Goal: Information Seeking & Learning: Check status

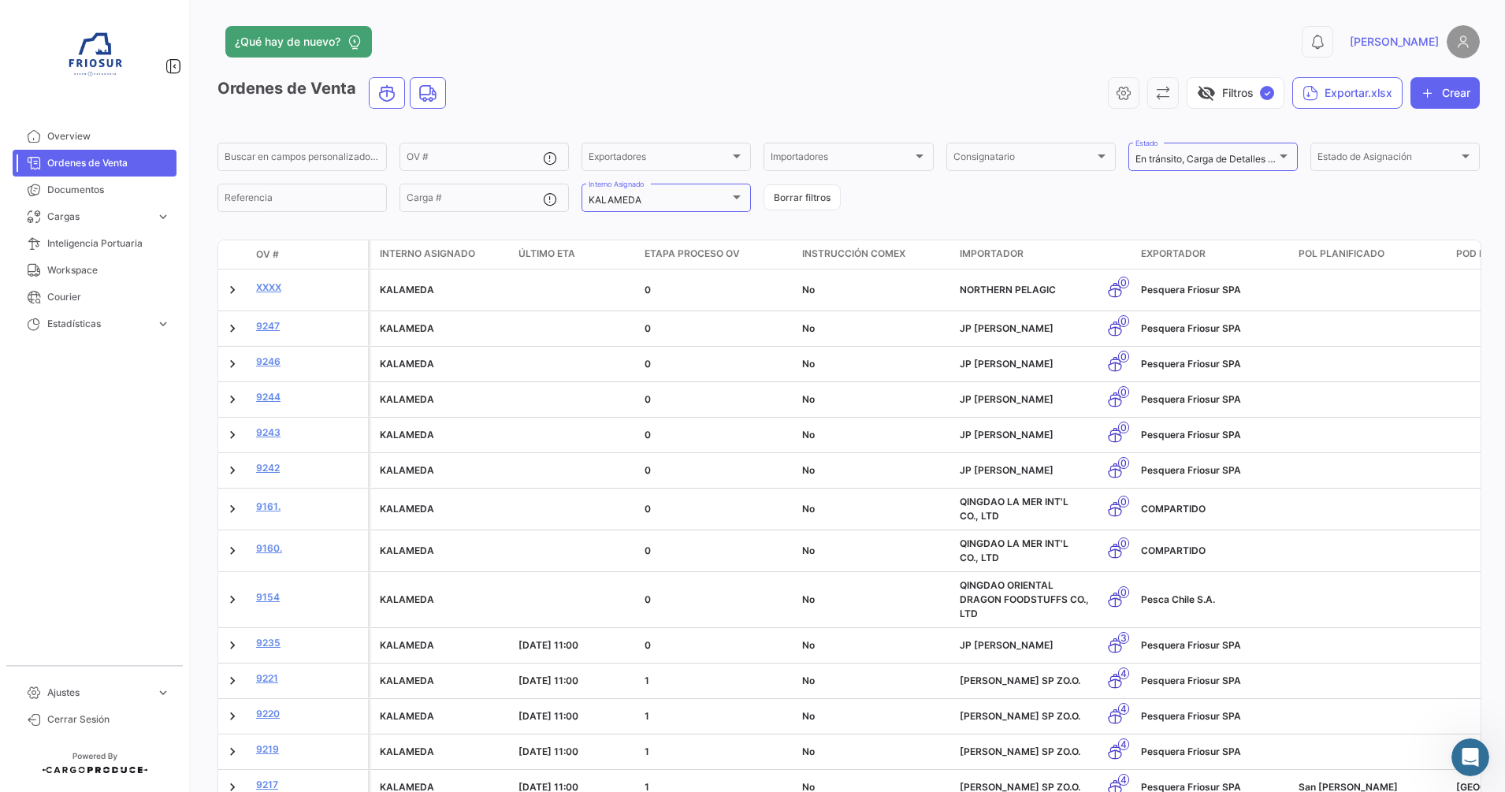
scroll to position [1636, 0]
click at [948, 203] on form "Buscar en campos personalizados... OV # Exportadores Exportadores Importadores …" at bounding box center [848, 177] width 1262 height 74
click at [97, 171] on link "Ordenes de Venta" at bounding box center [95, 163] width 164 height 27
click at [722, 206] on div "KALAMEDA Interno Asignado" at bounding box center [665, 196] width 155 height 31
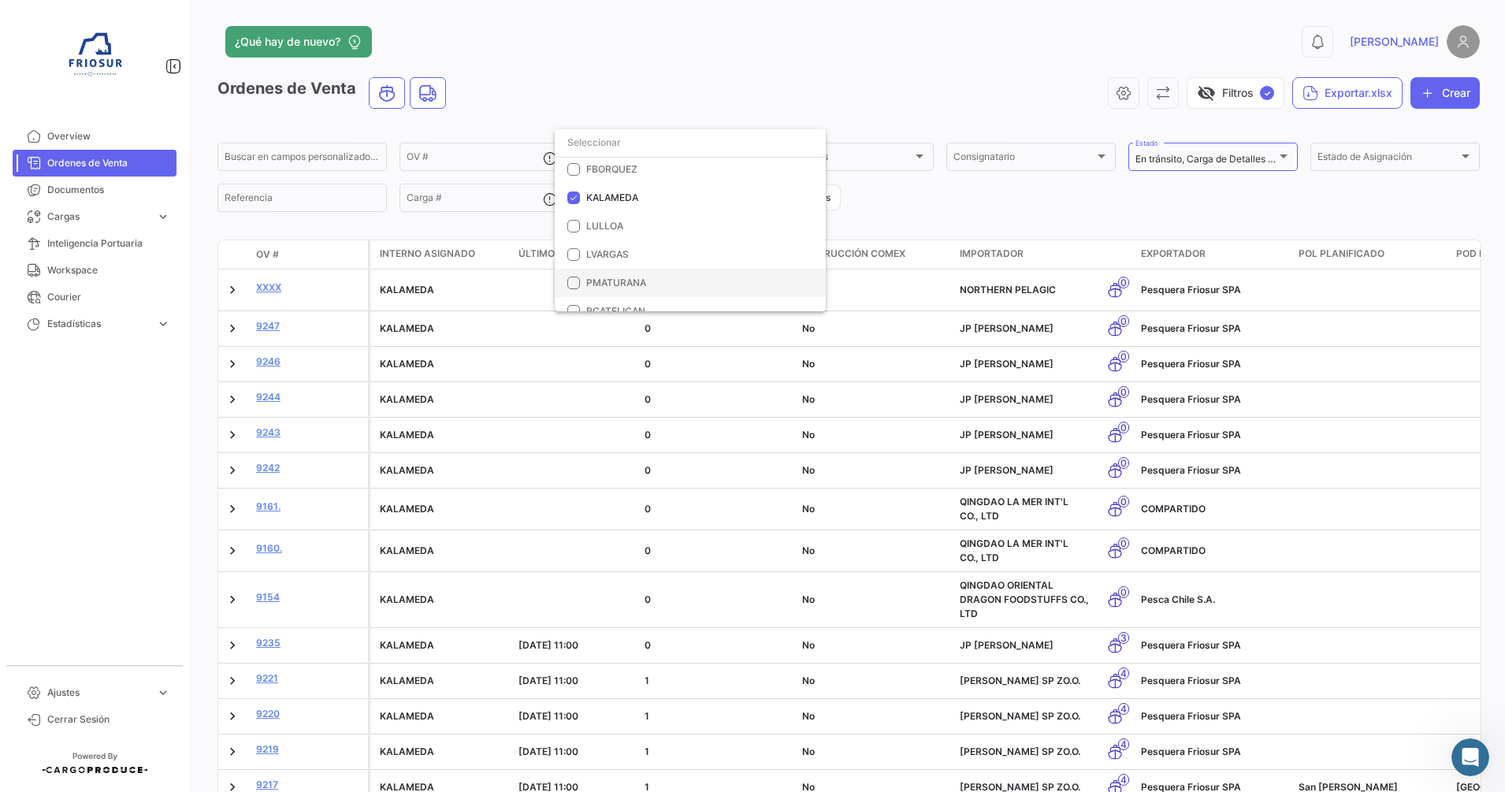
scroll to position [45, 0]
click at [574, 185] on mat-pseudo-checkbox at bounding box center [573, 183] width 13 height 13
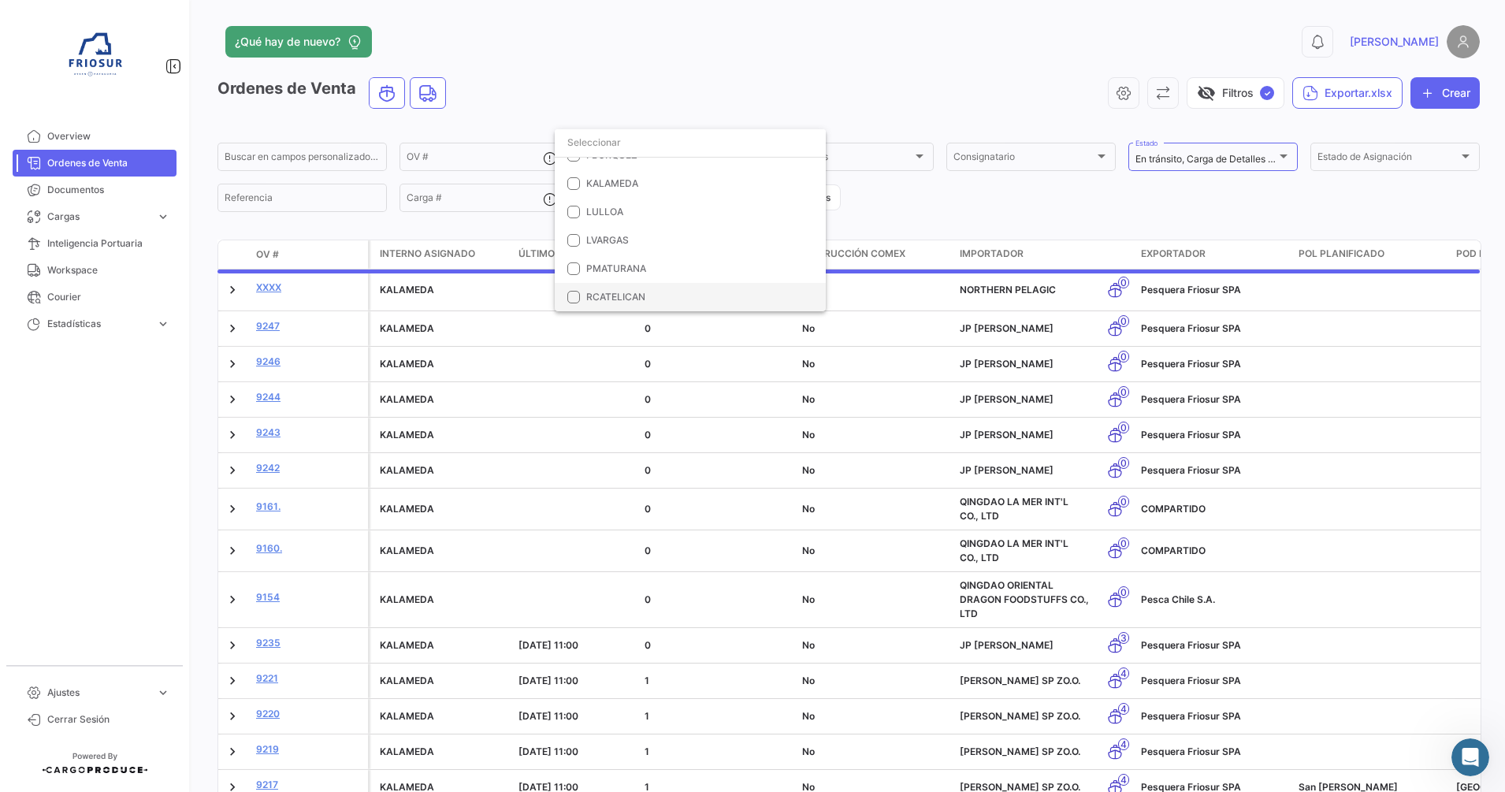
click at [601, 290] on span "RCATELICAN" at bounding box center [699, 297] width 227 height 14
click at [915, 195] on div at bounding box center [752, 396] width 1505 height 792
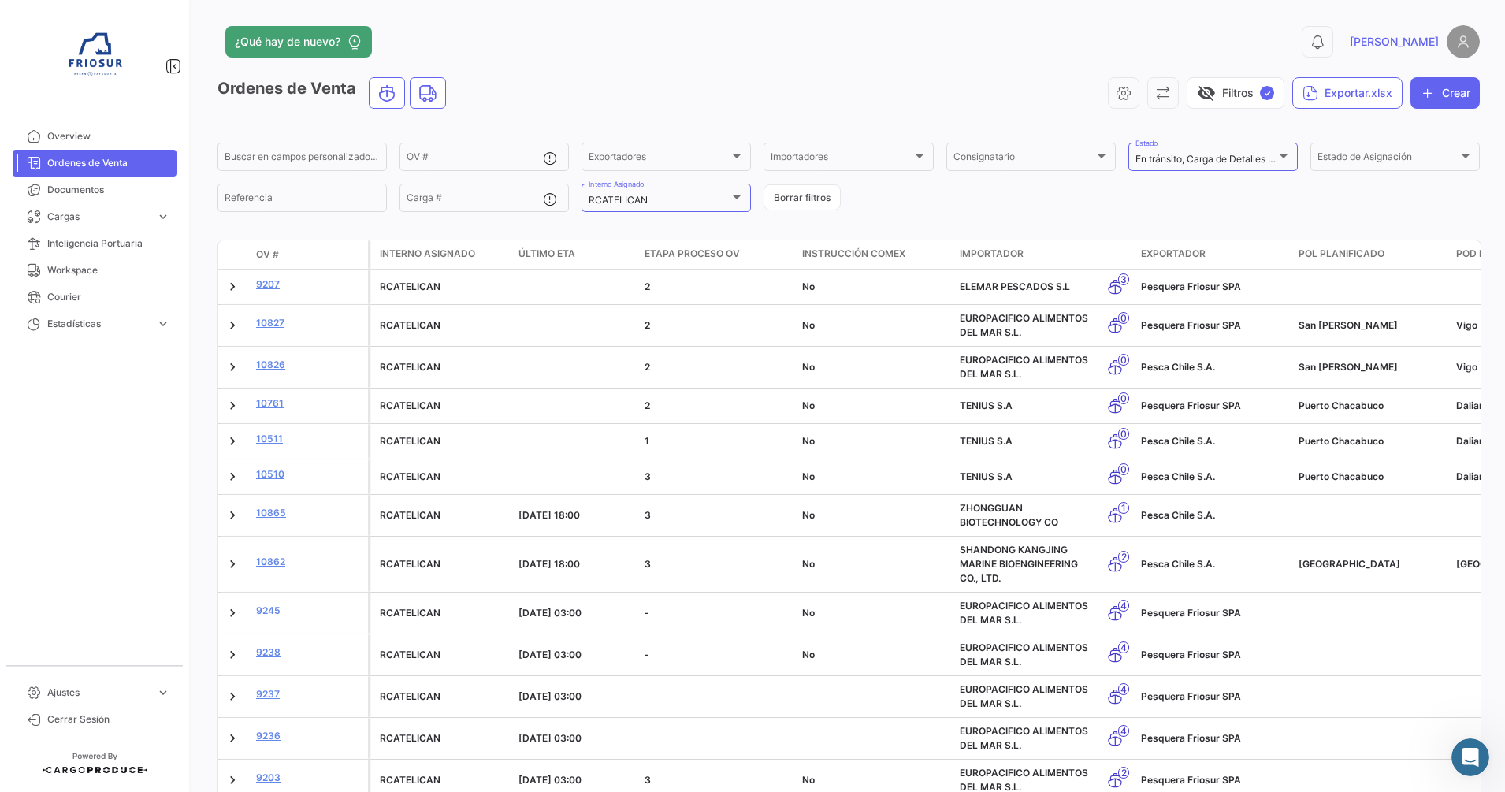
click at [1471, 763] on icon "Abrir Intercom Messenger" at bounding box center [1470, 757] width 26 height 26
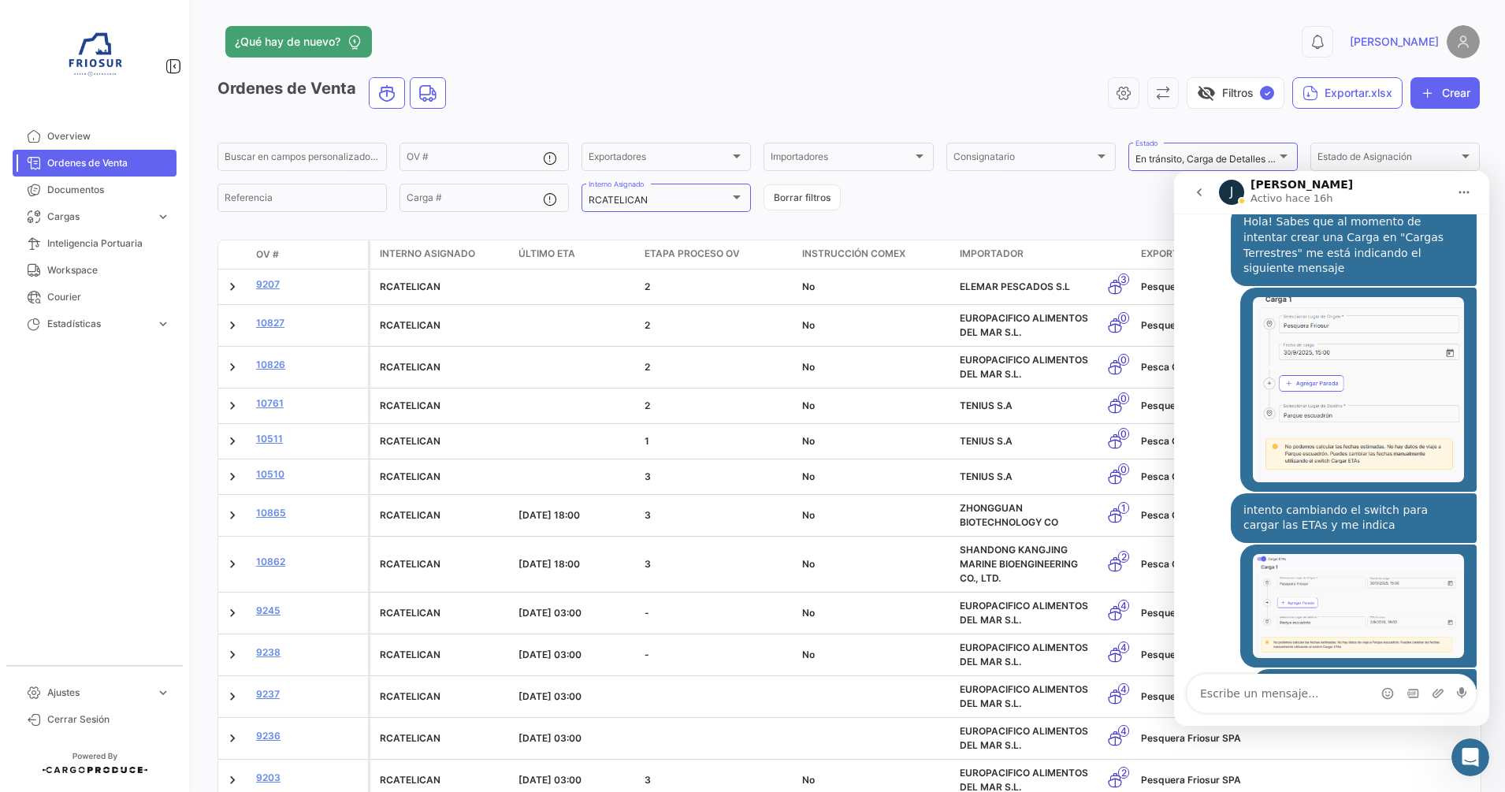
scroll to position [0, 0]
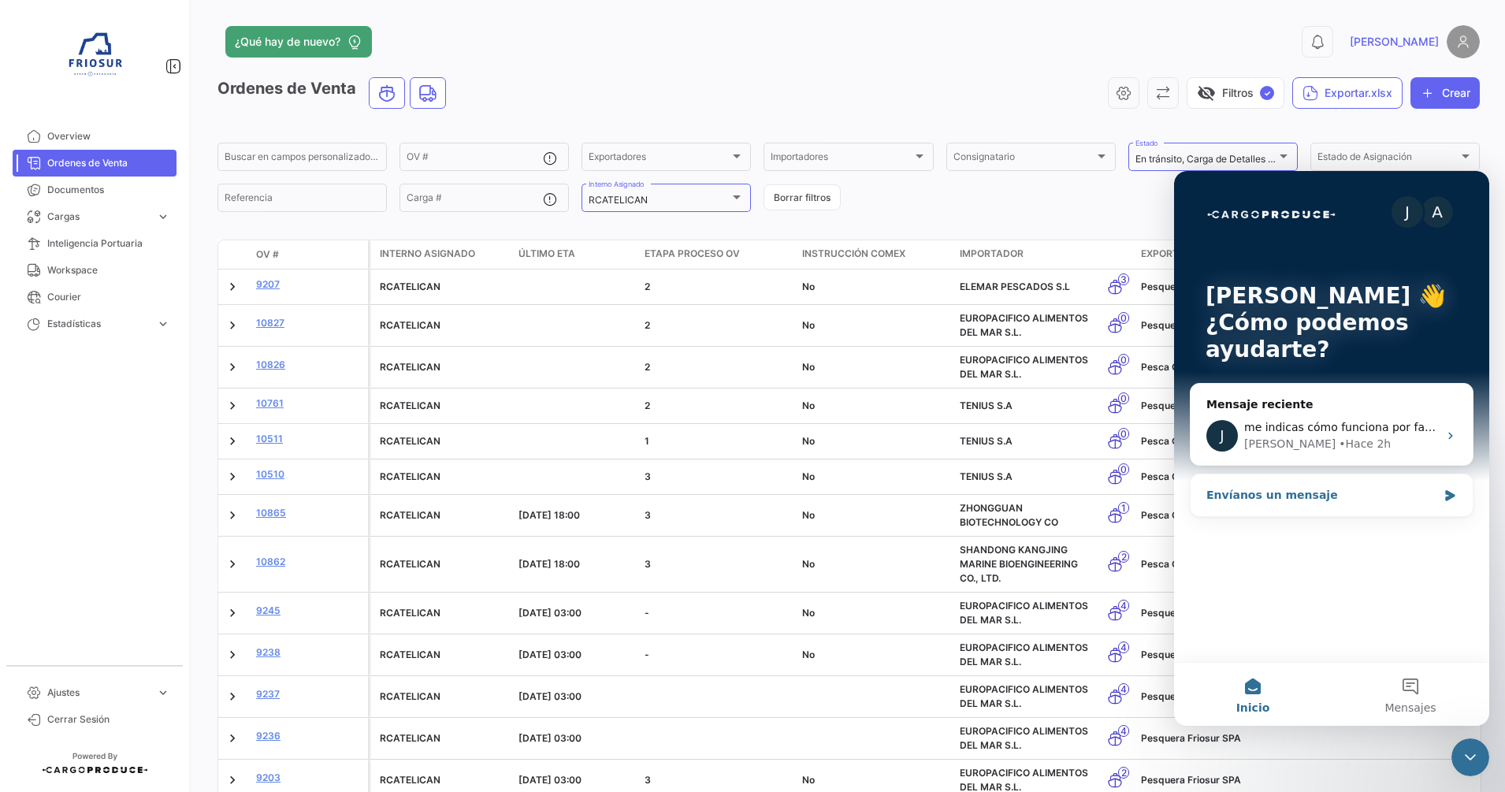
click at [1271, 496] on div "Envíanos un mensaje" at bounding box center [1321, 495] width 231 height 17
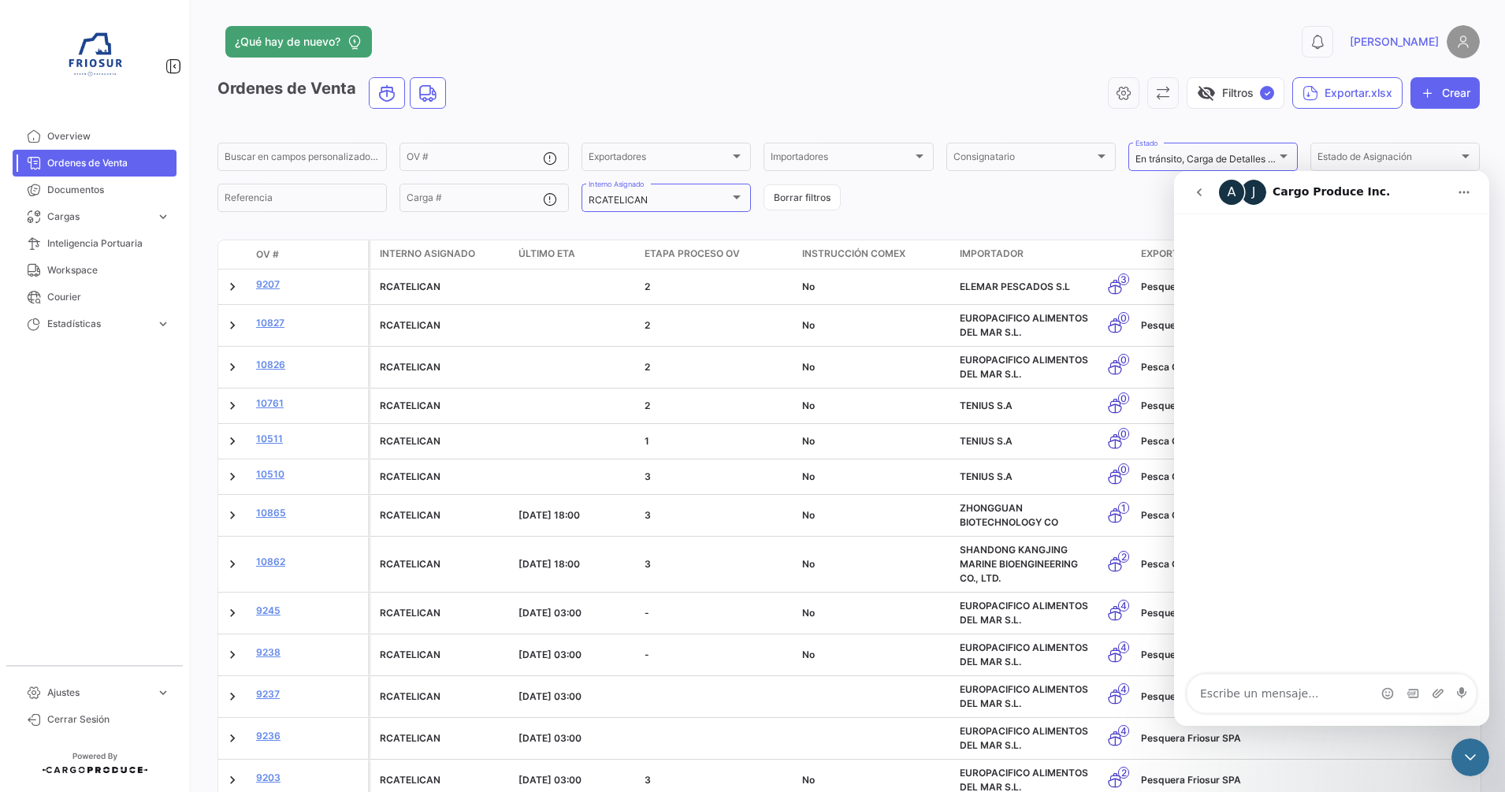
click at [1199, 199] on button "go back" at bounding box center [1199, 192] width 30 height 30
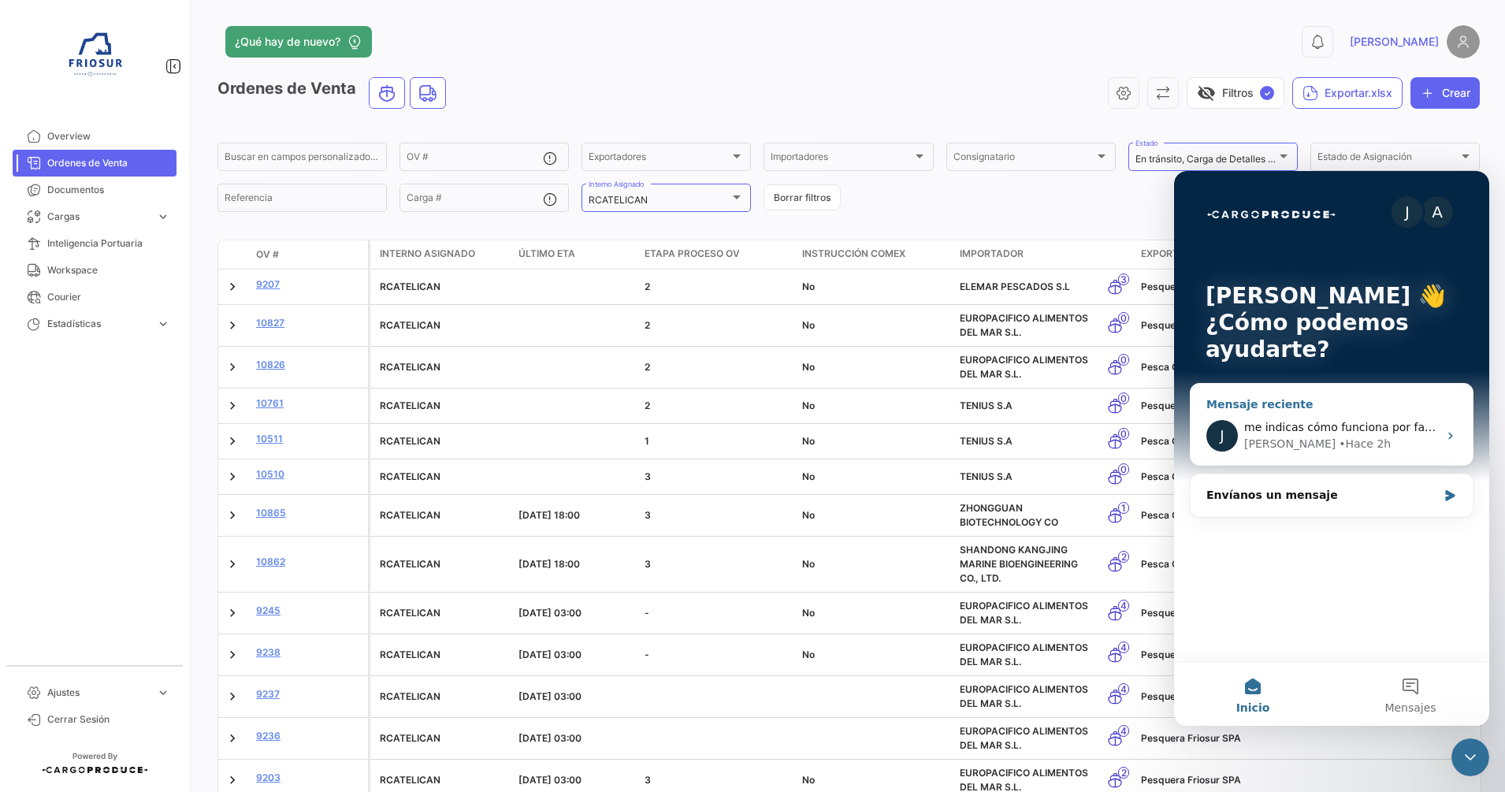
click at [1338, 451] on div "• Hace 2h" at bounding box center [1364, 444] width 52 height 17
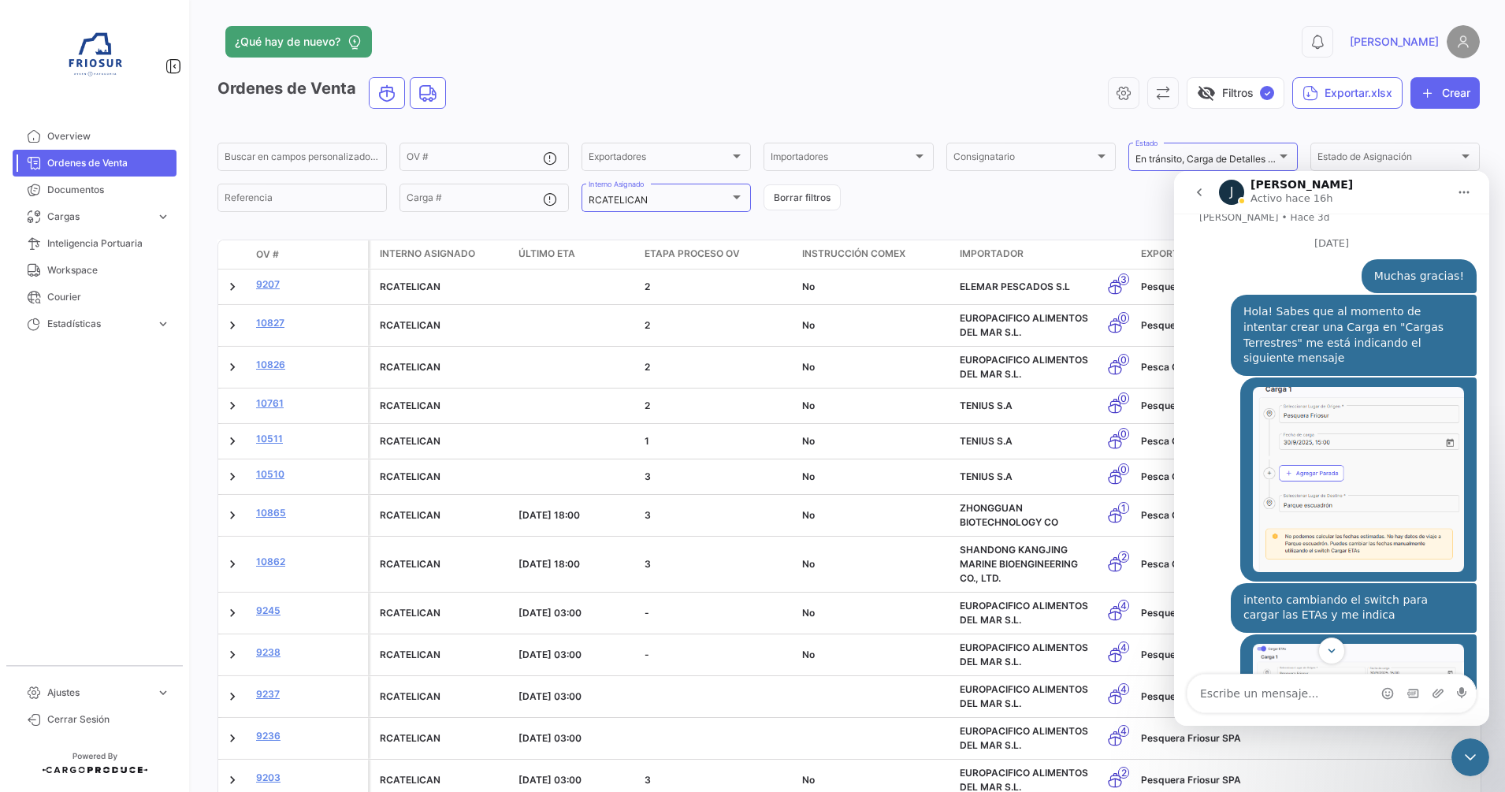
scroll to position [1636, 0]
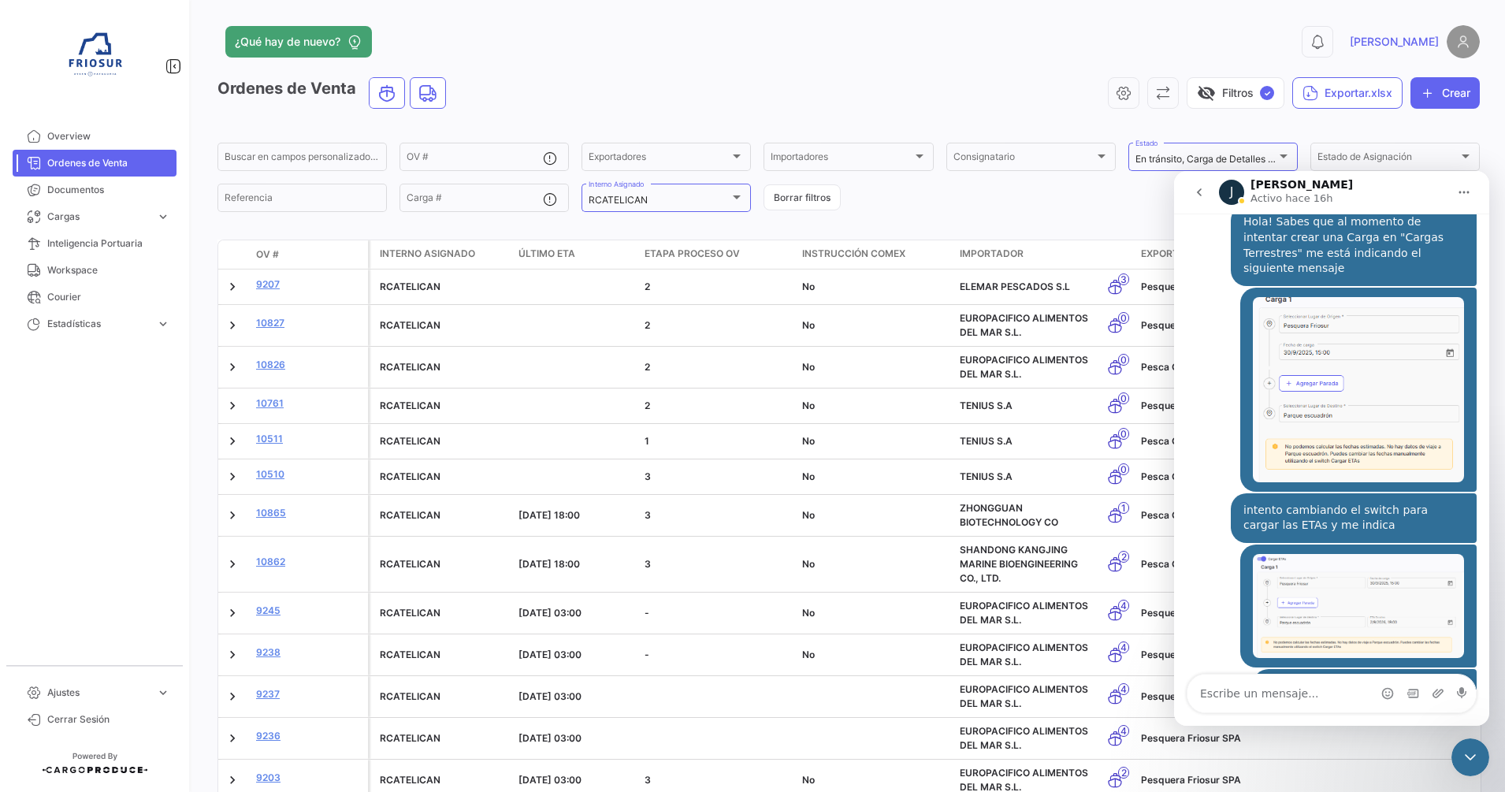
click at [1198, 197] on icon "go back" at bounding box center [1199, 192] width 13 height 13
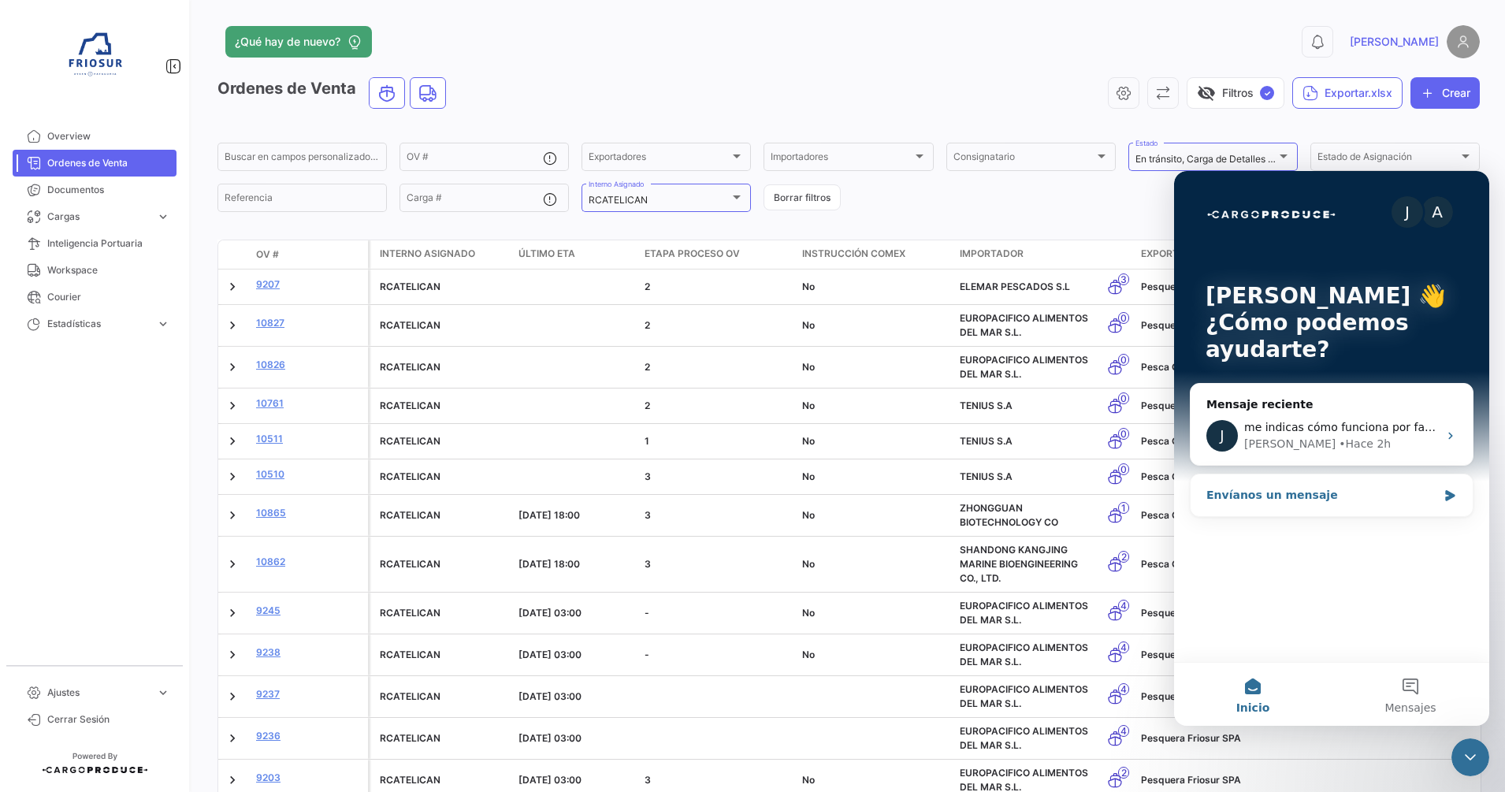
click at [1277, 501] on div "Envíanos un mensaje" at bounding box center [1321, 495] width 231 height 17
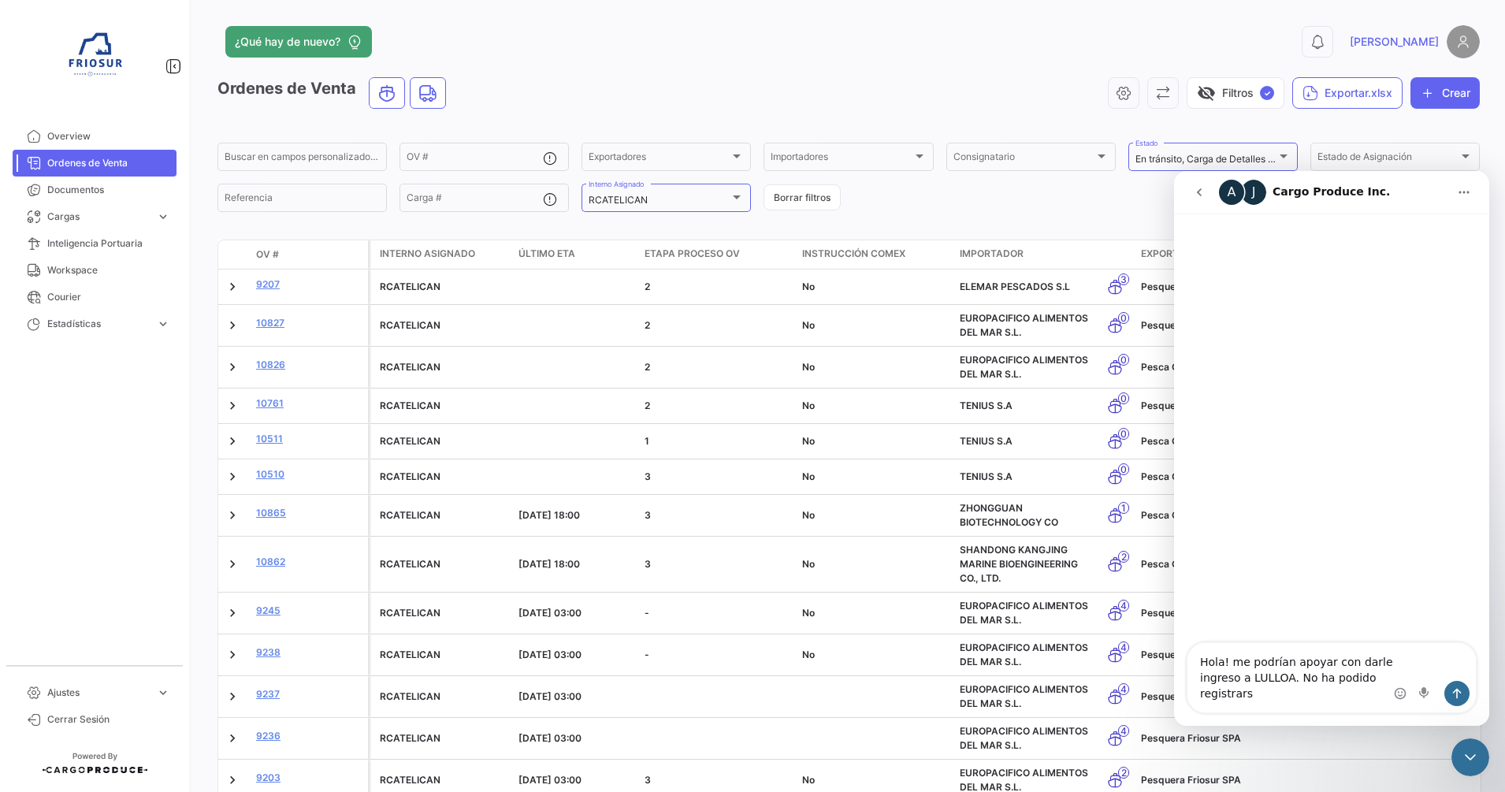
type textarea "Hola! me podrían apoyar con darle ingreso a LULLOA. No ha podido registrarse"
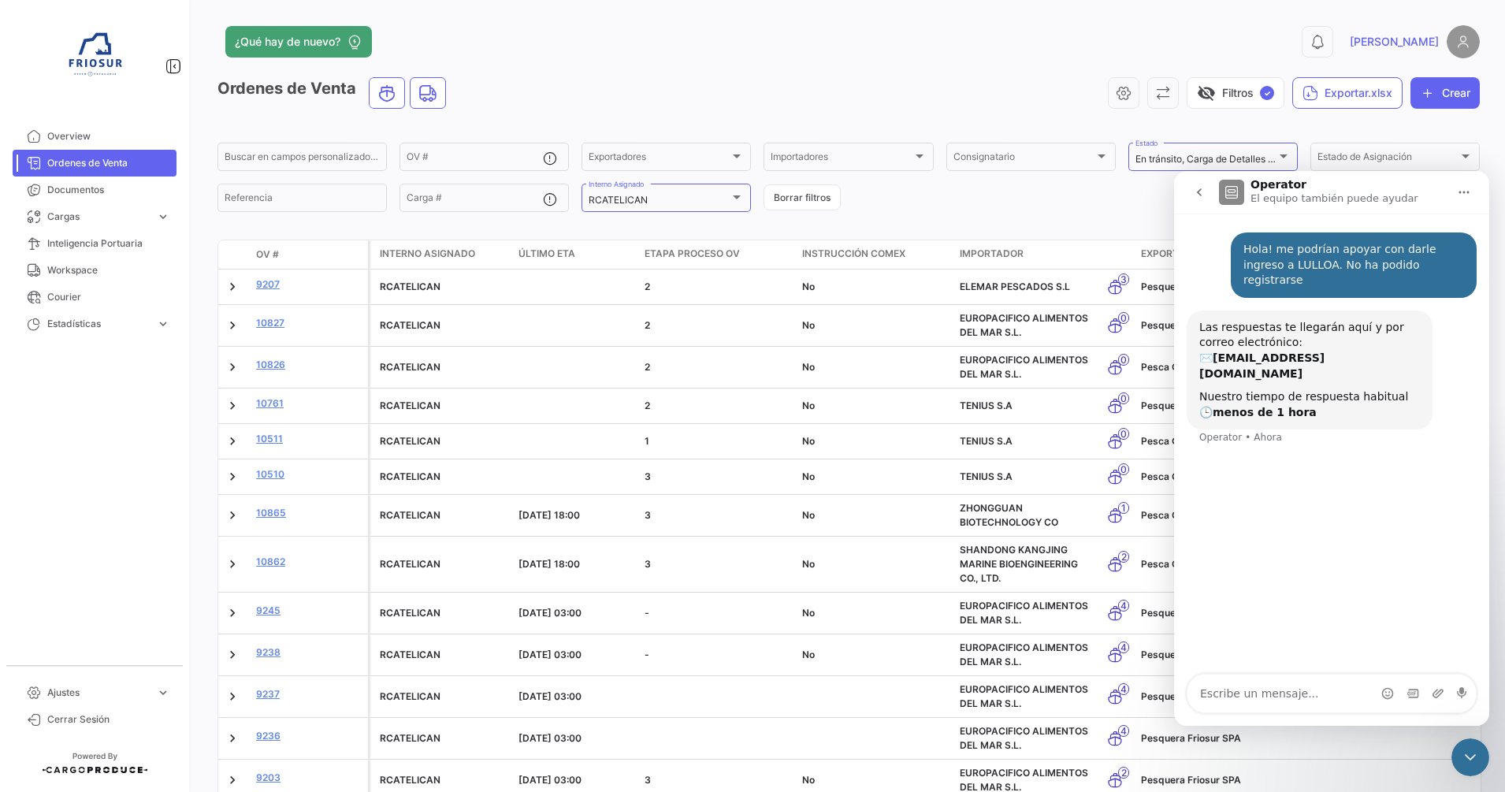
click at [905, 228] on div "Ordenes de Venta visibility_off Filtros ✓ Exportar.xlsx Crear Buscar en campos …" at bounding box center [848, 535] width 1262 height 917
click at [1074, 209] on form "Buscar en campos personalizados... OV # Exportadores Exportadores Importadores …" at bounding box center [848, 177] width 1262 height 74
click at [1468, 752] on icon "Cerrar Intercom Messenger" at bounding box center [1470, 757] width 19 height 19
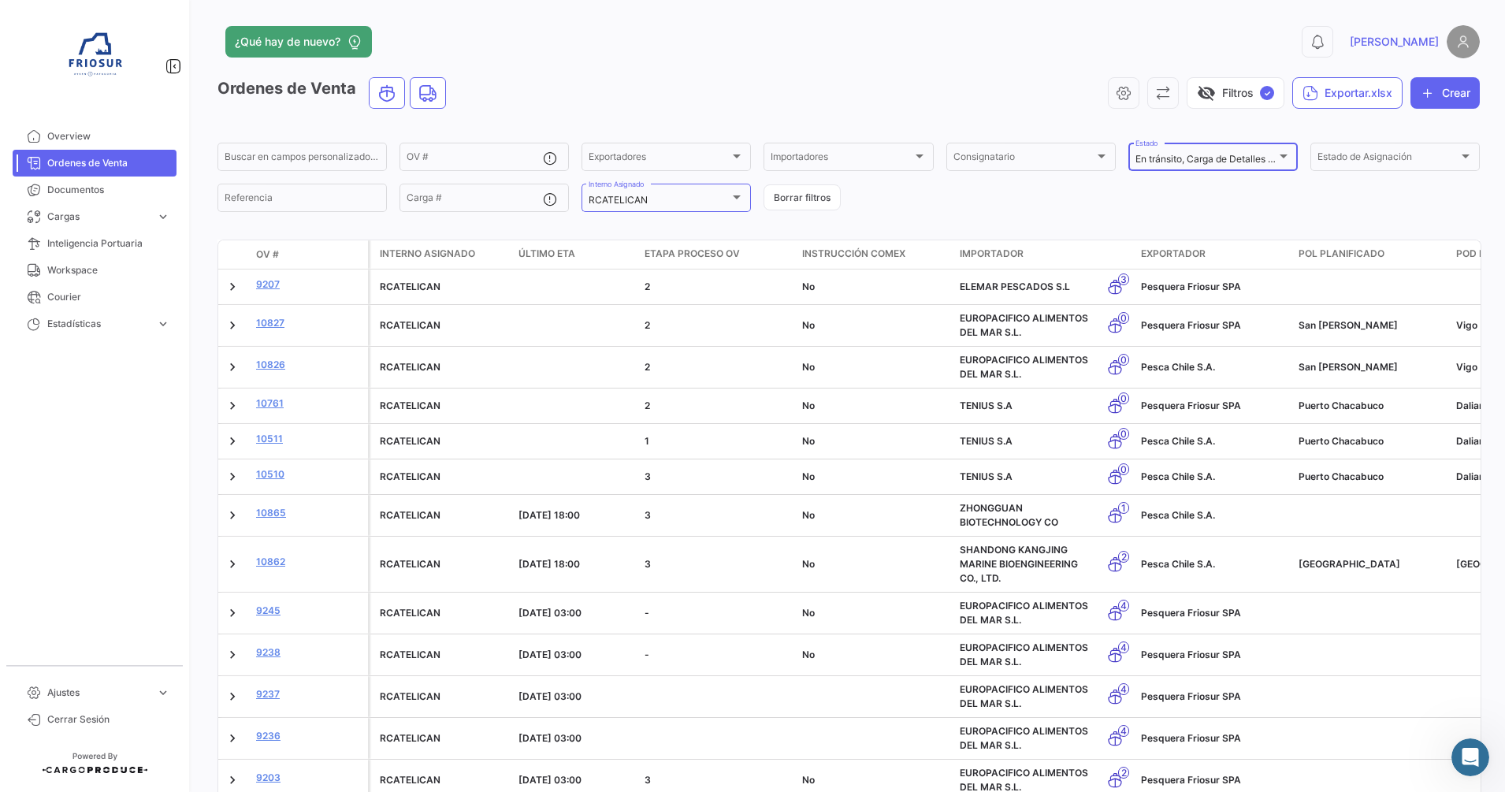
click at [1223, 160] on mat-select-trigger "En tránsito, Carga de Detalles Pendiente" at bounding box center [1223, 159] width 177 height 12
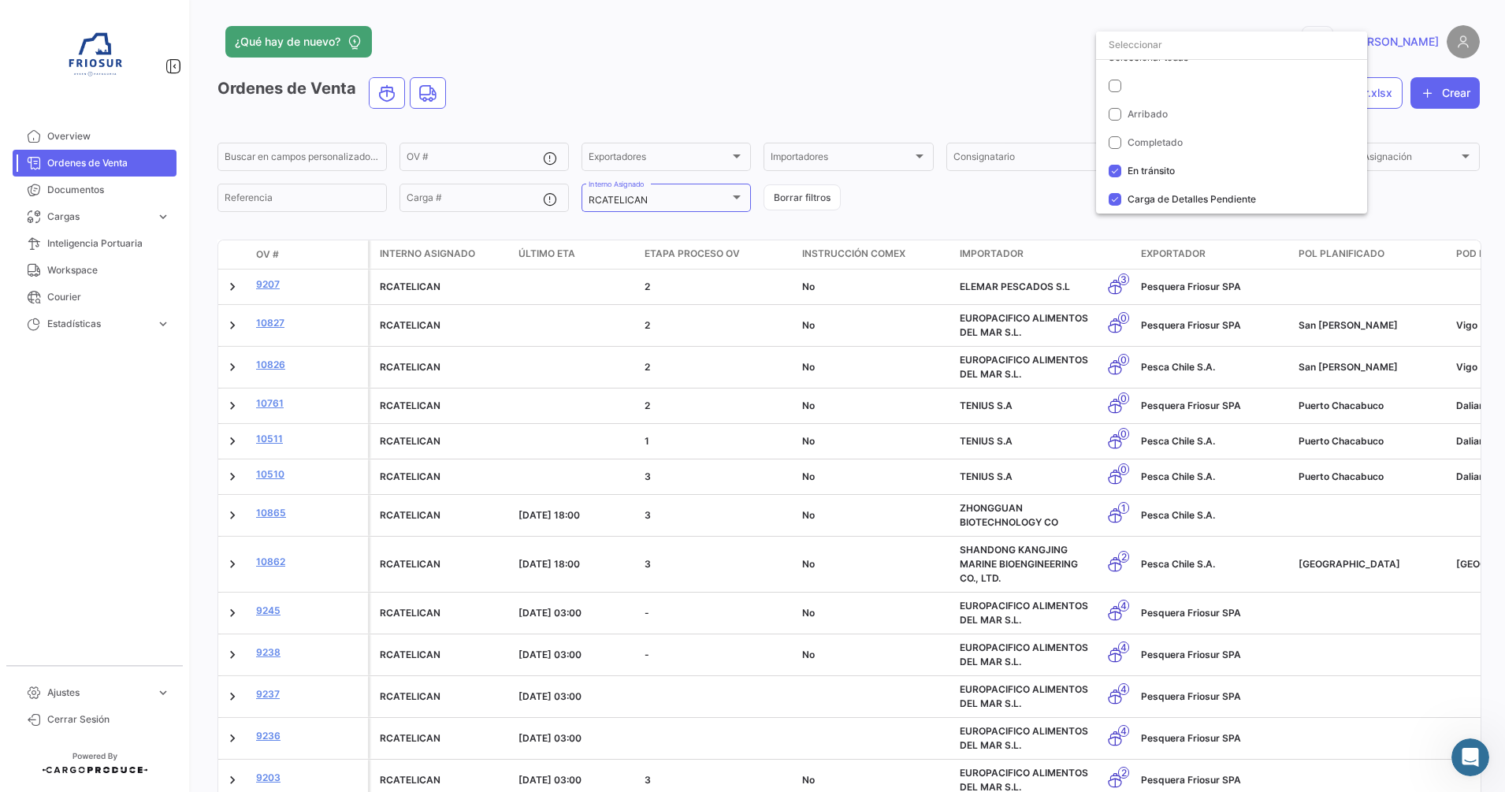
click at [1041, 200] on div at bounding box center [752, 396] width 1505 height 792
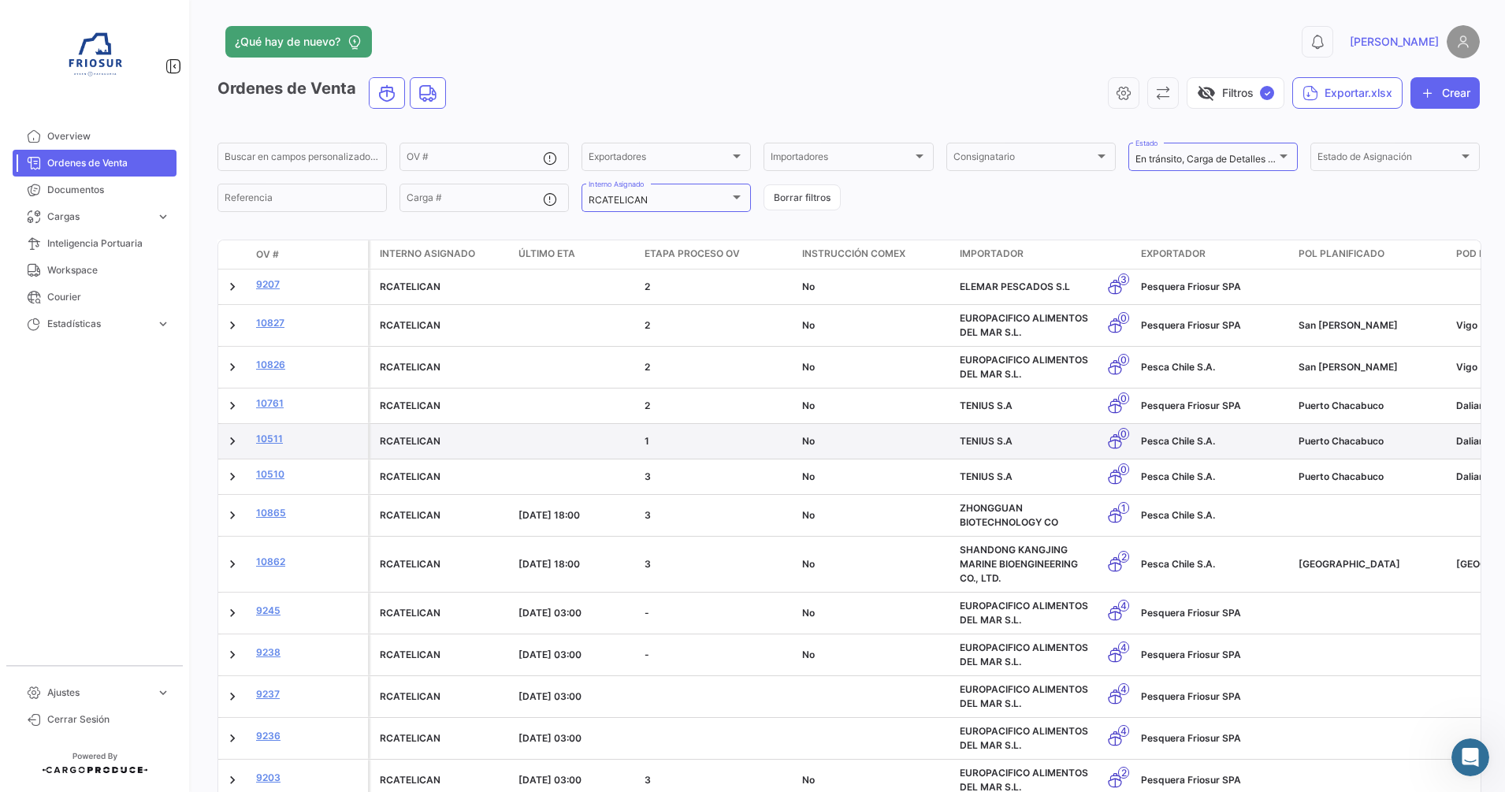
scroll to position [255, 0]
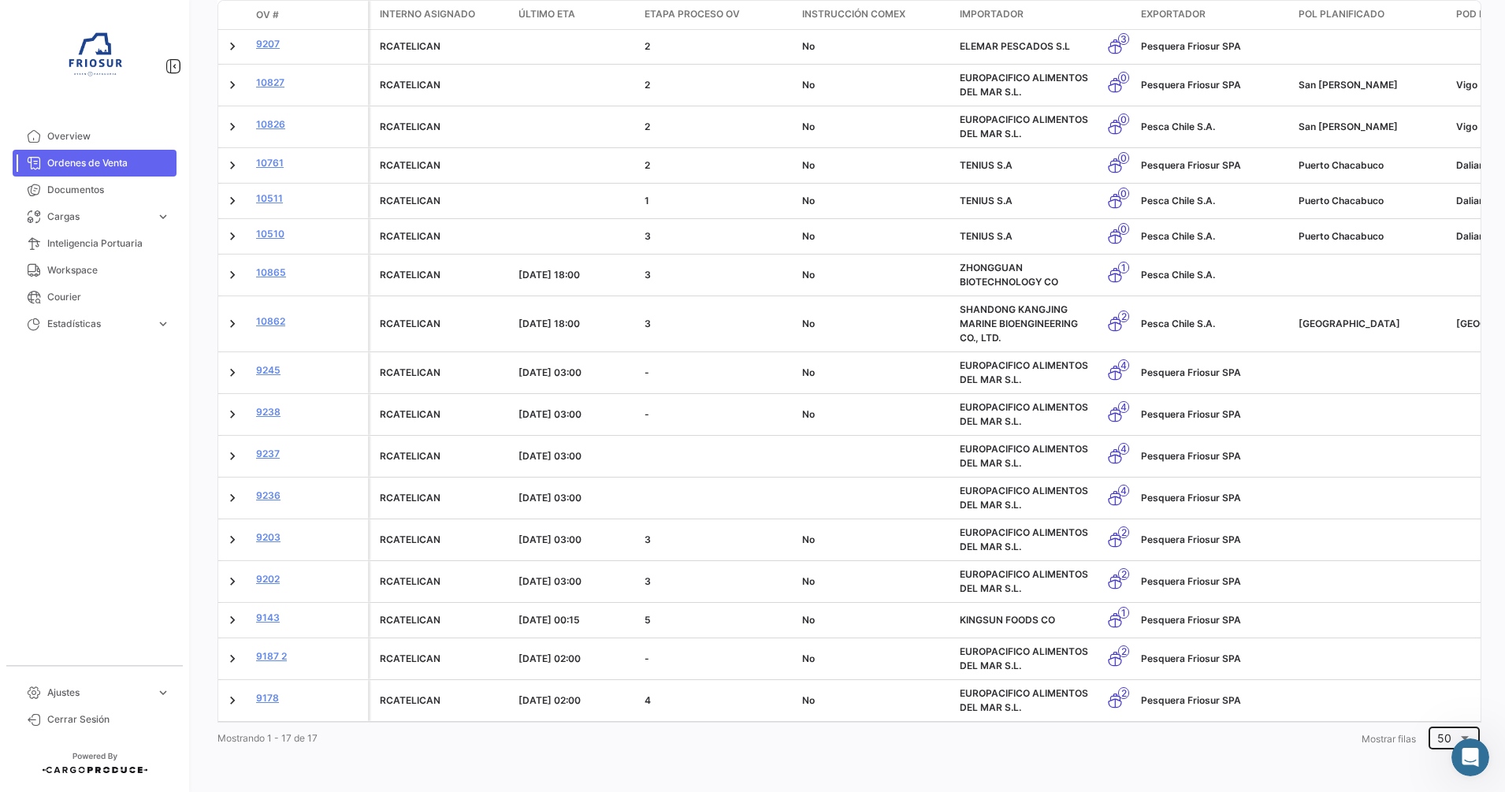
click at [1437, 746] on div "50" at bounding box center [1454, 736] width 35 height 26
click at [1434, 725] on span "100" at bounding box center [1448, 728] width 45 height 33
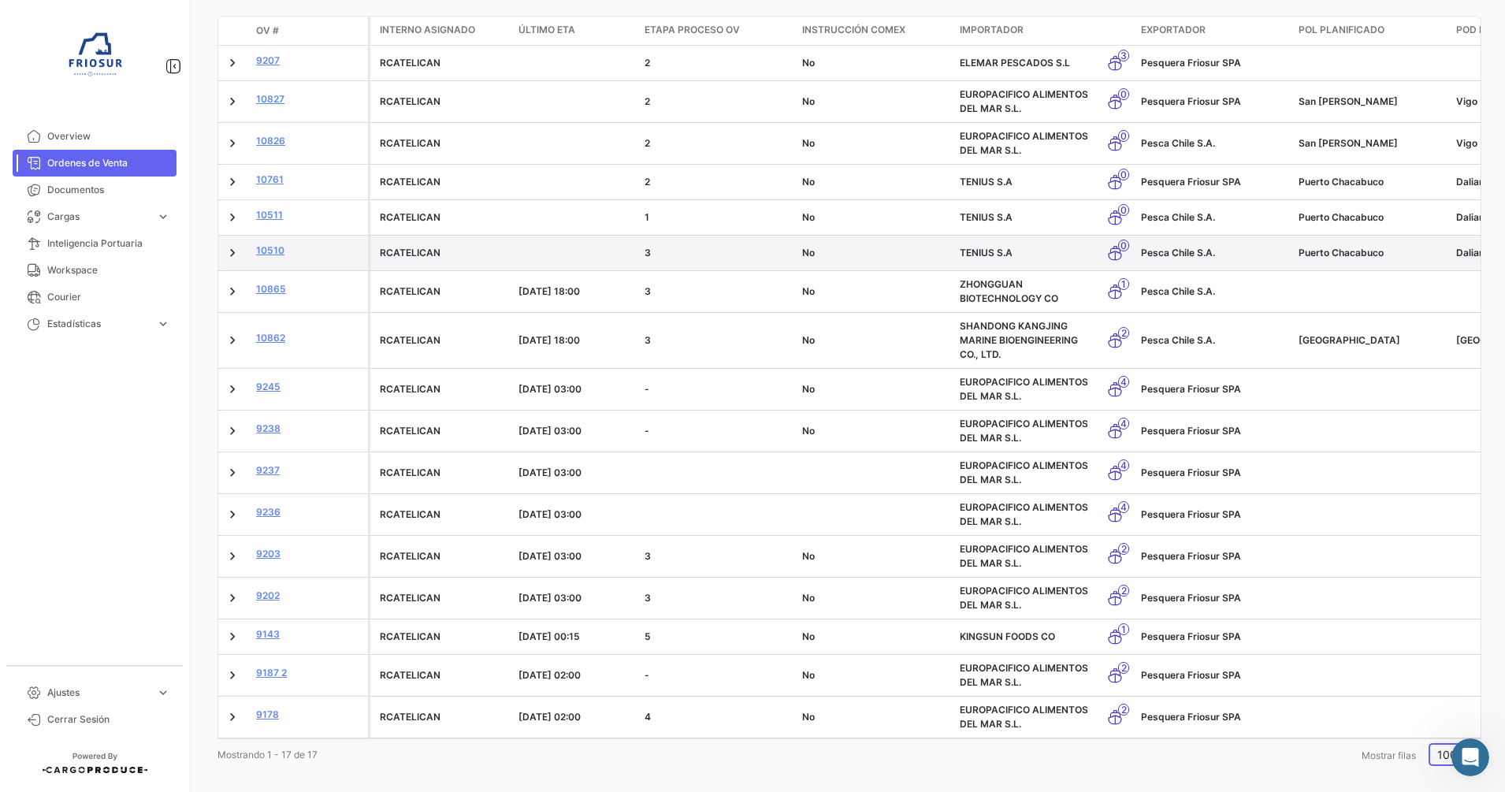
scroll to position [45, 0]
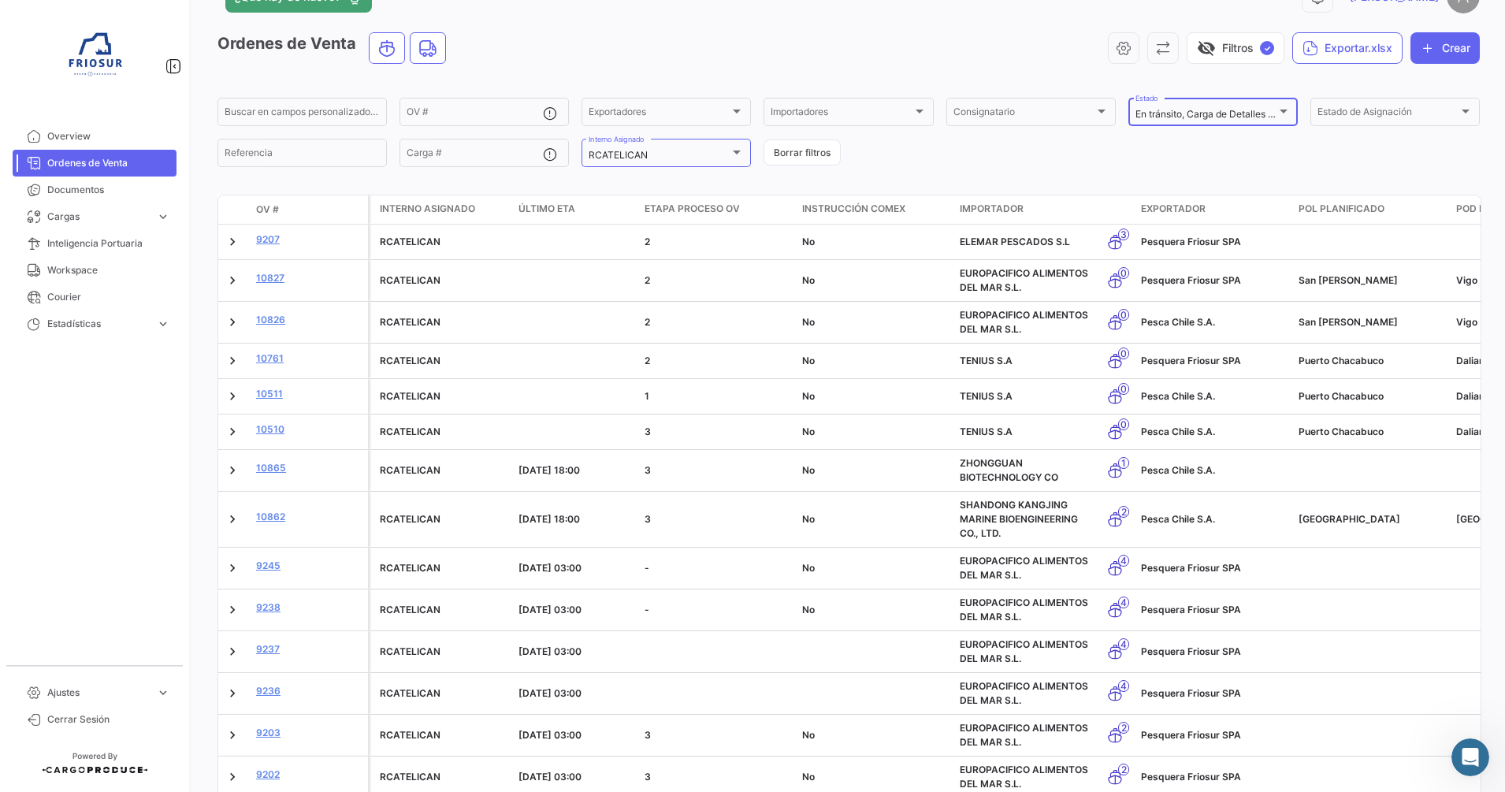
click at [1276, 111] on div at bounding box center [1283, 111] width 14 height 13
click at [1038, 169] on div at bounding box center [752, 396] width 1505 height 792
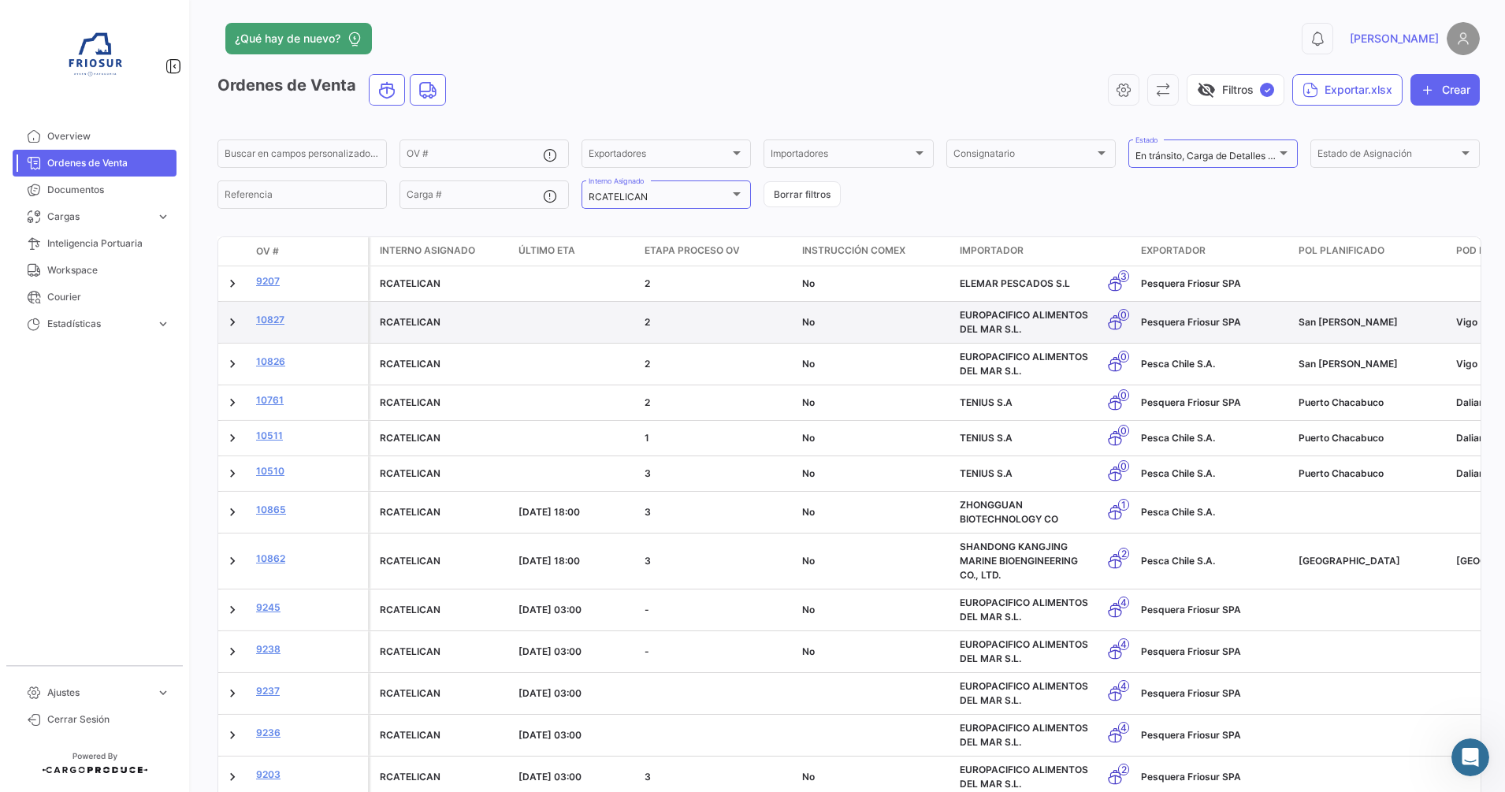
scroll to position [0, 0]
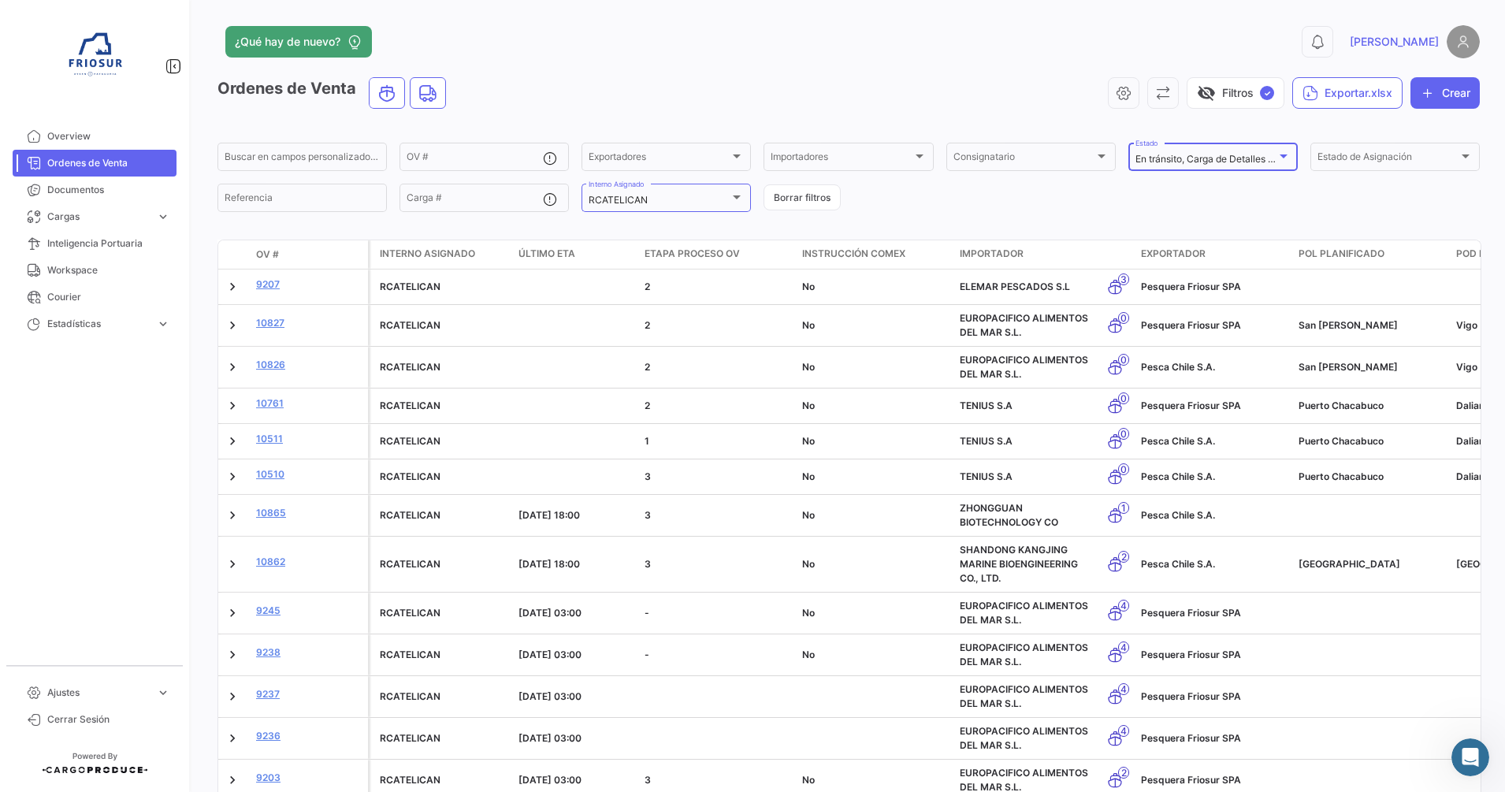
click at [1260, 162] on mat-select-trigger "En tránsito, Carga de Detalles Pendiente" at bounding box center [1223, 159] width 177 height 12
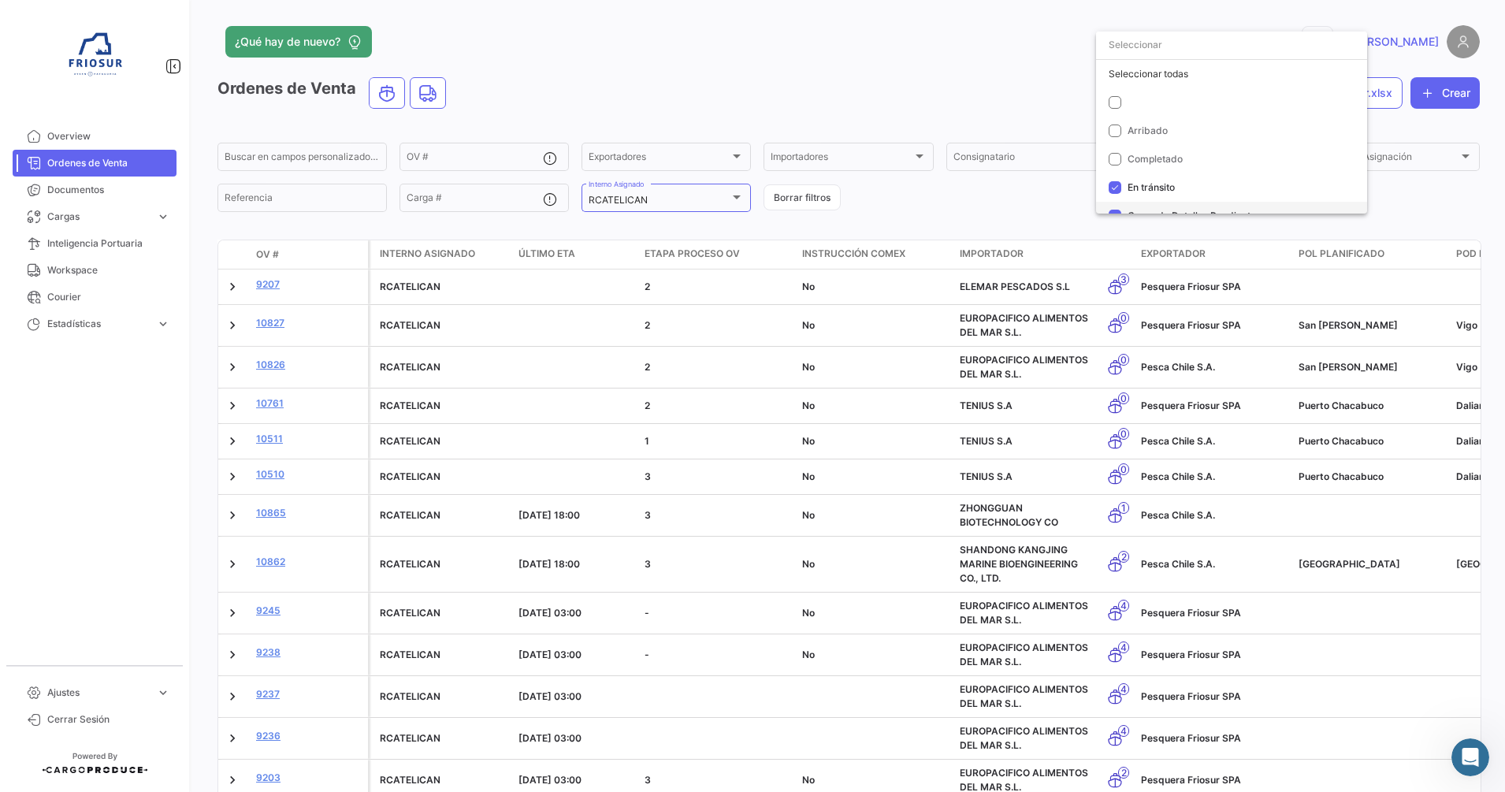
scroll to position [17, 0]
click at [1126, 137] on mat-option "Completado" at bounding box center [1231, 142] width 271 height 28
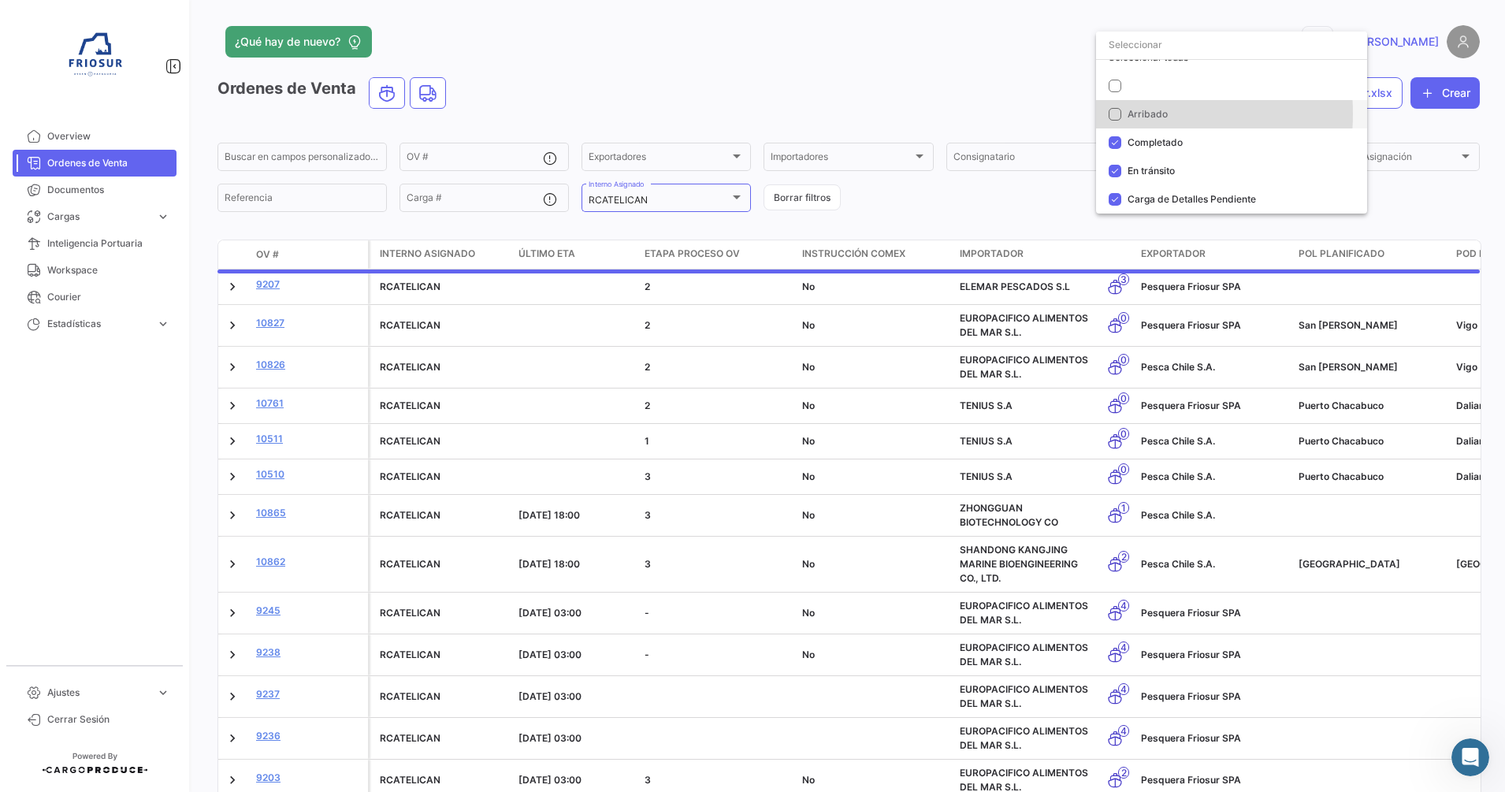
click at [1115, 113] on mat-pseudo-checkbox at bounding box center [1114, 114] width 13 height 13
click at [1014, 208] on div at bounding box center [752, 396] width 1505 height 792
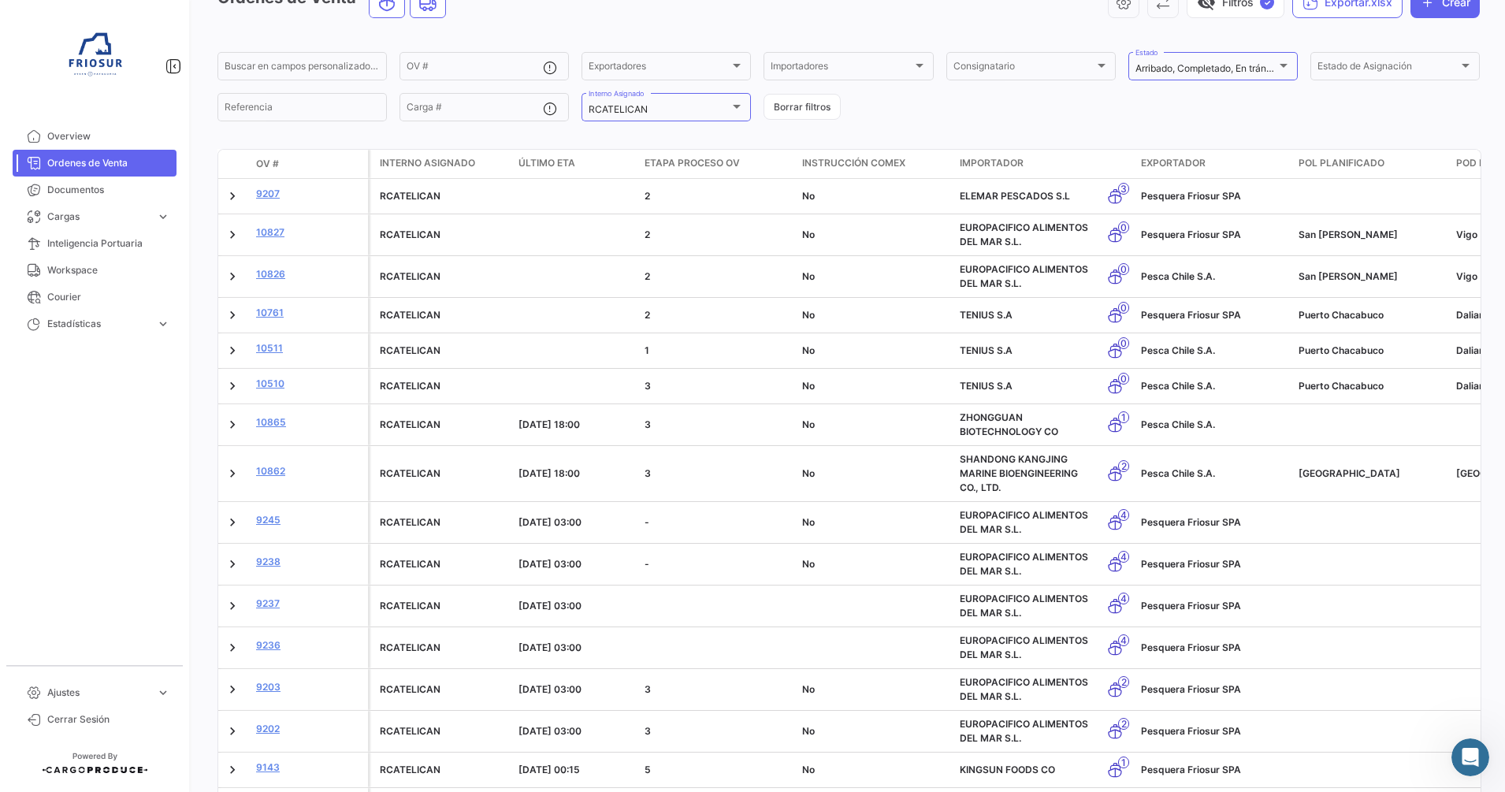
scroll to position [48, 0]
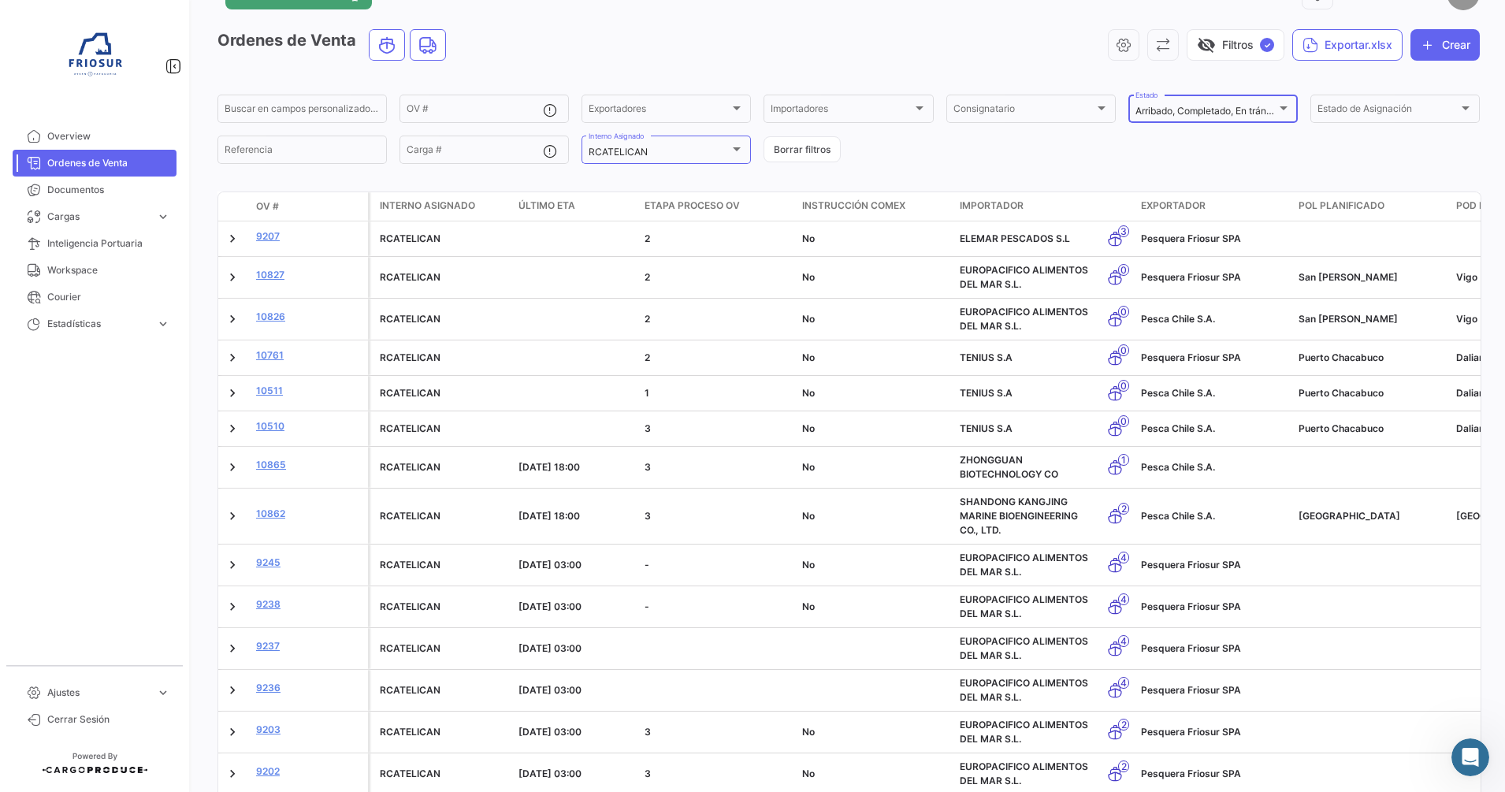
click at [1278, 113] on div at bounding box center [1283, 108] width 14 height 13
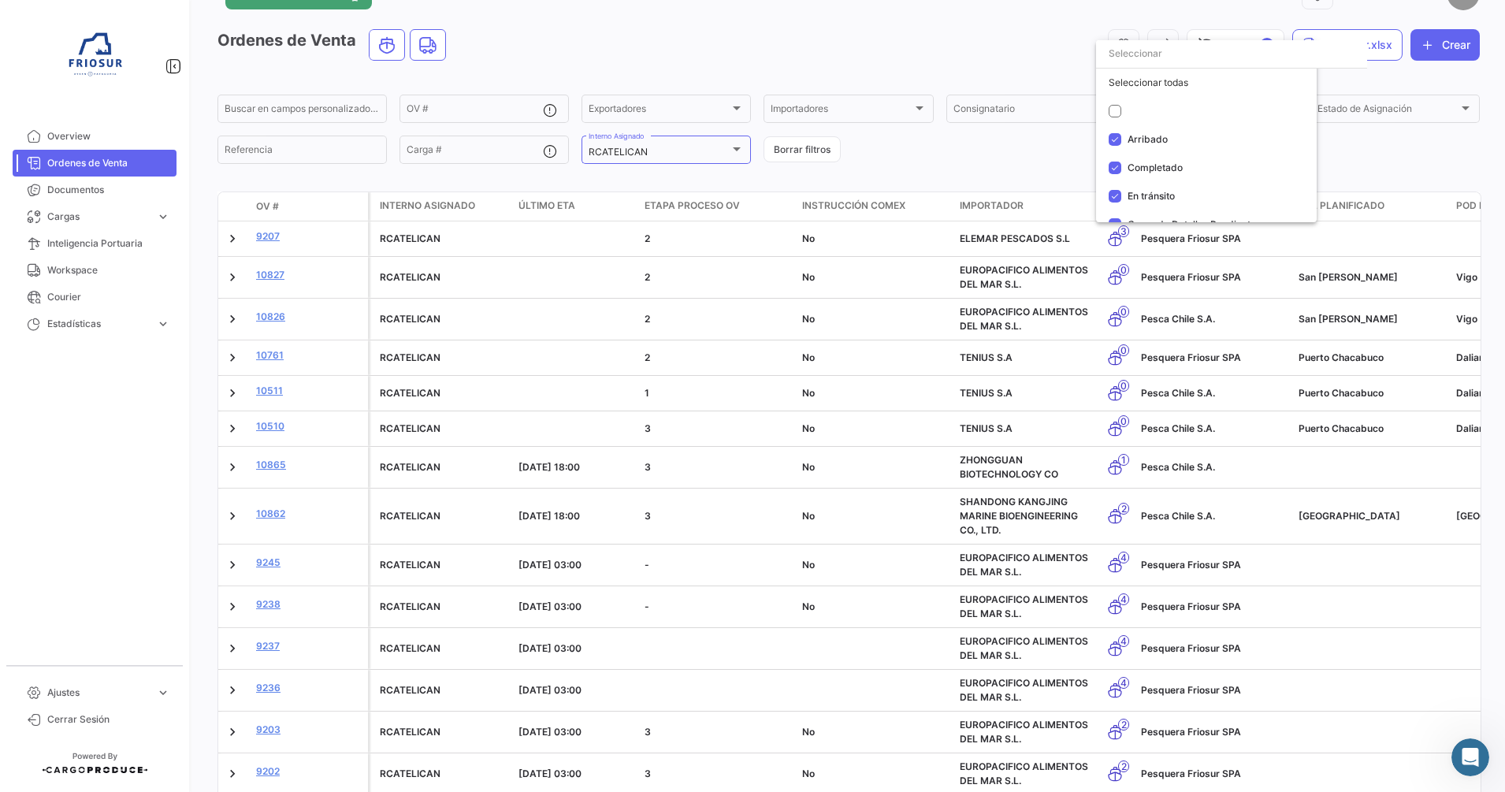
scroll to position [17, 0]
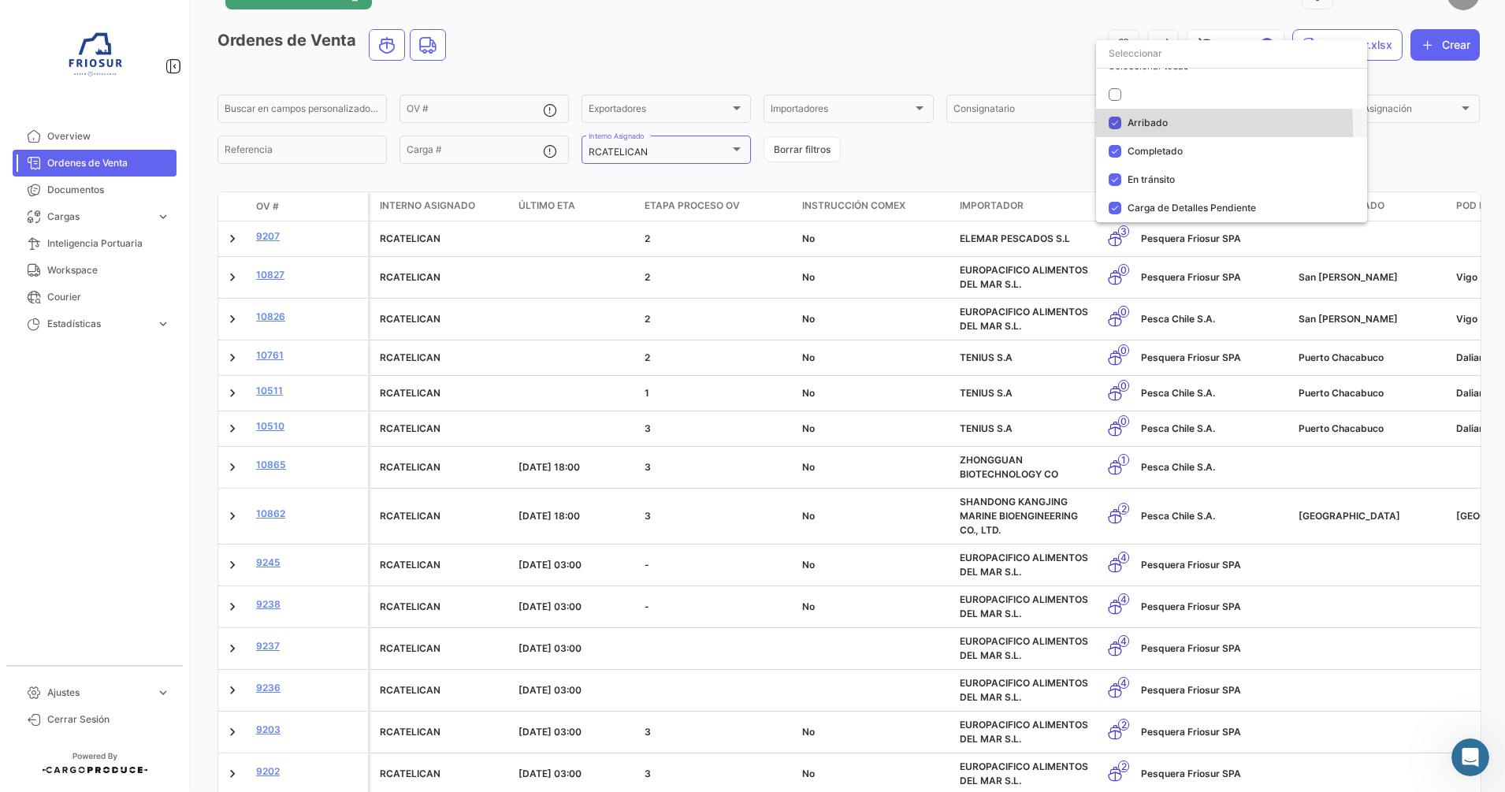
click at [1118, 126] on mat-pseudo-checkbox at bounding box center [1114, 123] width 13 height 13
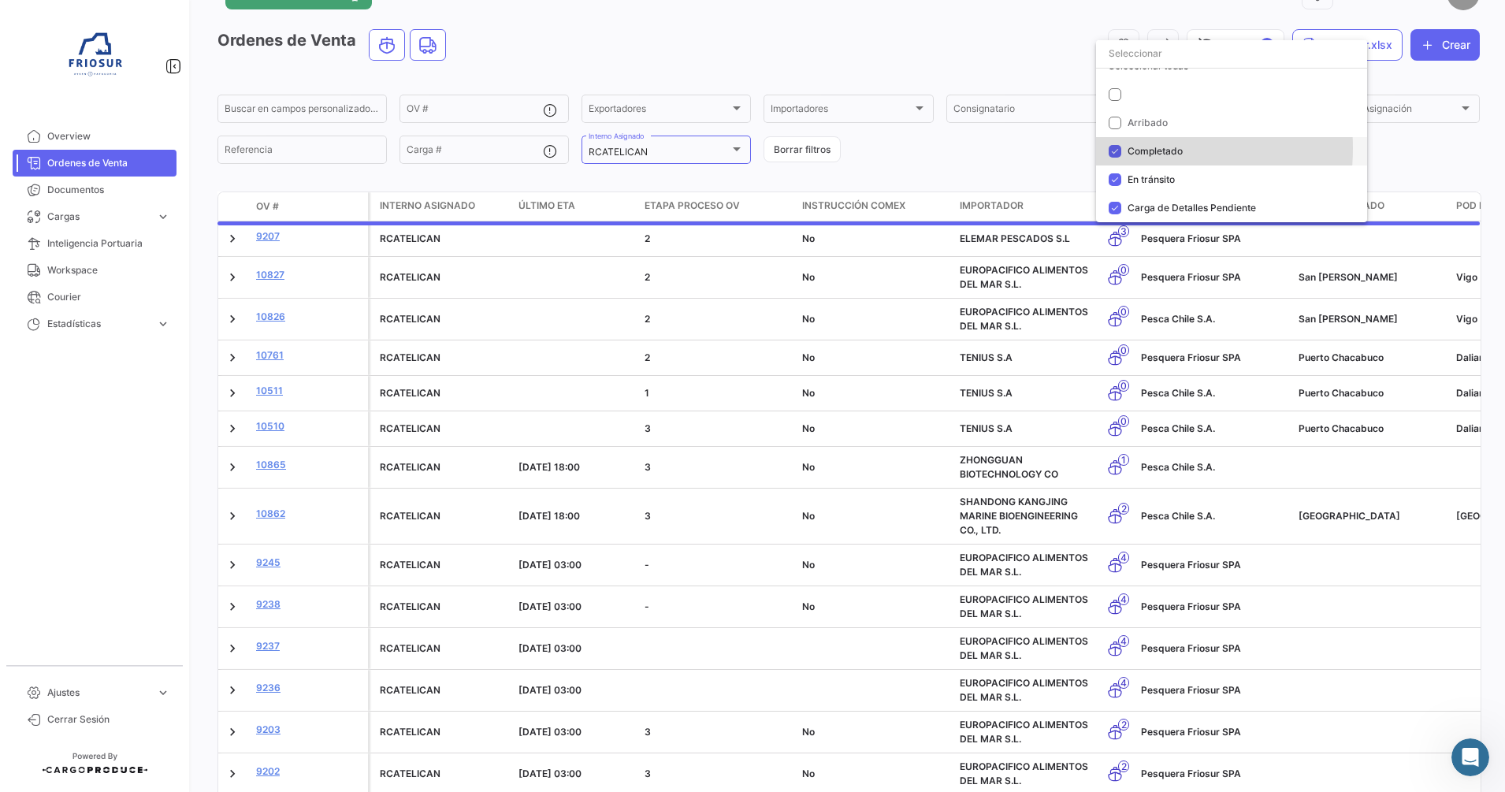
click at [1117, 148] on mat-pseudo-checkbox at bounding box center [1114, 151] width 13 height 13
click at [1008, 169] on div at bounding box center [752, 396] width 1505 height 792
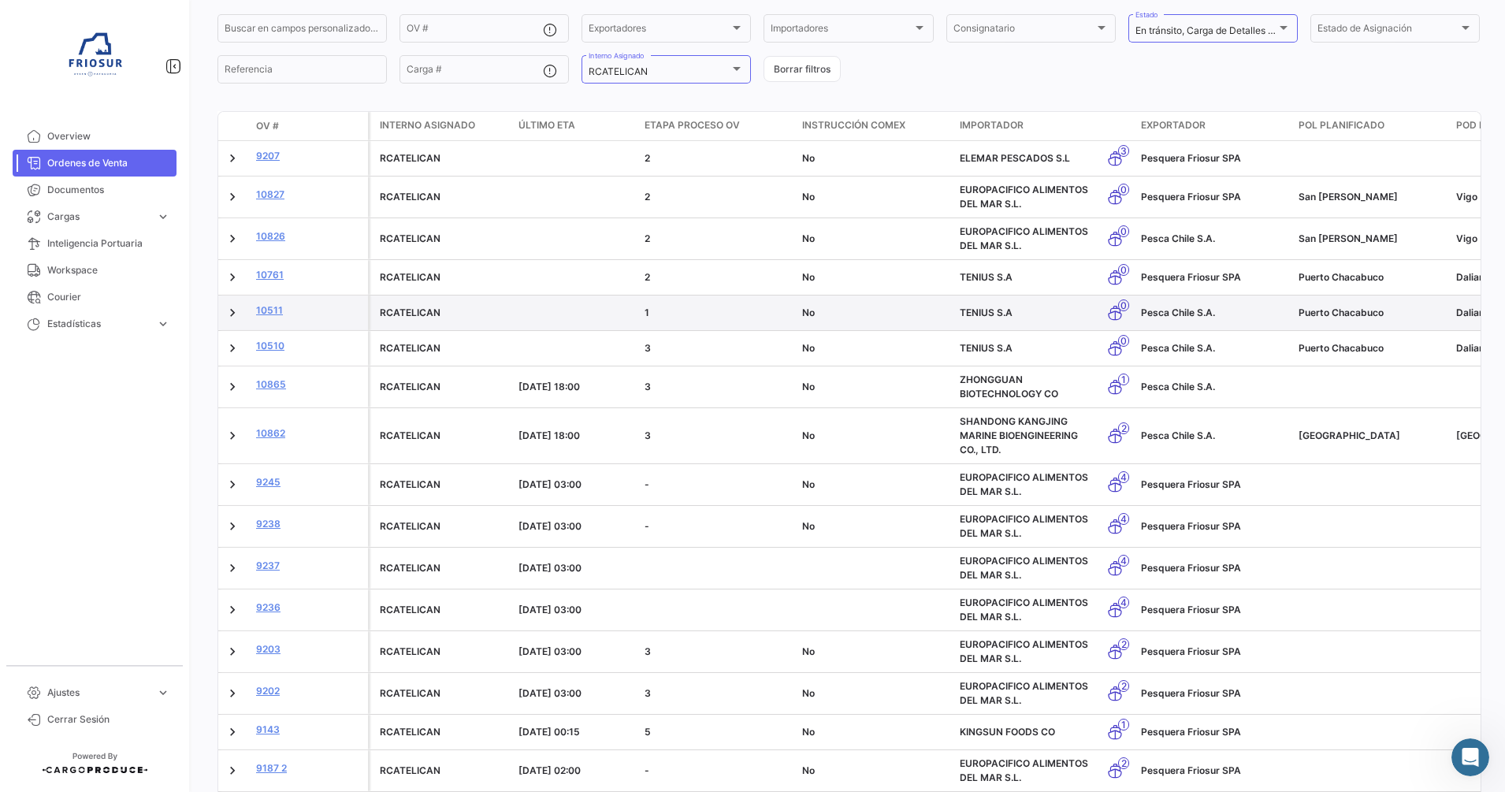
scroll to position [157, 0]
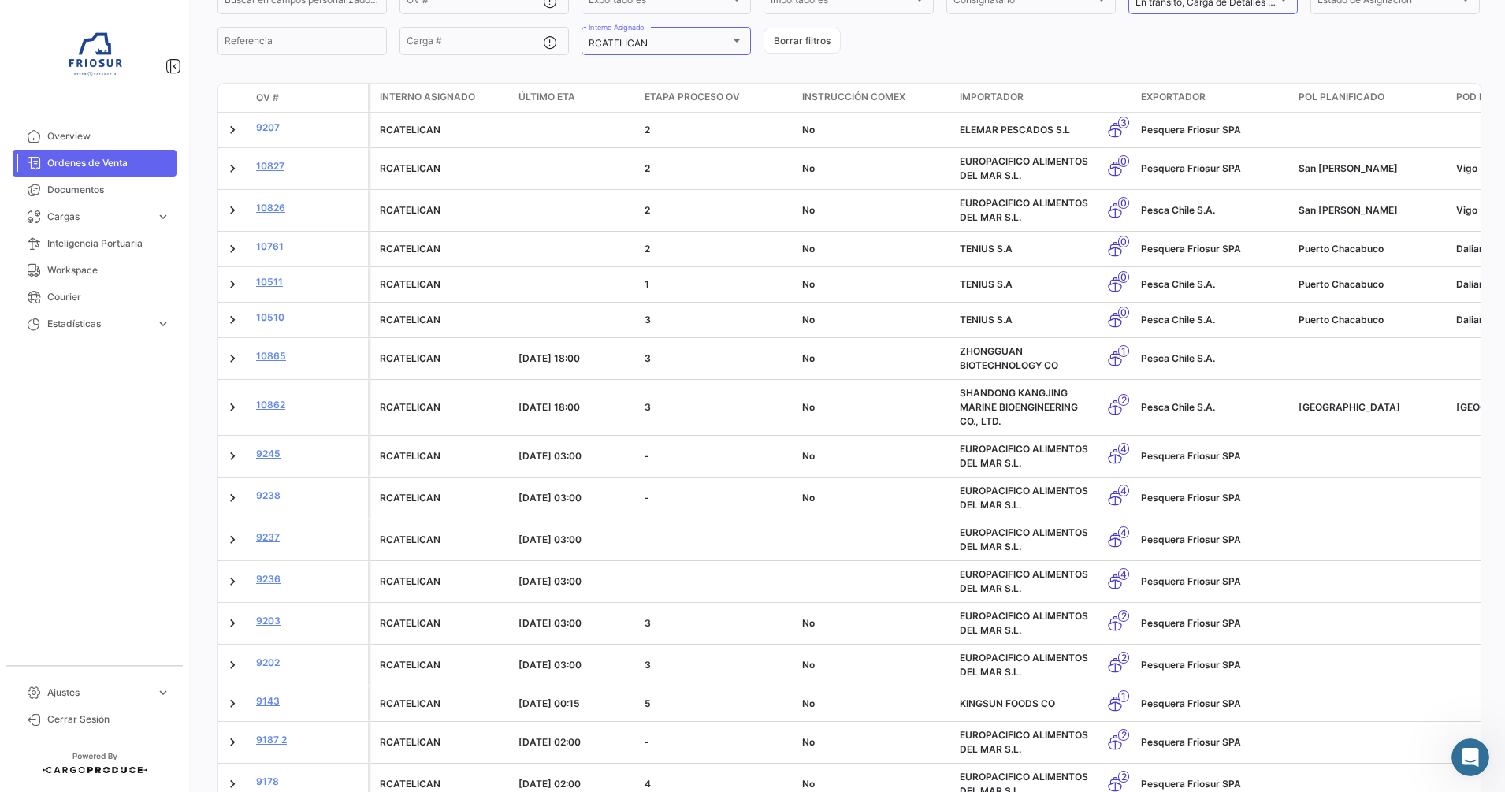
click at [544, 95] on span "Último ETA" at bounding box center [546, 97] width 57 height 14
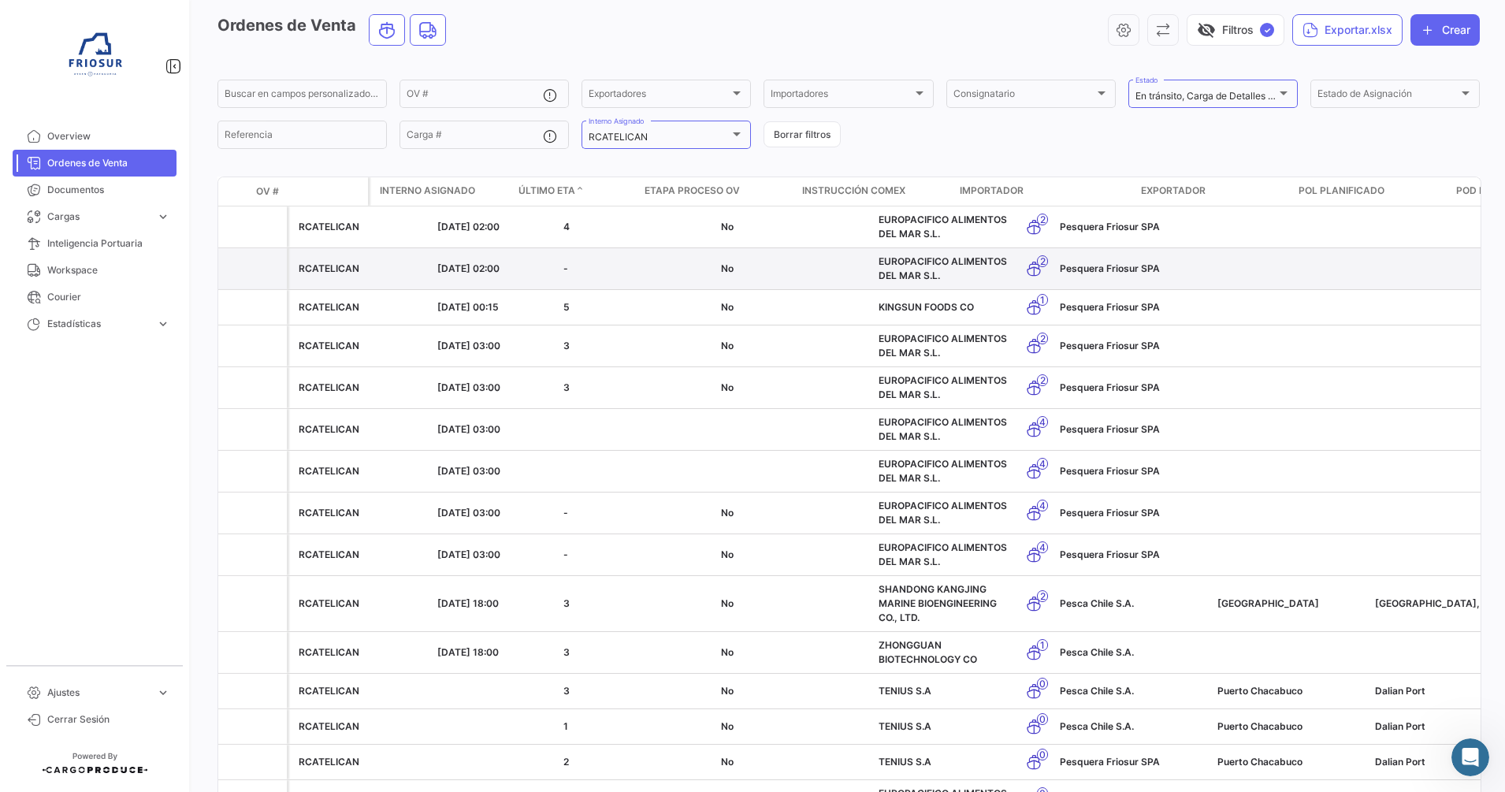
scroll to position [0, 0]
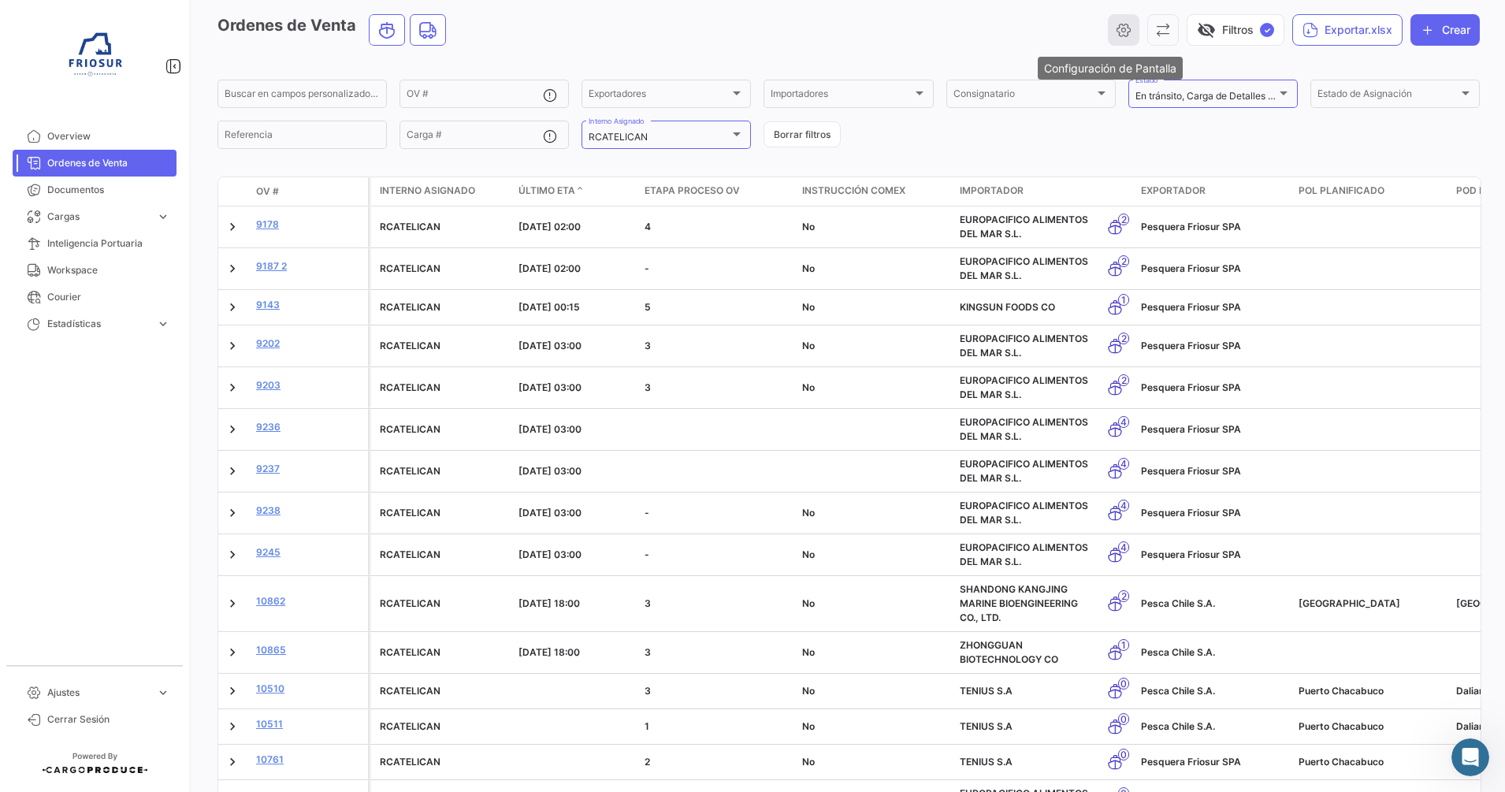
click at [1116, 22] on icon "button" at bounding box center [1124, 30] width 16 height 16
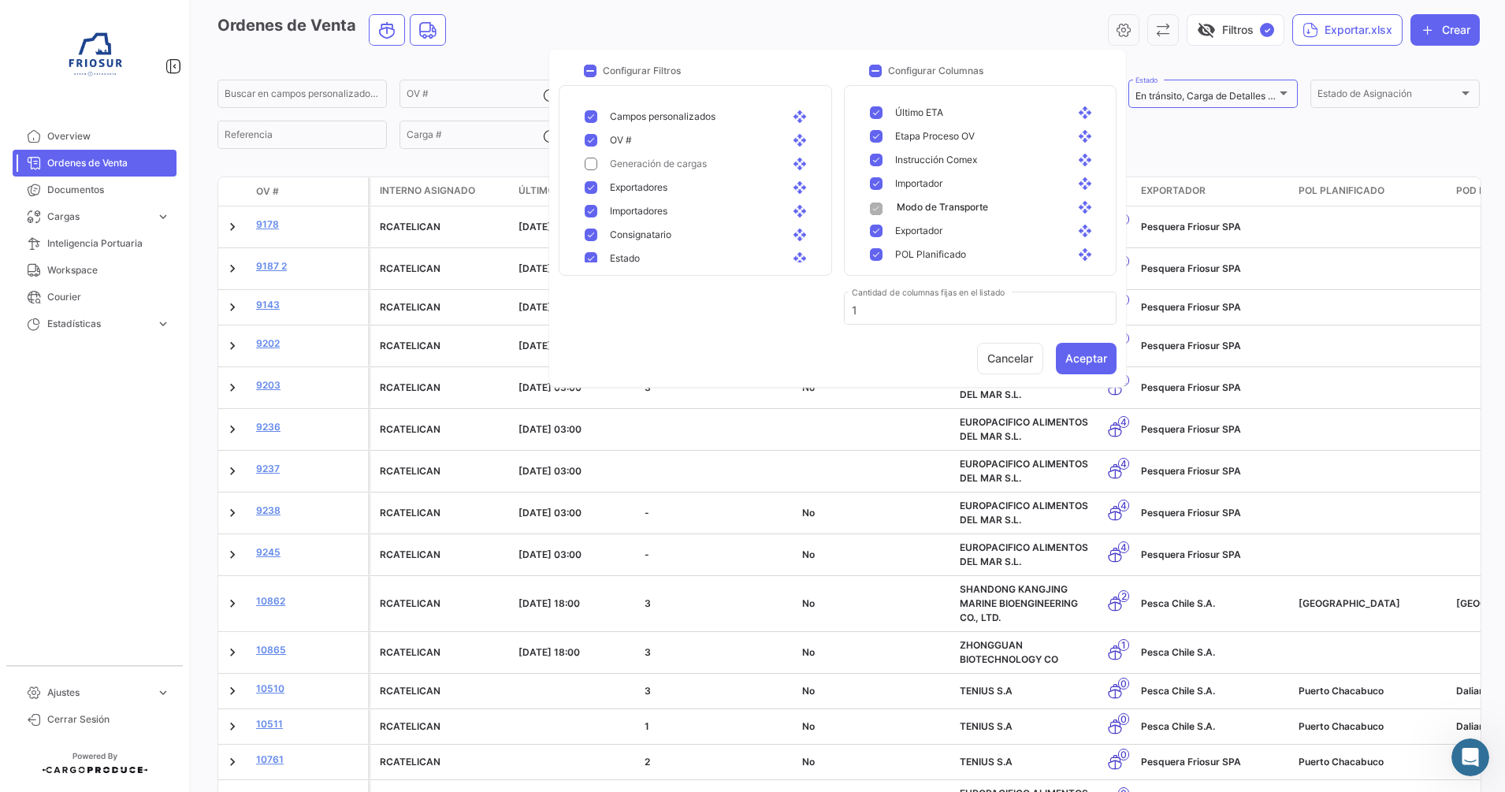
scroll to position [56, 0]
drag, startPoint x: 1072, startPoint y: 148, endPoint x: 1074, endPoint y: 253, distance: 104.8
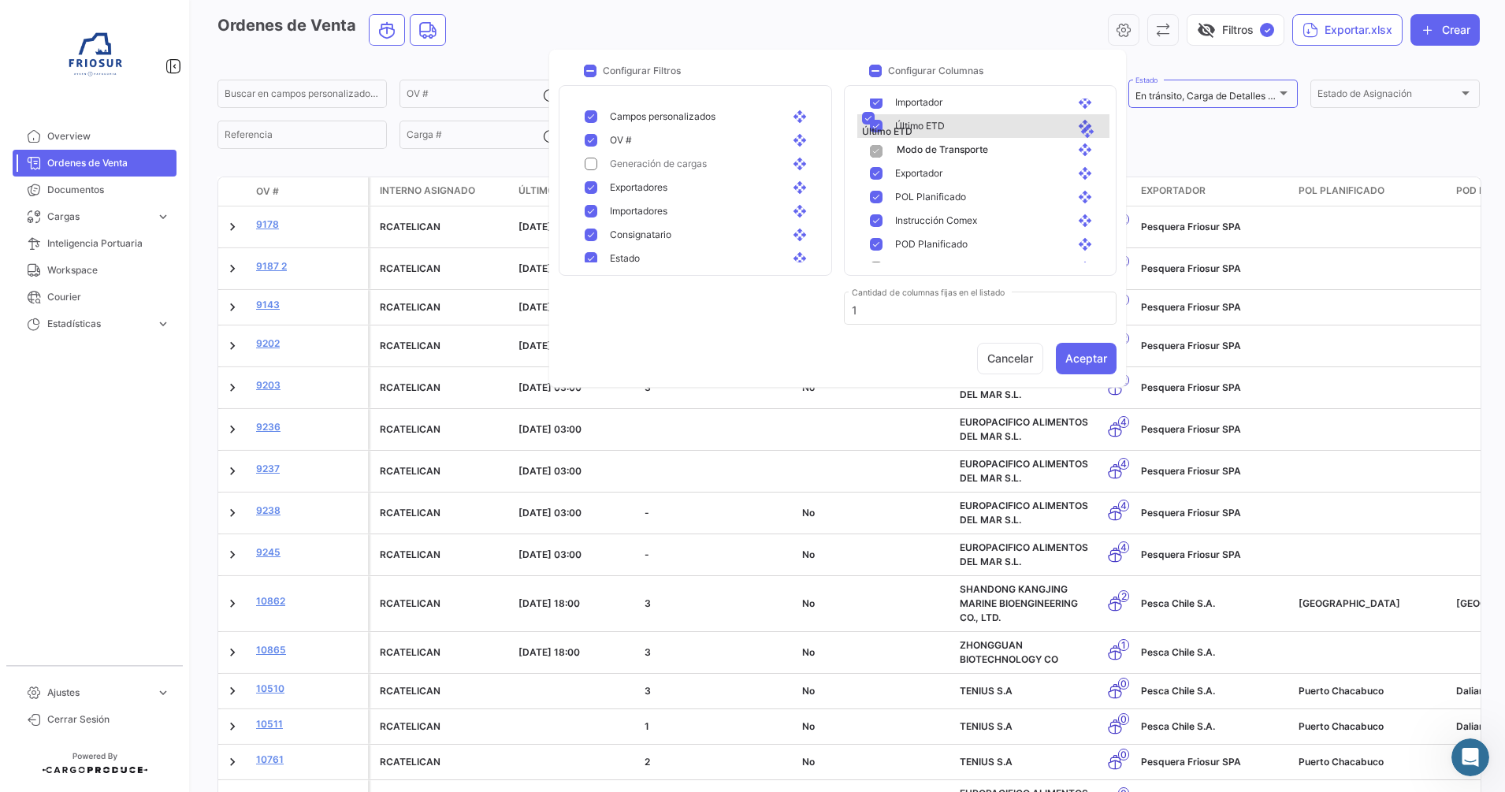
drag, startPoint x: 1067, startPoint y: 241, endPoint x: 1071, endPoint y: 111, distance: 130.0
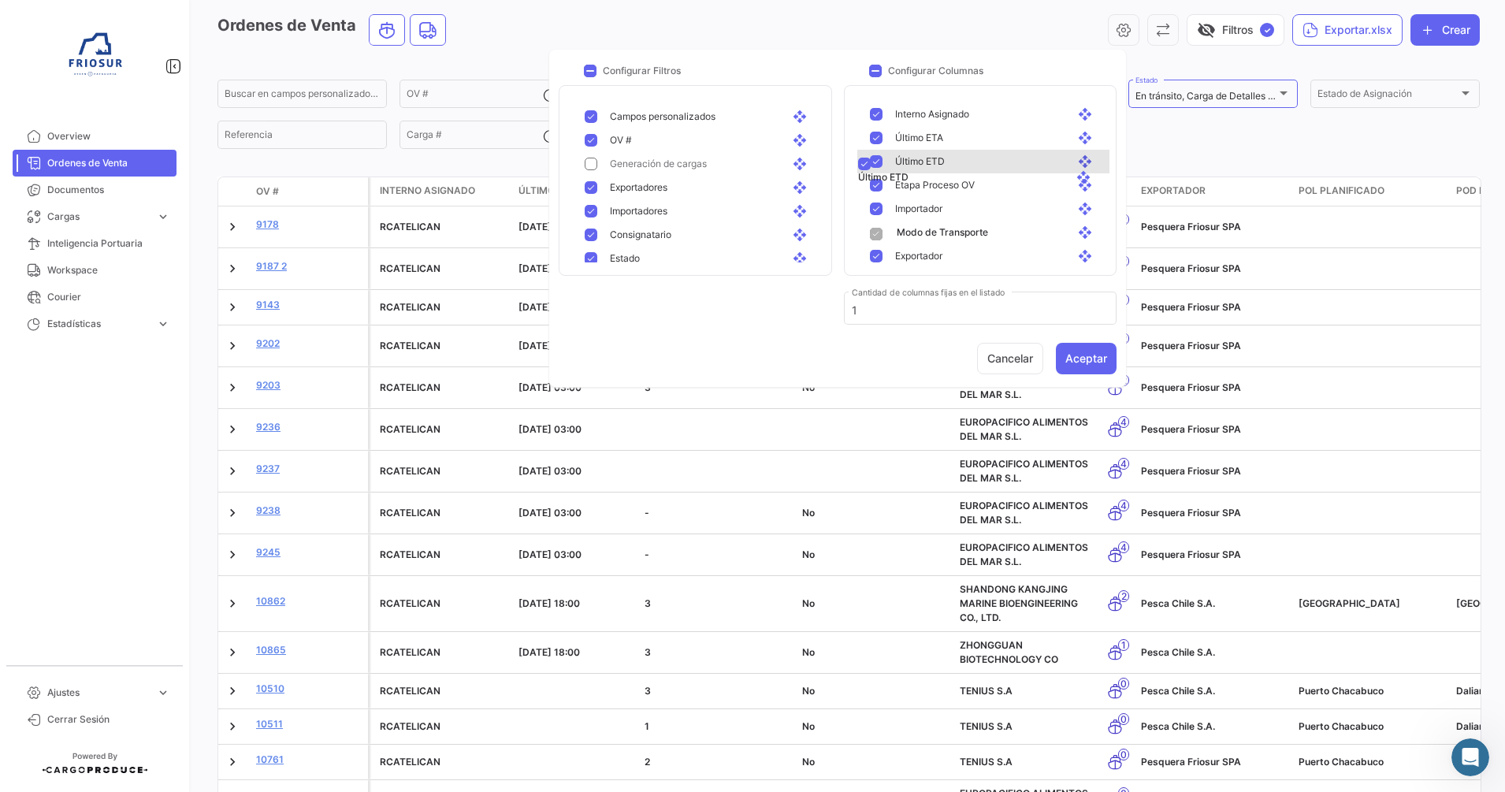
drag, startPoint x: 1072, startPoint y: 187, endPoint x: 1071, endPoint y: 166, distance: 21.3
click at [1089, 355] on button "Aceptar" at bounding box center [1086, 359] width 61 height 32
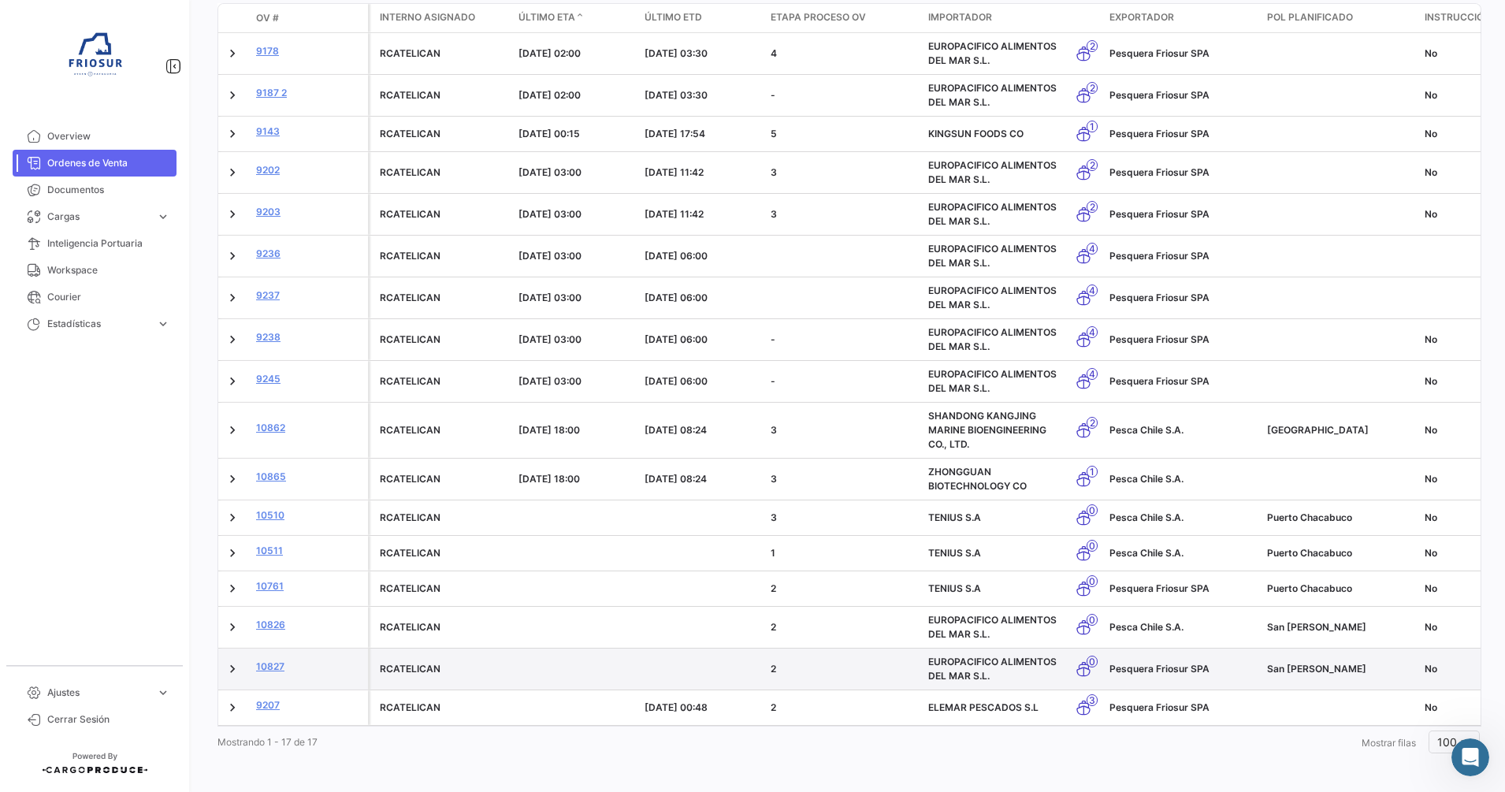
scroll to position [239, 0]
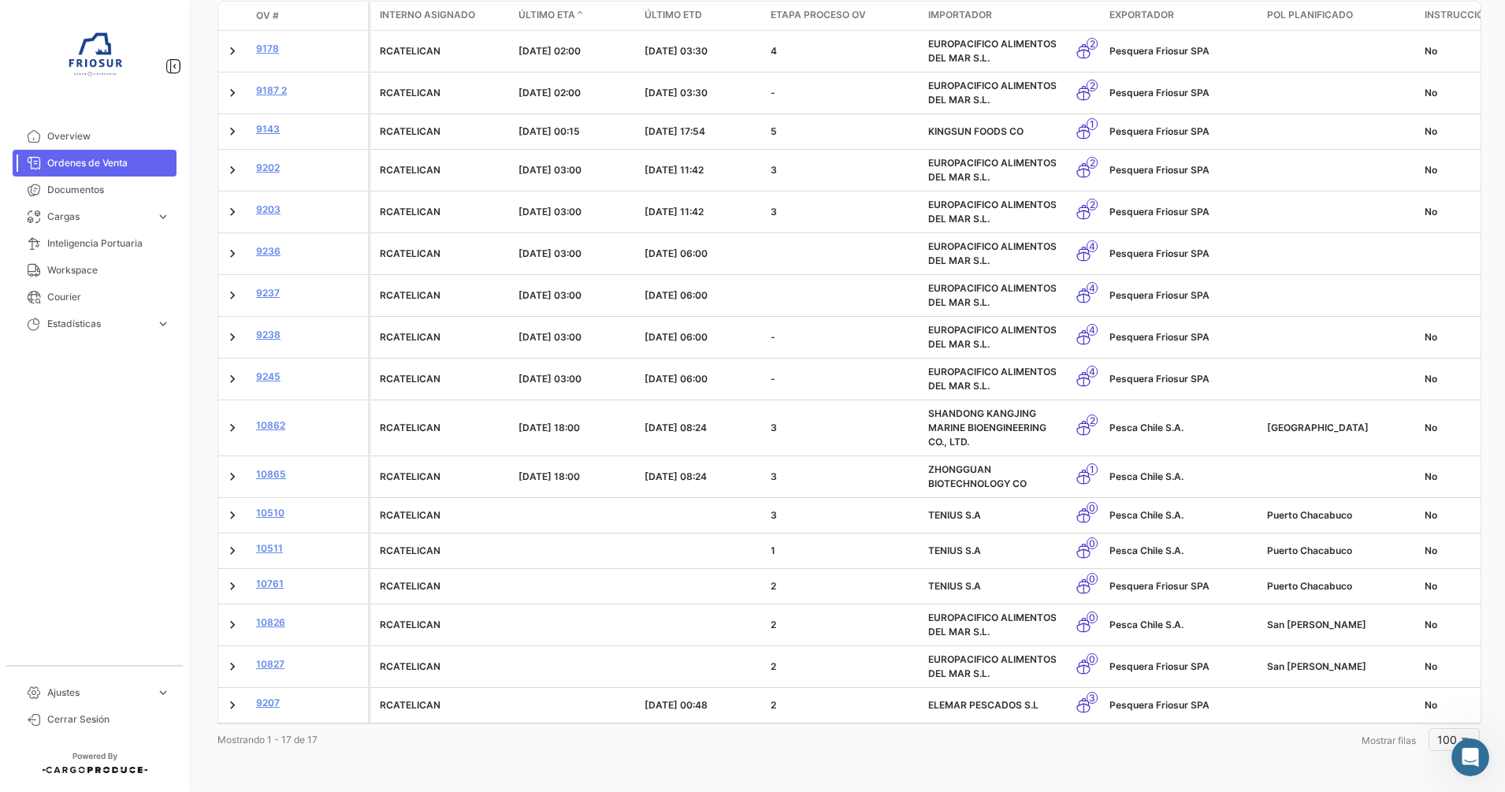
click at [442, 753] on div "Mostrando 1 - 17 de 17 1 Mostrar filas 100" at bounding box center [848, 739] width 1262 height 28
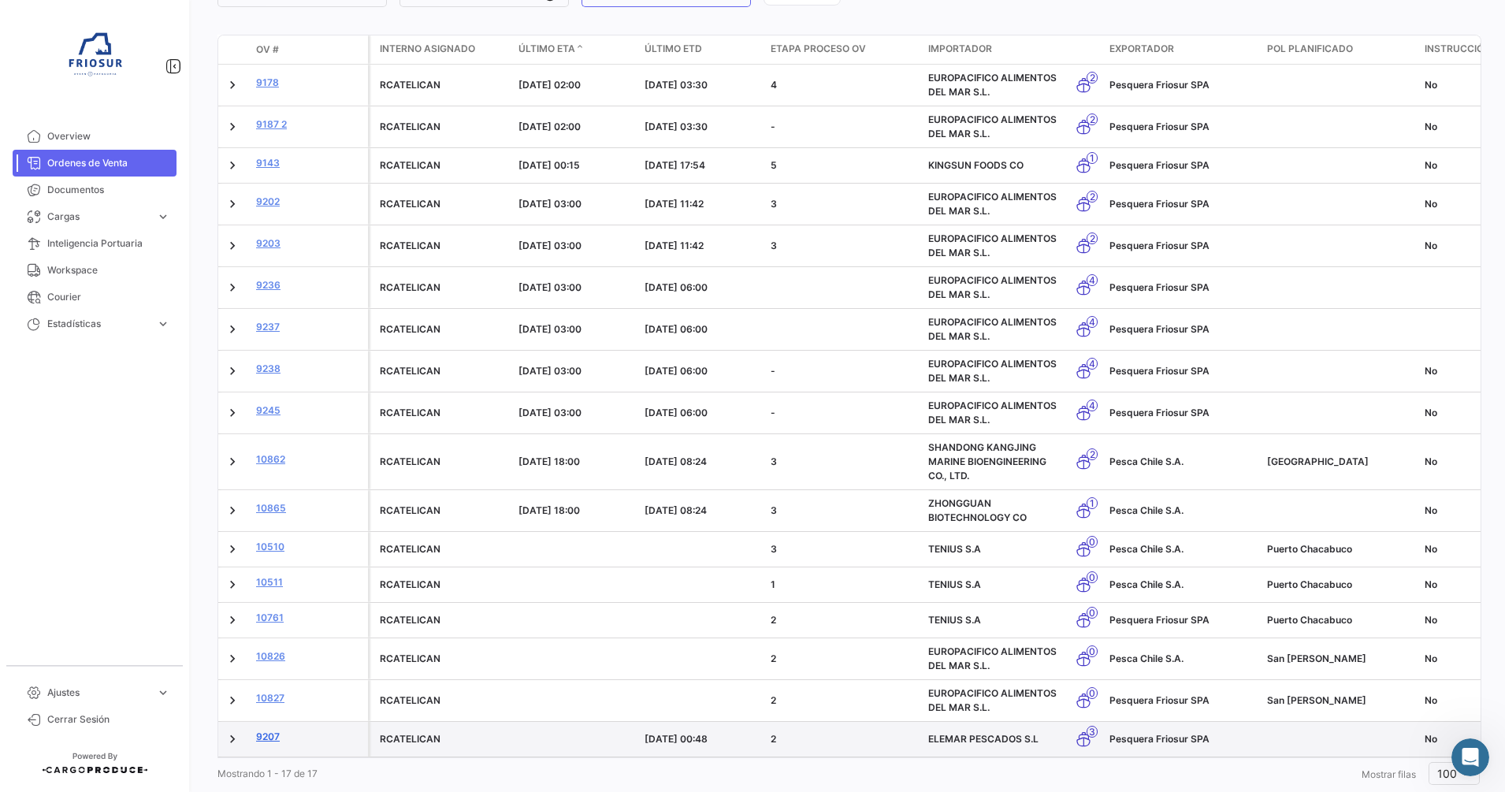
scroll to position [199, 0]
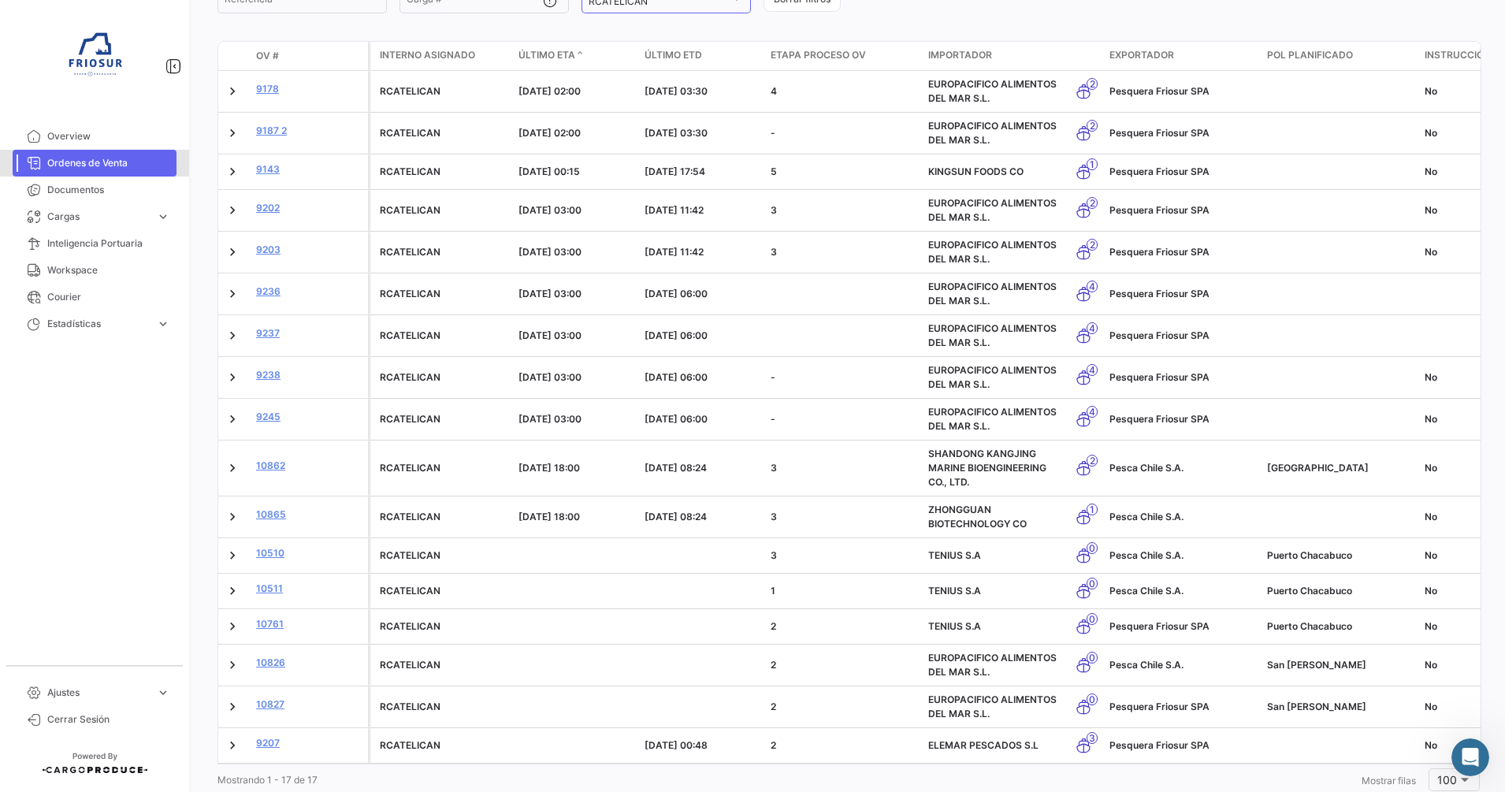
click at [134, 172] on link "Ordenes de Venta" at bounding box center [95, 163] width 164 height 27
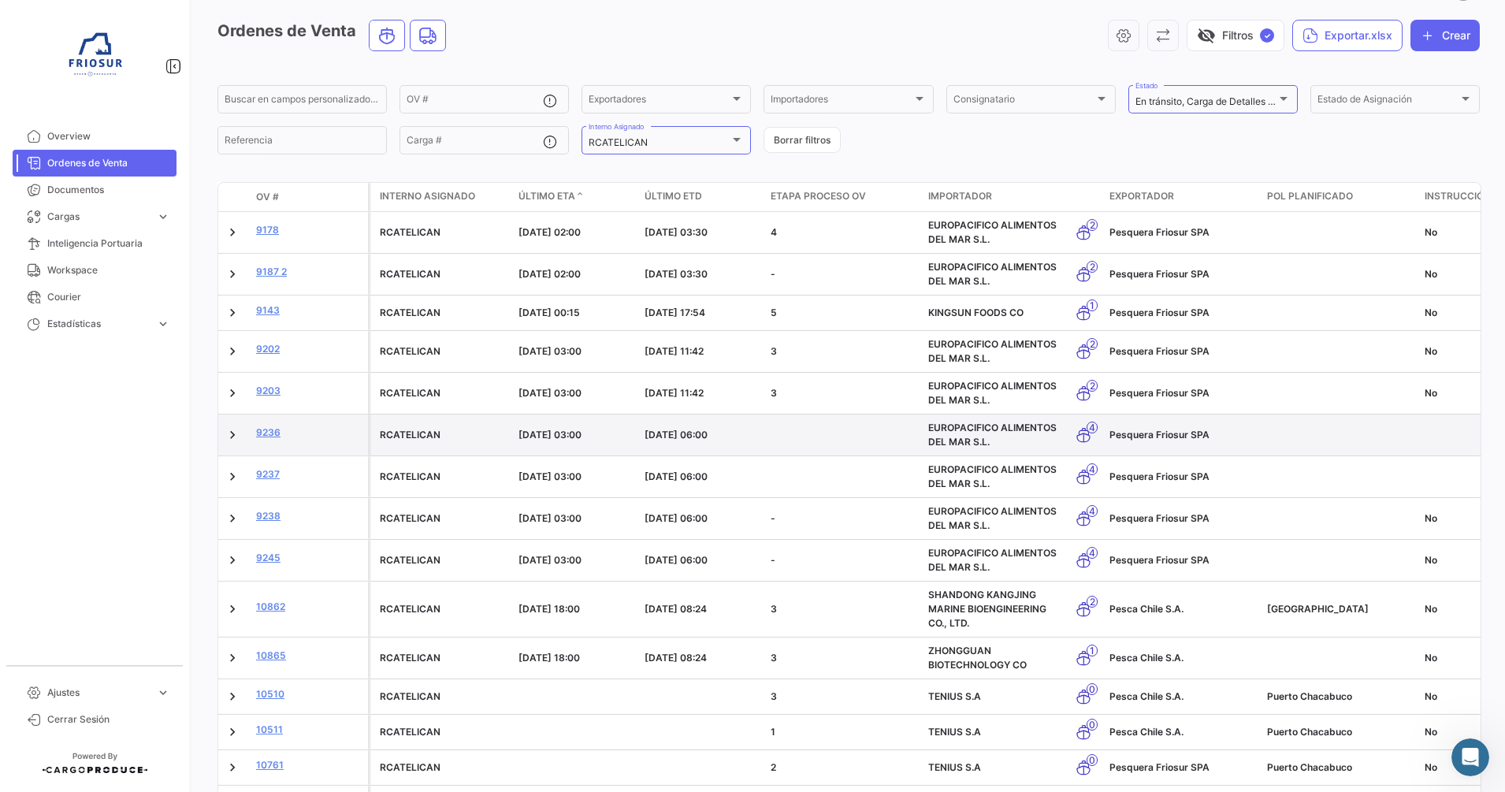
scroll to position [57, 0]
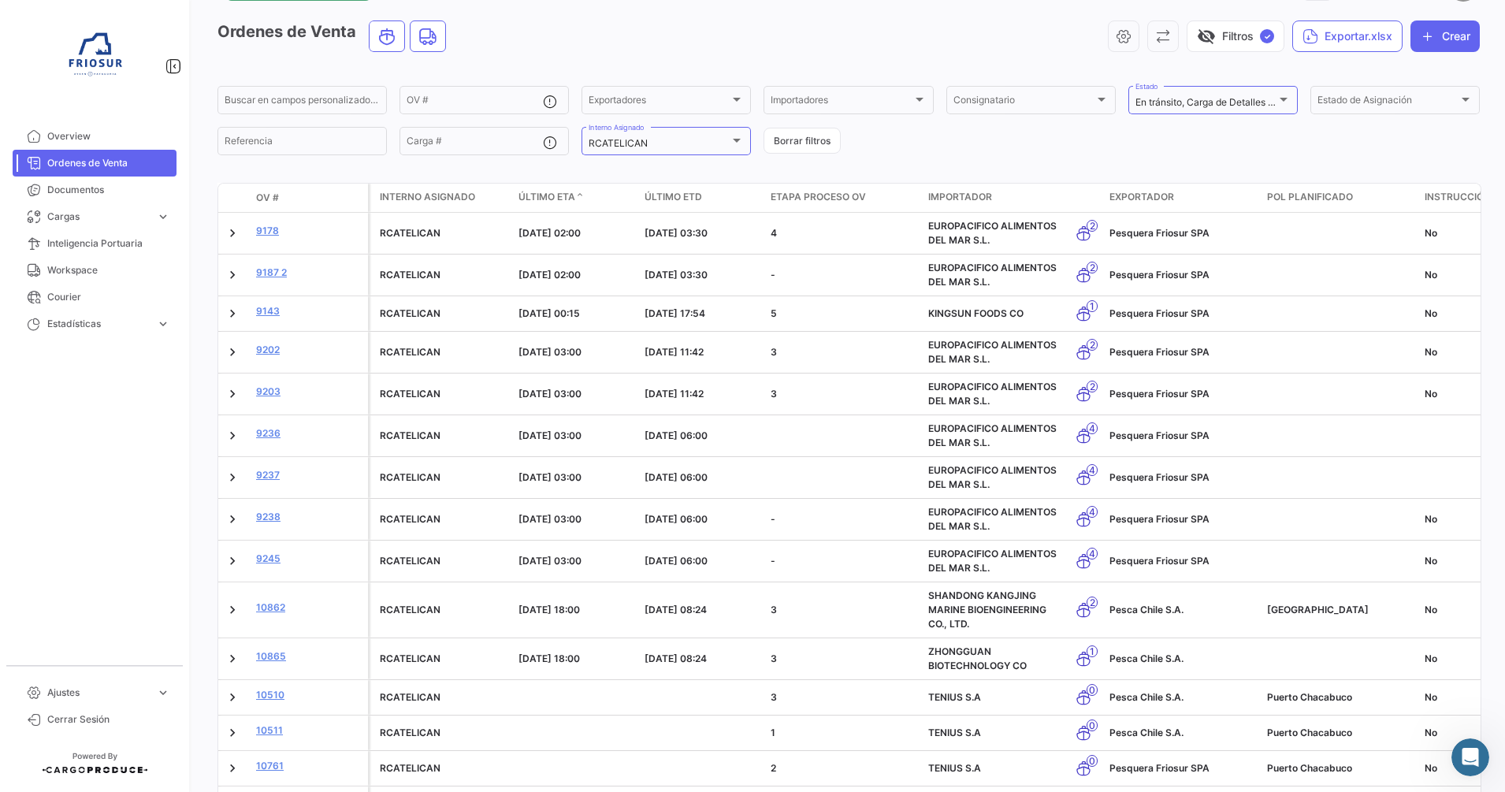
click at [1171, 116] on app-multiple-select "En tránsito, Carga de Detalles Pendiente Estado" at bounding box center [1212, 100] width 169 height 33
click at [1173, 110] on div "En tránsito, Carga de Detalles Pendiente Estado" at bounding box center [1212, 99] width 155 height 31
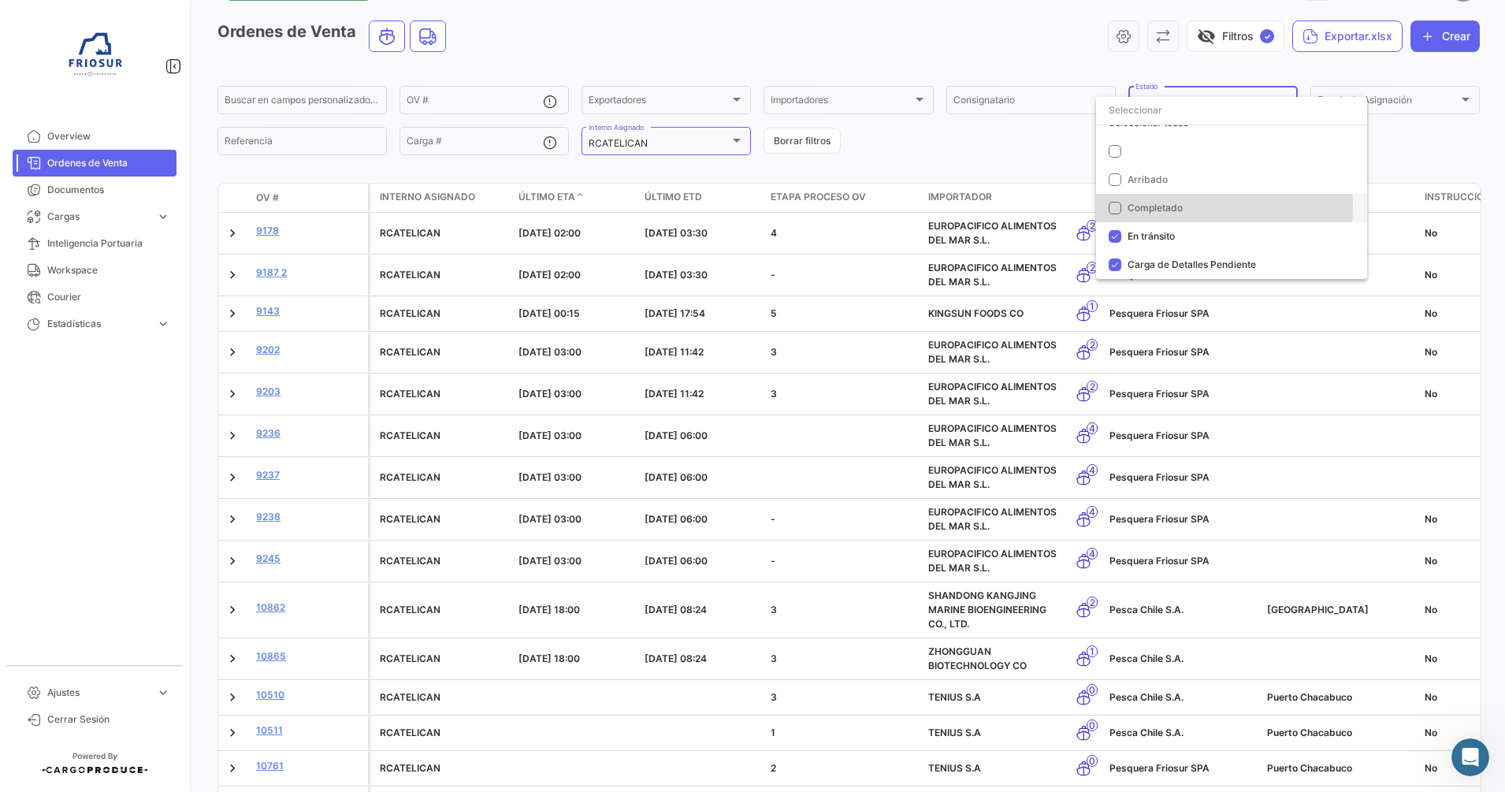
click at [1116, 206] on mat-pseudo-checkbox at bounding box center [1114, 208] width 13 height 13
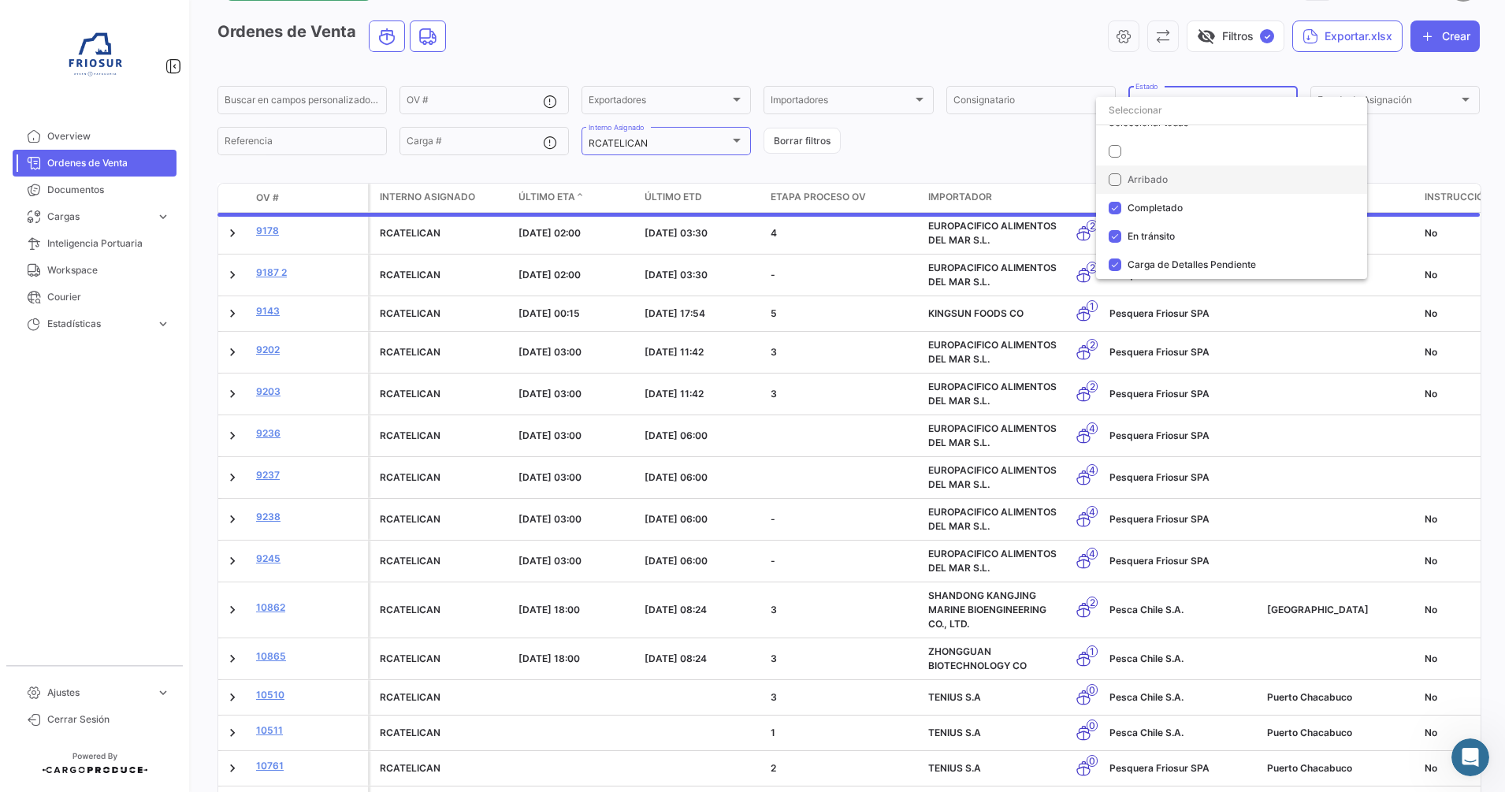
click at [1116, 176] on mat-pseudo-checkbox at bounding box center [1114, 179] width 13 height 13
click at [989, 158] on div at bounding box center [752, 396] width 1505 height 792
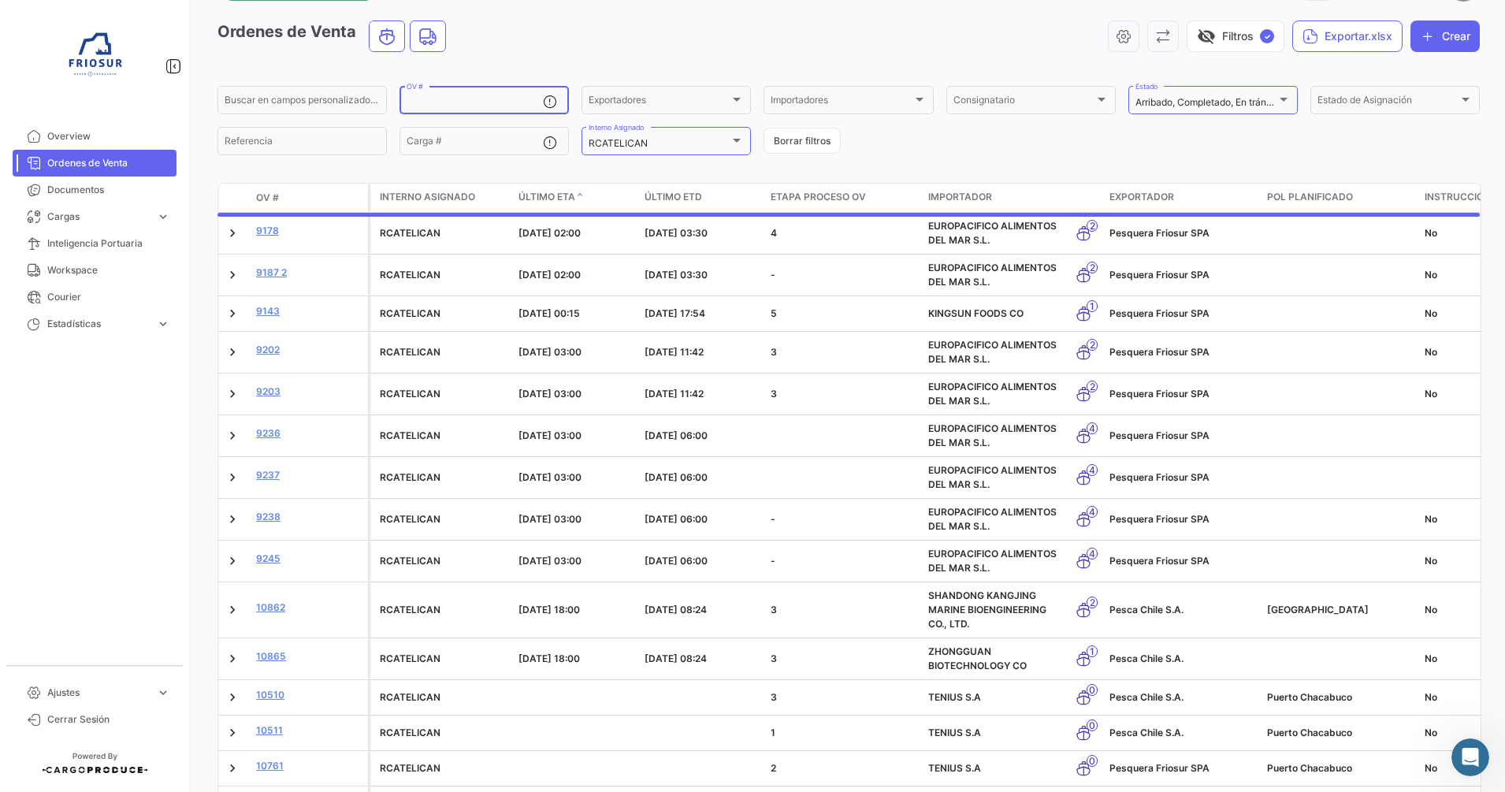
click at [456, 99] on input "OV #" at bounding box center [474, 102] width 136 height 11
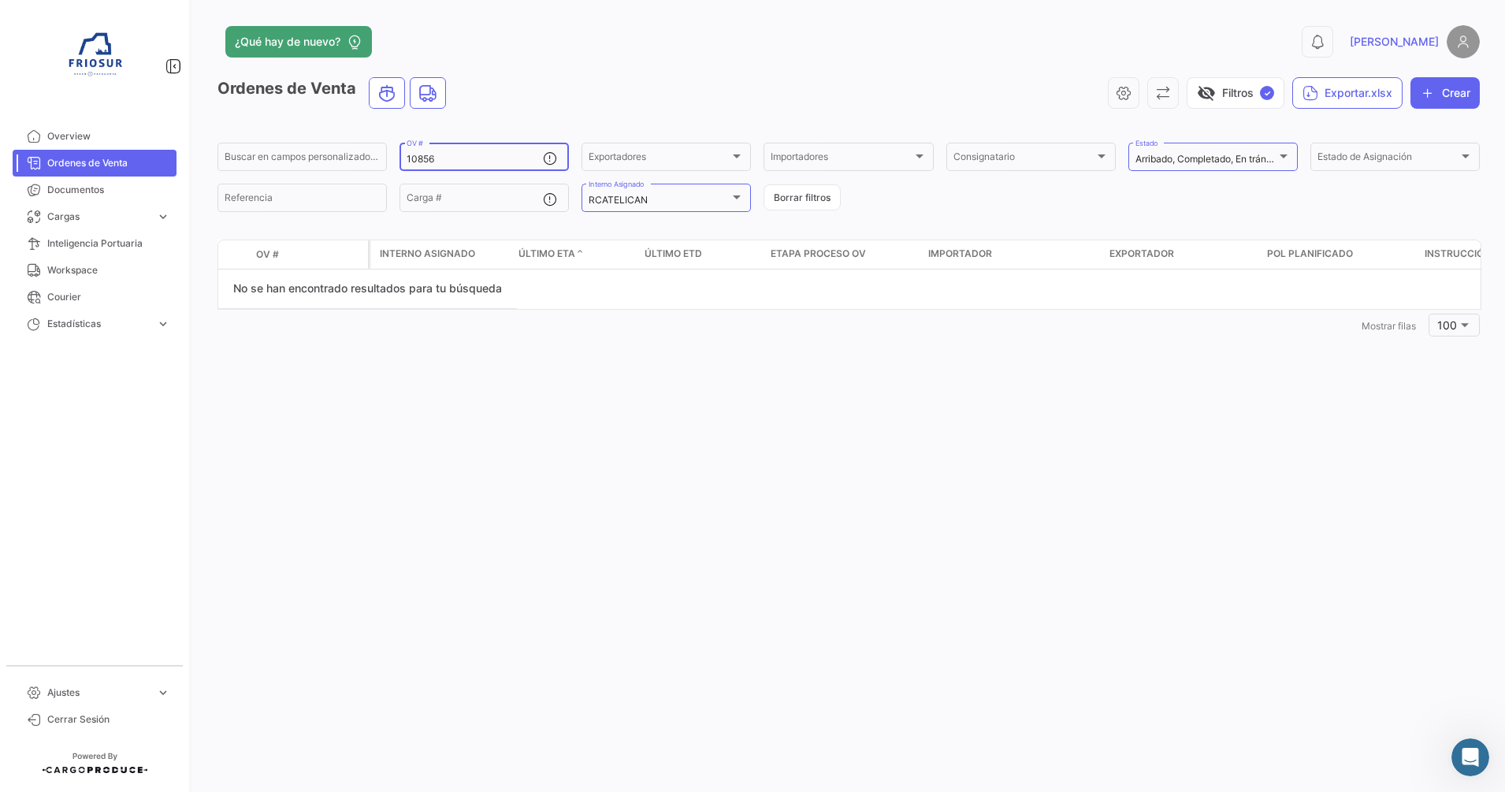
scroll to position [0, 0]
type input "10856"
click at [778, 202] on button "Borrar filtros" at bounding box center [801, 197] width 77 height 26
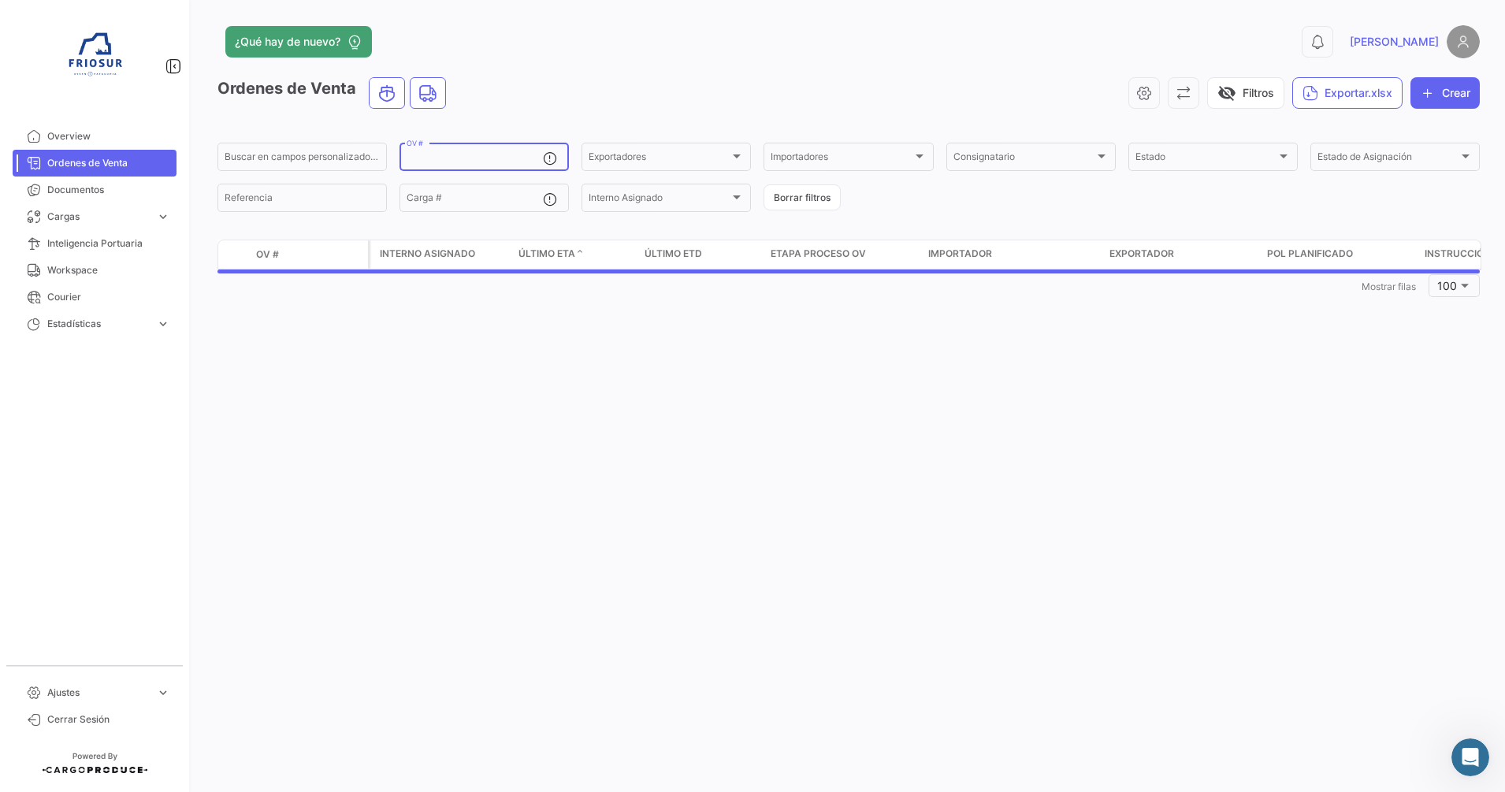
click at [506, 154] on input "OV #" at bounding box center [474, 159] width 136 height 11
type input "1"
click at [660, 196] on mat-tooltip-component "Puedes buscar diferentes números de PO separados por comas." at bounding box center [552, 198] width 232 height 58
click at [697, 195] on div "Interno Asignado" at bounding box center [658, 200] width 141 height 11
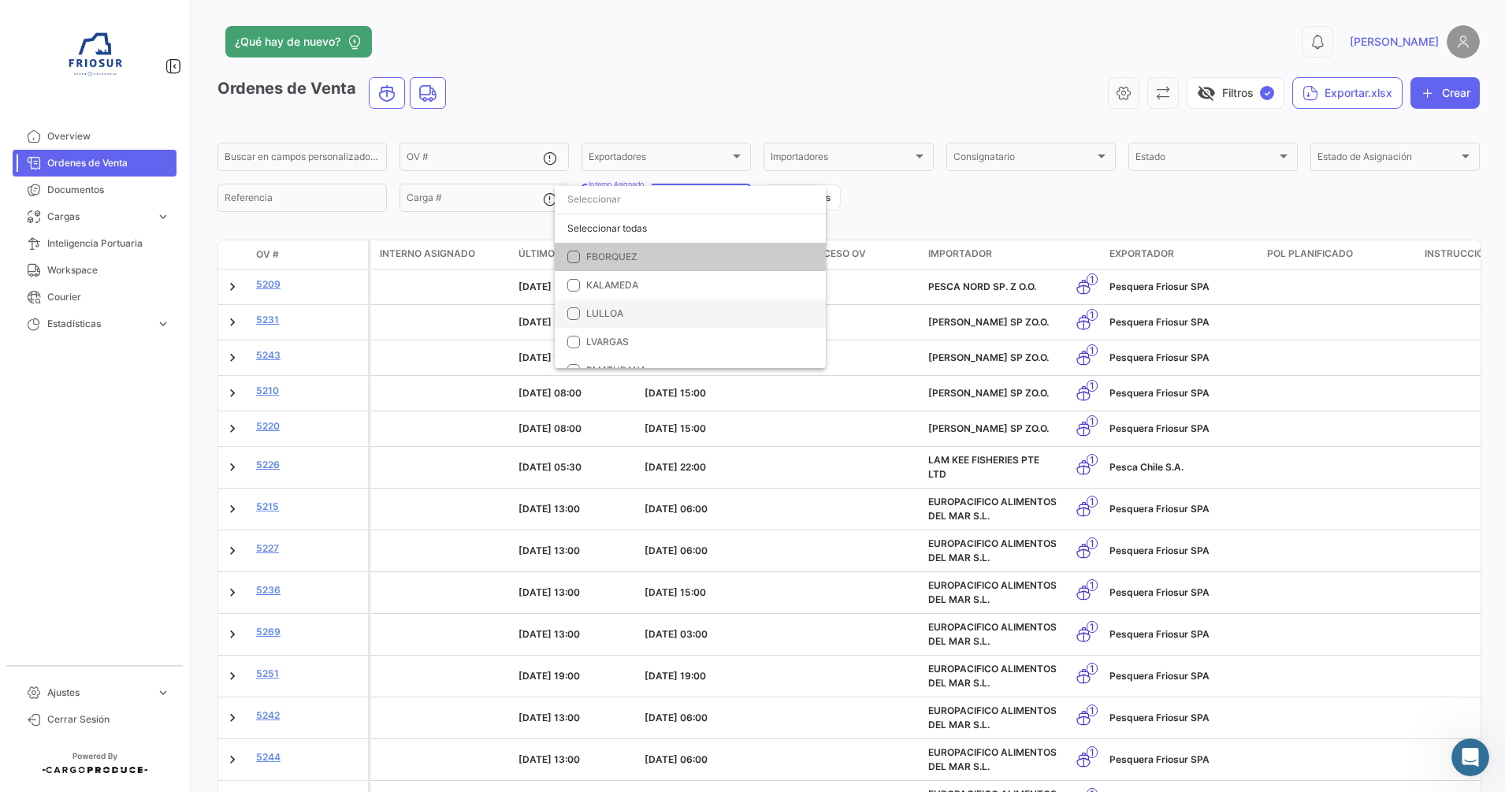
scroll to position [45, 0]
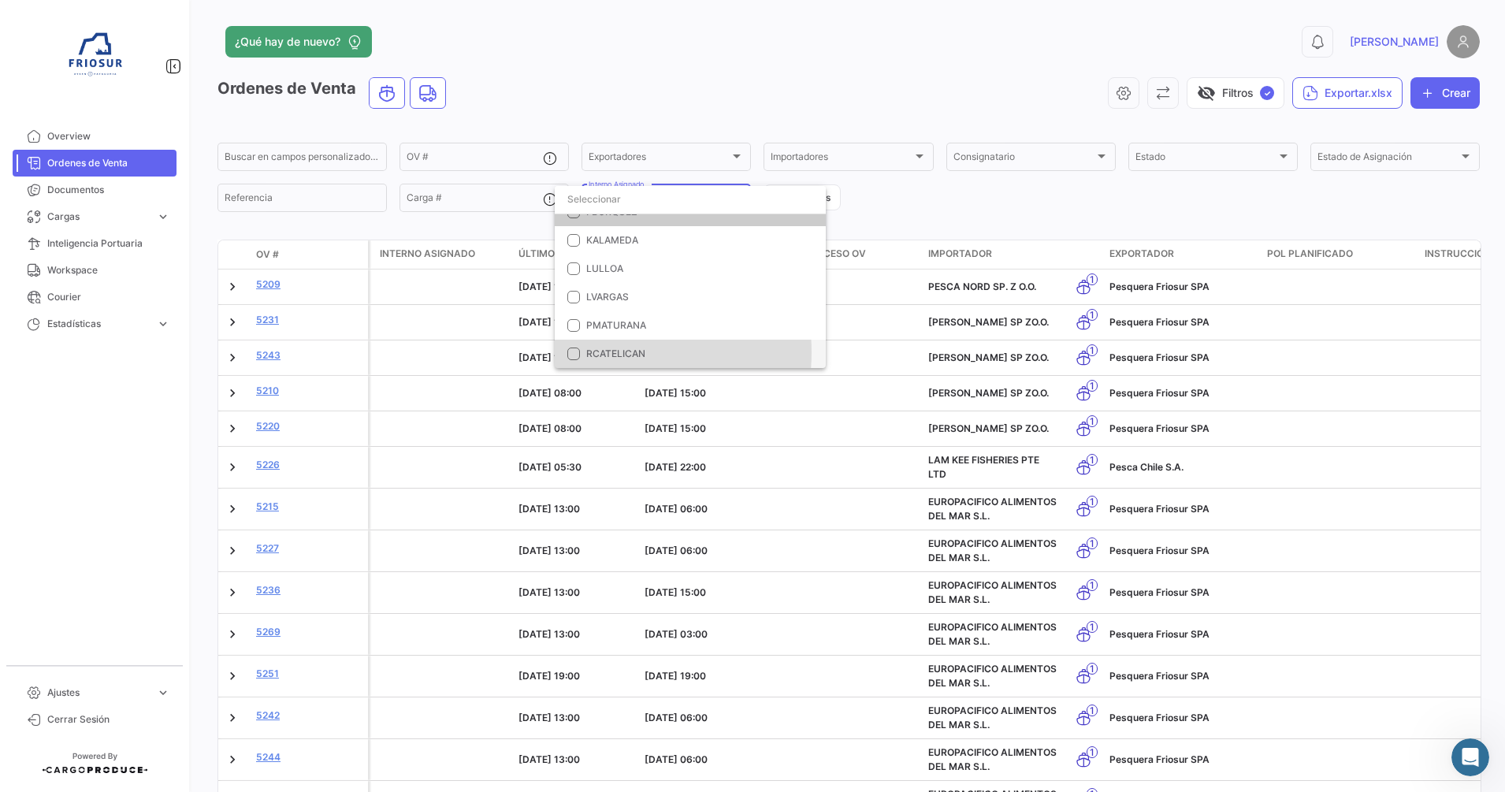
click at [603, 352] on span "RCATELICAN" at bounding box center [615, 353] width 59 height 12
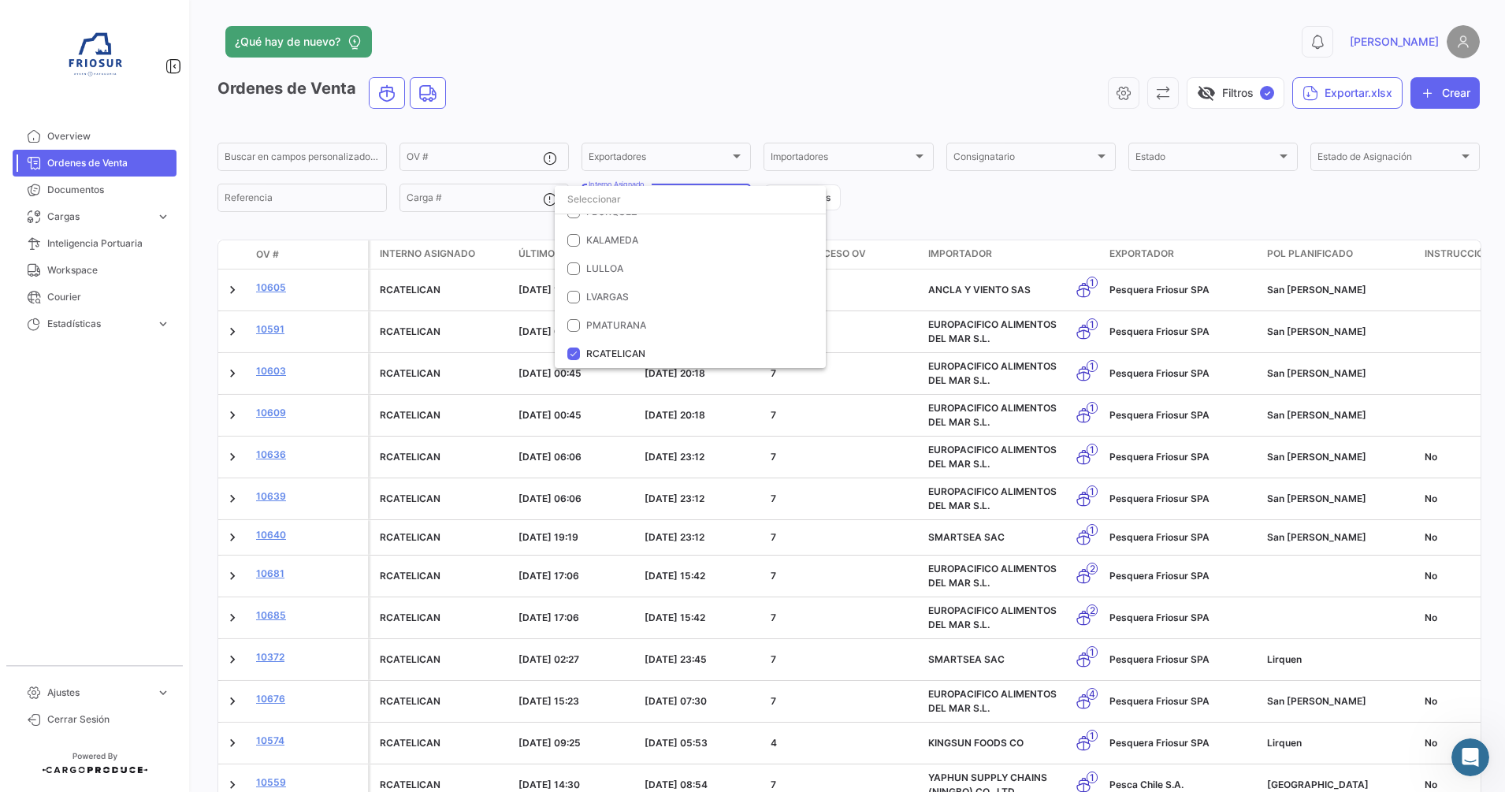
click at [980, 203] on div at bounding box center [752, 396] width 1505 height 792
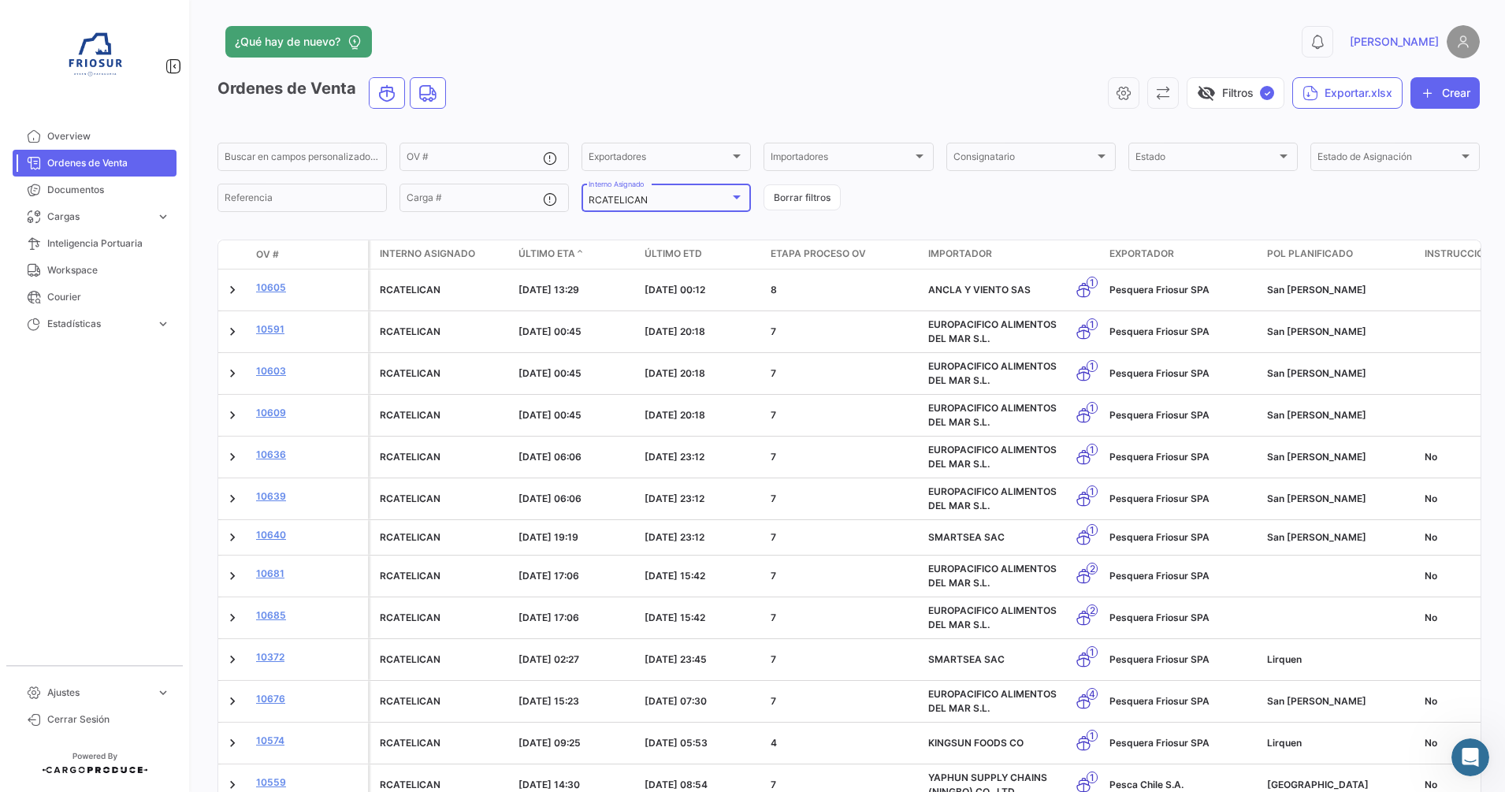
click at [729, 202] on div at bounding box center [736, 197] width 14 height 13
click at [577, 208] on mat-pseudo-checkbox at bounding box center [573, 208] width 13 height 13
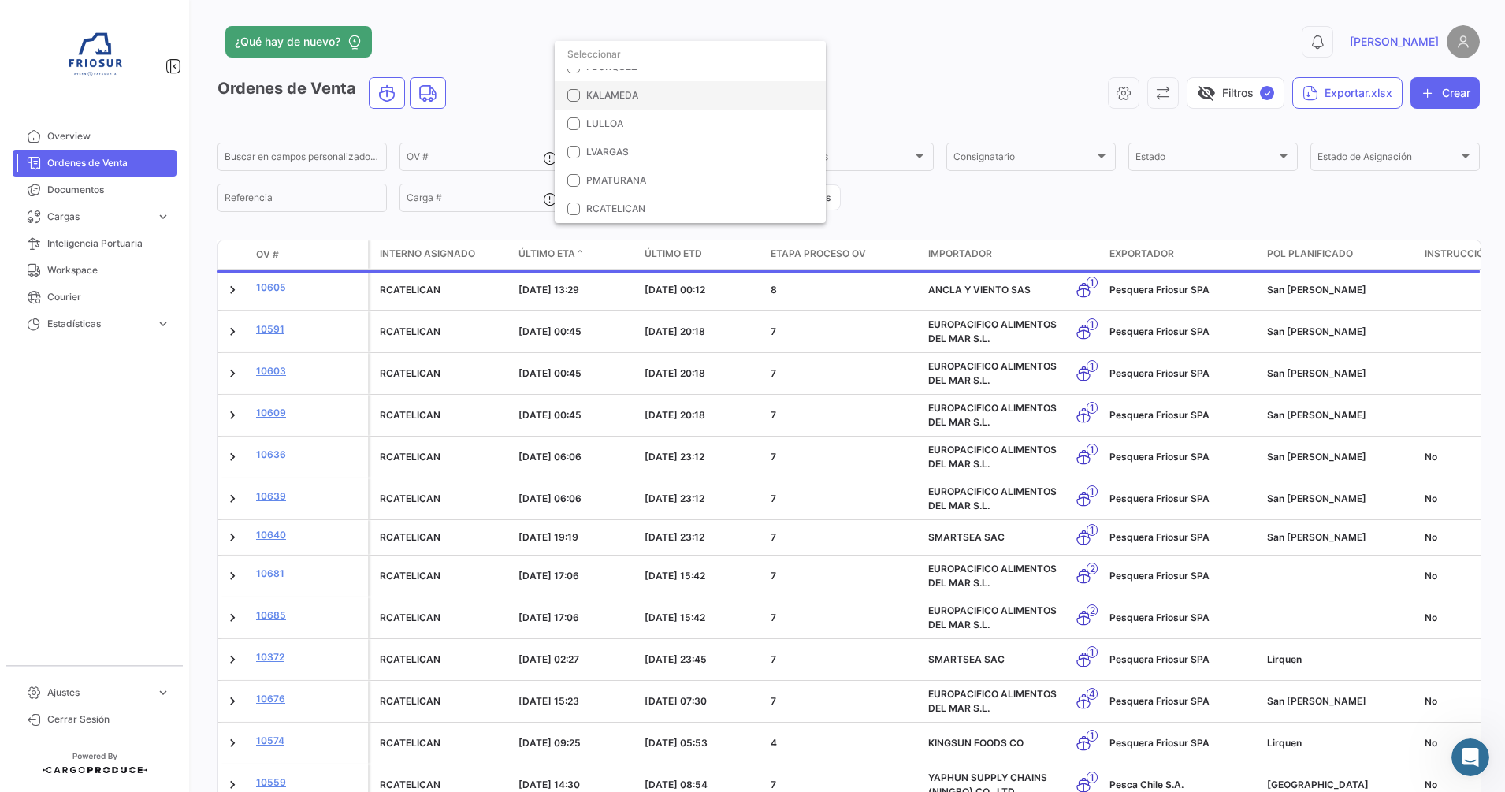
click at [566, 102] on mat-option "KALAMEDA" at bounding box center [690, 95] width 271 height 28
click at [1046, 212] on div at bounding box center [752, 396] width 1505 height 792
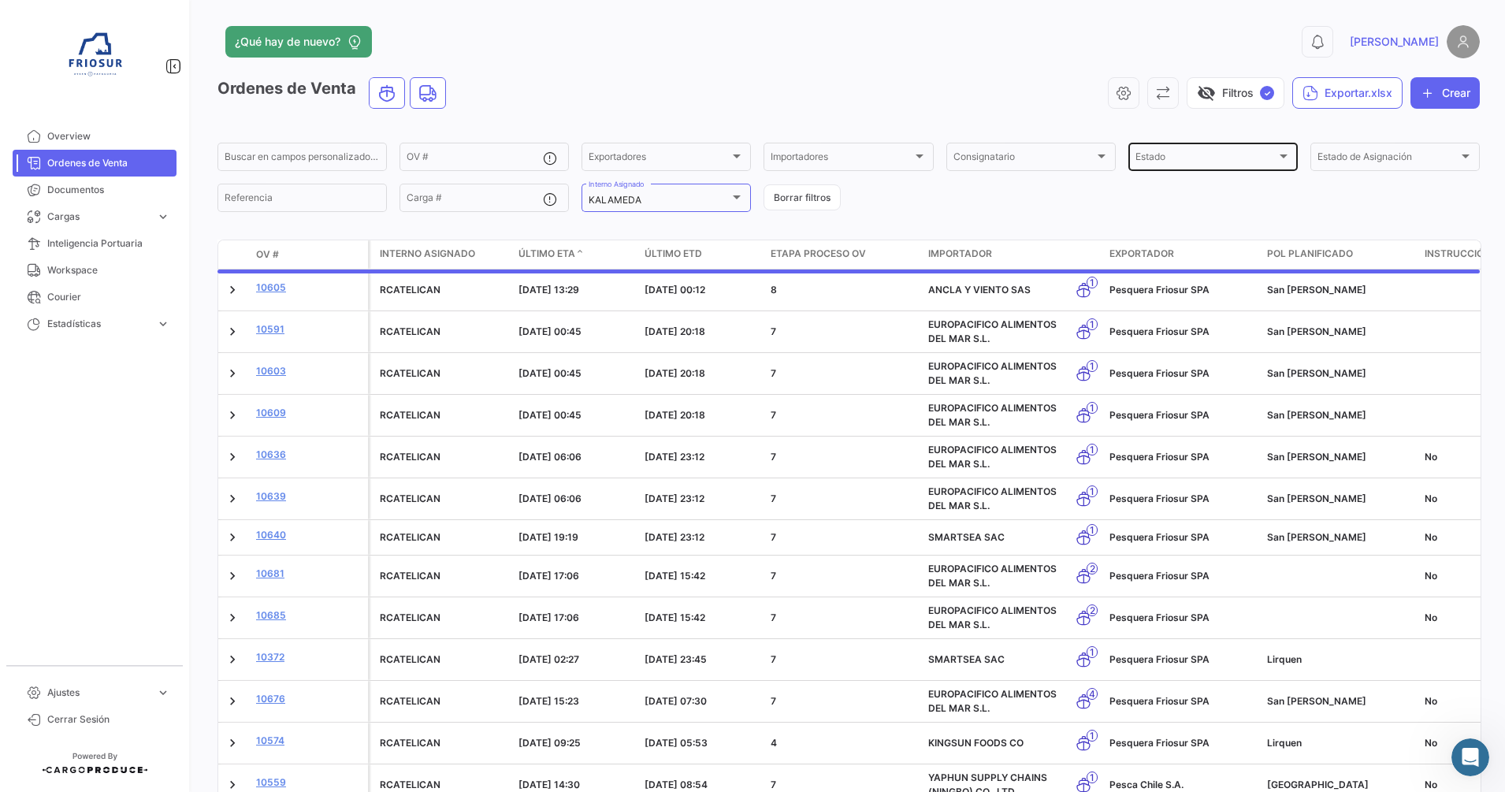
click at [1201, 156] on div "Estado" at bounding box center [1205, 159] width 141 height 11
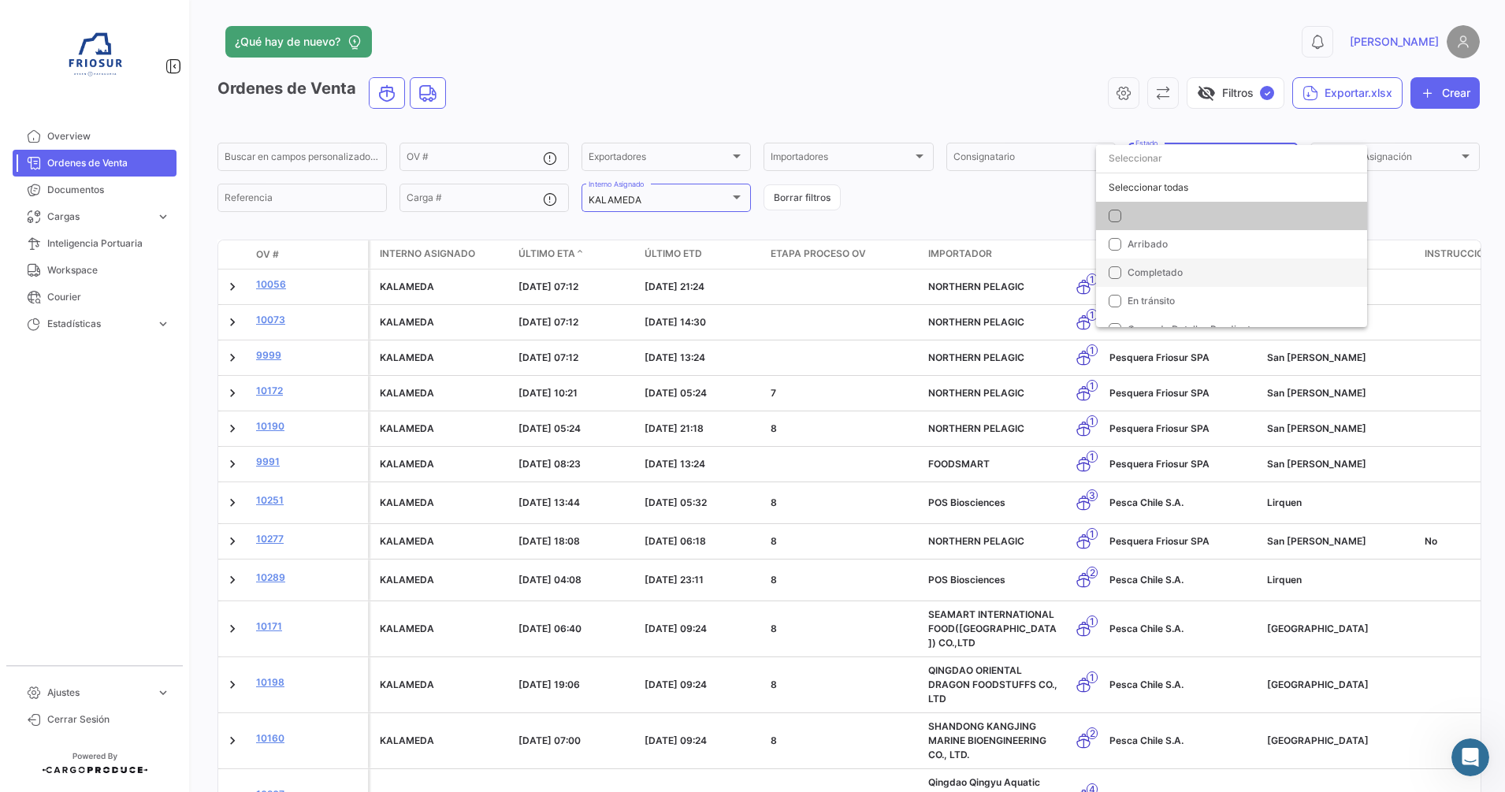
scroll to position [17, 0]
click at [1111, 289] on mat-pseudo-checkbox at bounding box center [1114, 284] width 13 height 13
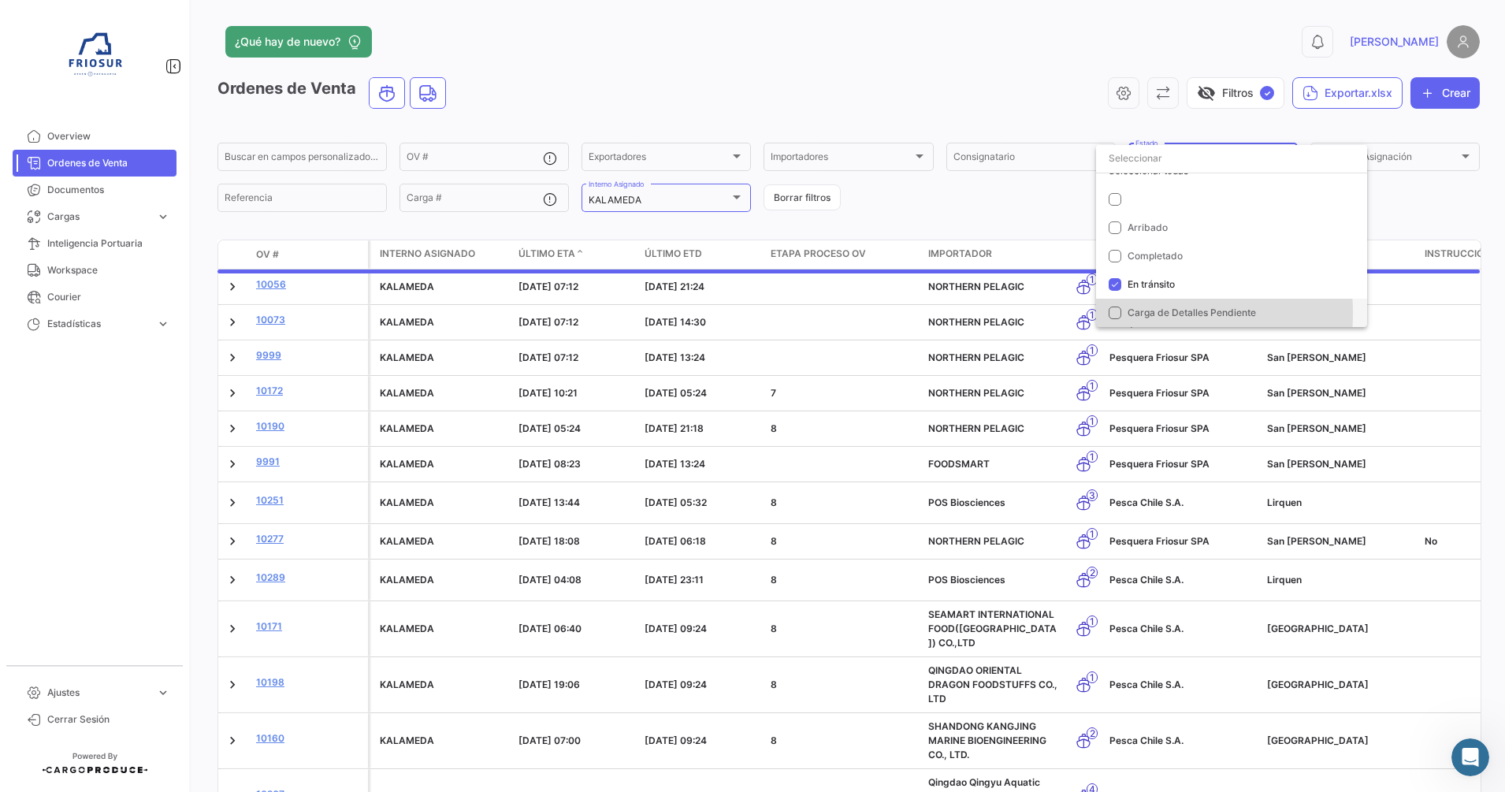
click at [1116, 313] on mat-pseudo-checkbox at bounding box center [1114, 312] width 13 height 13
click at [1006, 208] on div at bounding box center [752, 396] width 1505 height 792
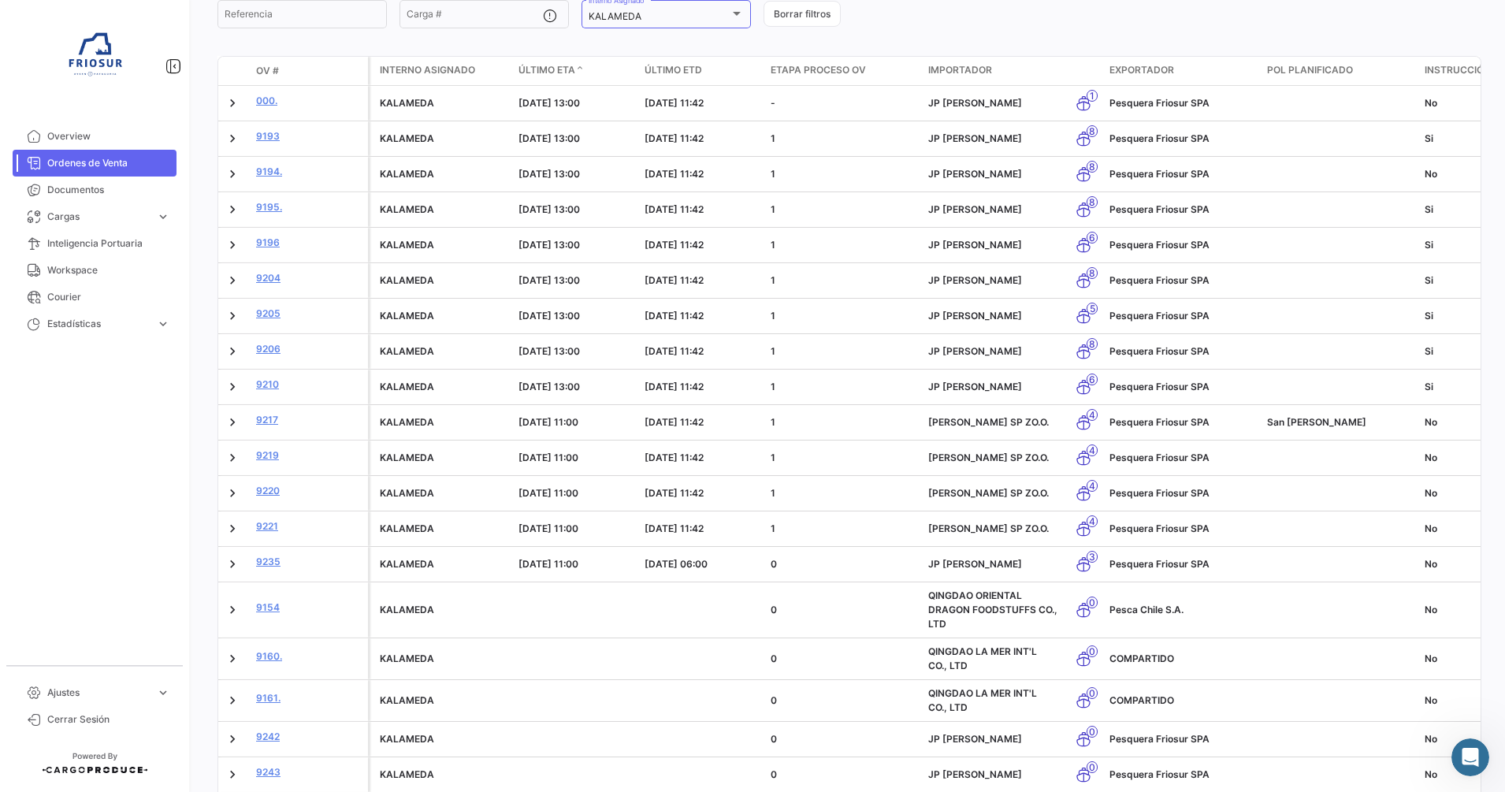
scroll to position [178, 0]
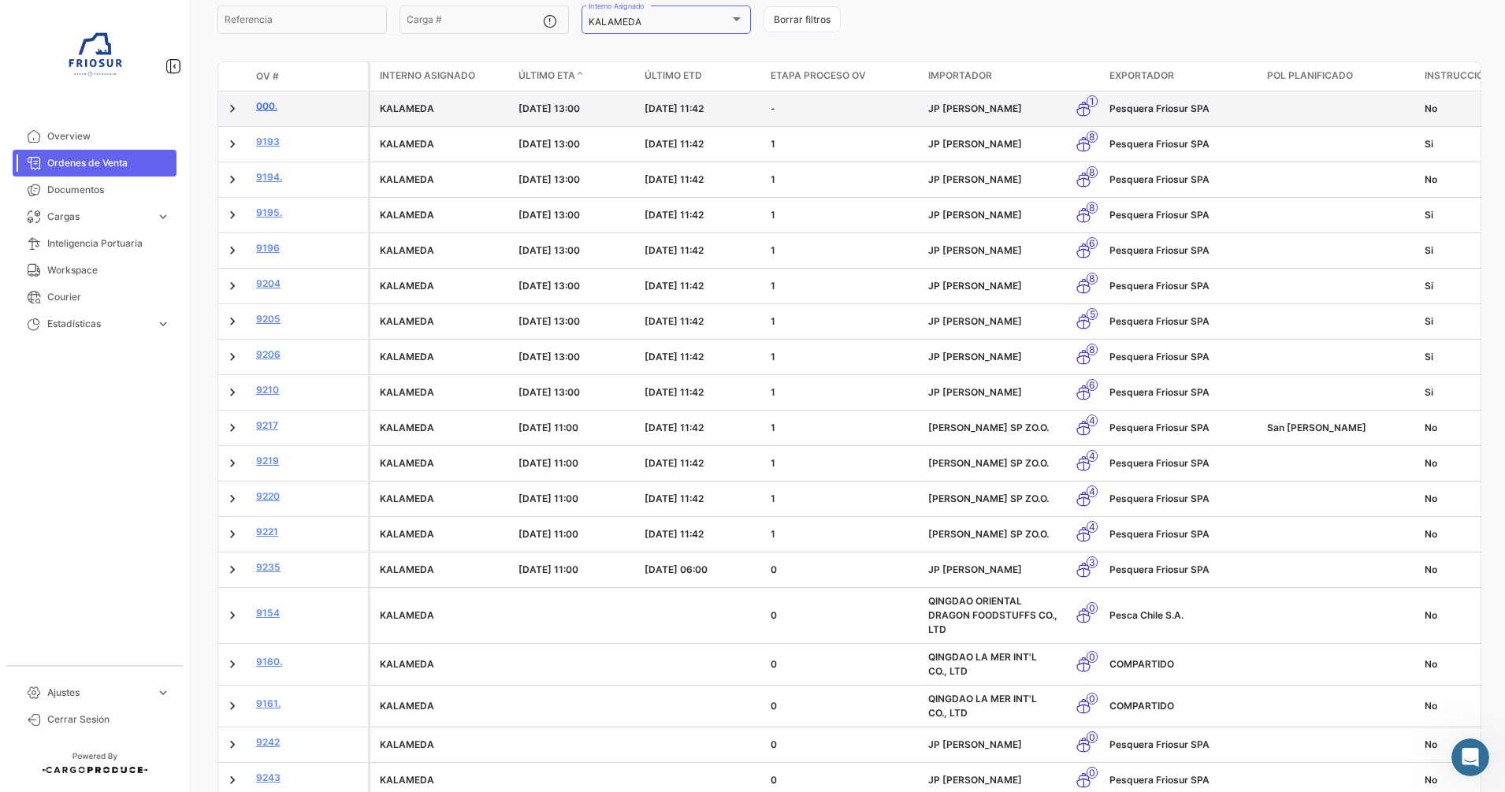
click at [266, 113] on link "000." at bounding box center [309, 106] width 106 height 14
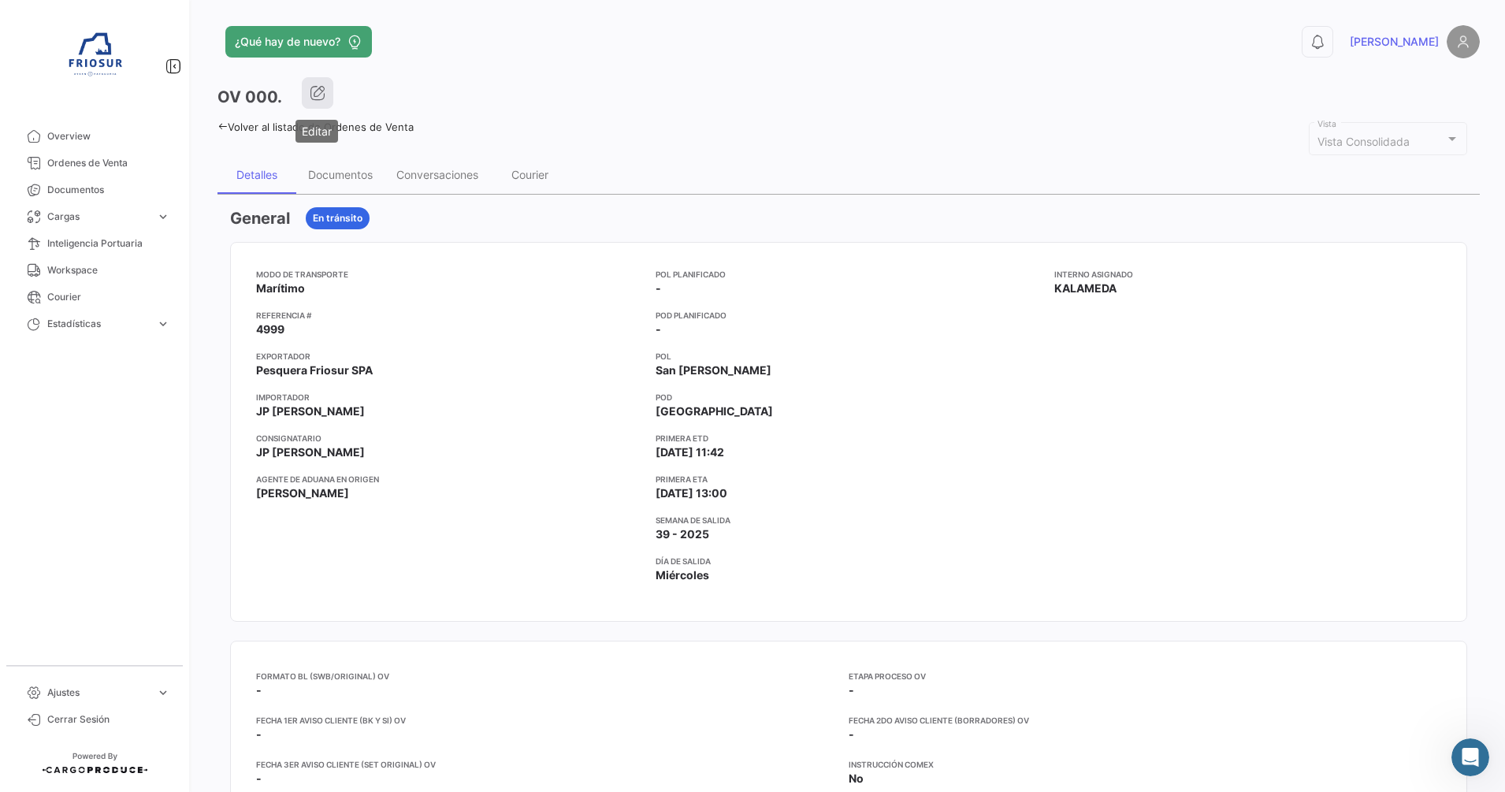
click at [320, 93] on icon "button" at bounding box center [318, 93] width 16 height 16
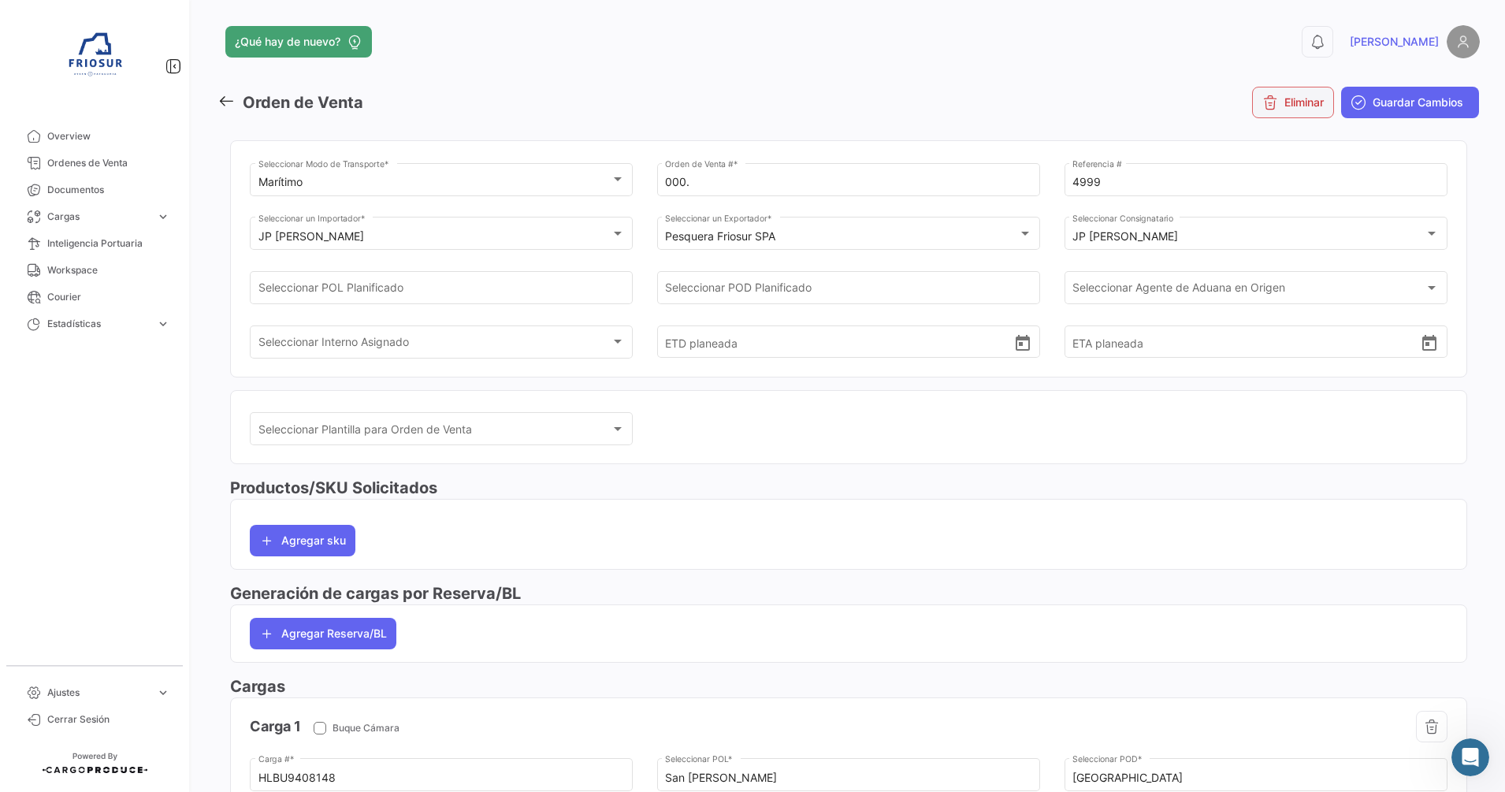
click at [1289, 113] on button "Eliminar" at bounding box center [1293, 103] width 82 height 32
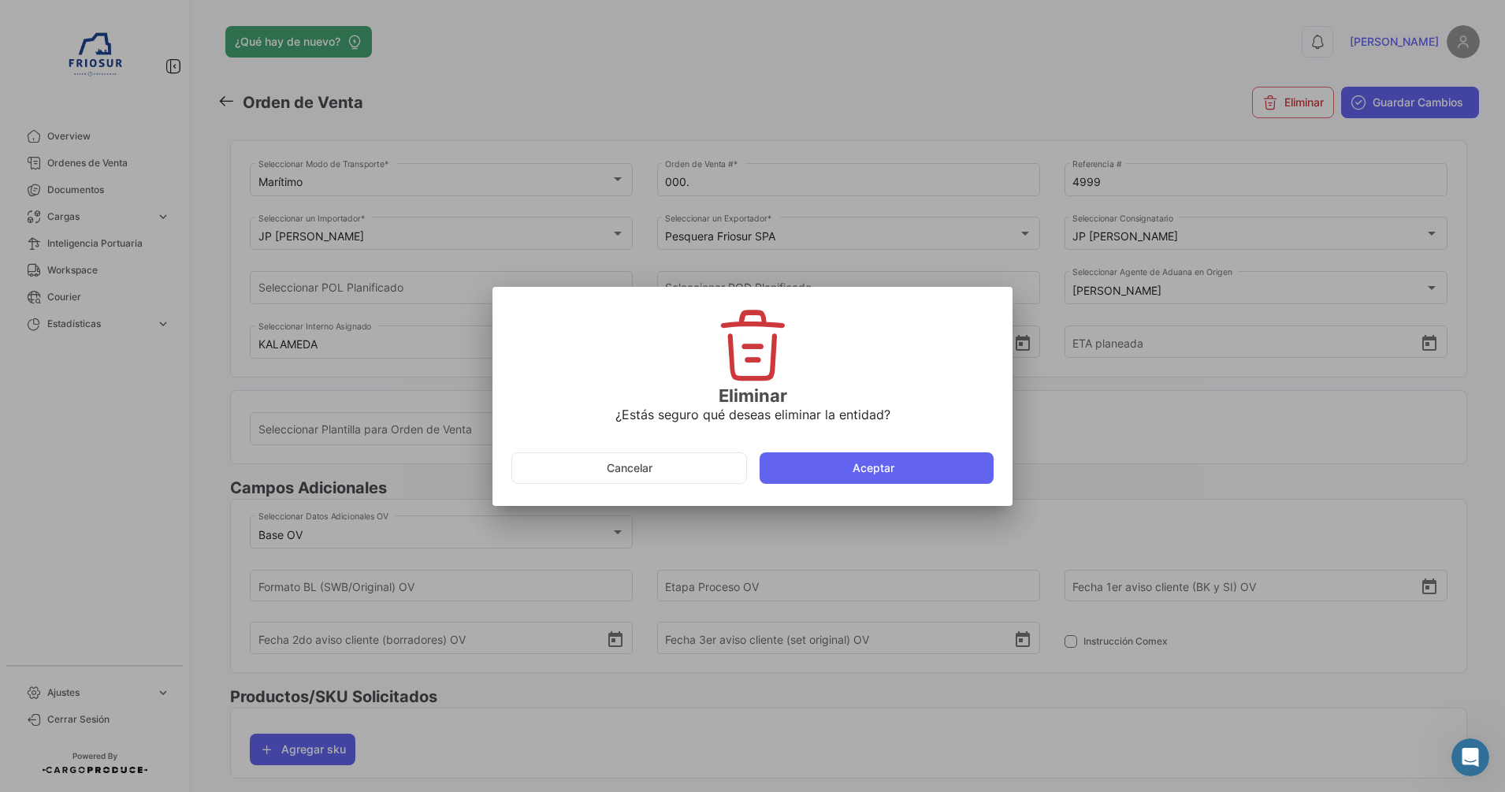
click at [882, 484] on mat-dialog-actions "Cancelar Aceptar" at bounding box center [752, 468] width 482 height 54
click at [874, 467] on button "Aceptar" at bounding box center [876, 468] width 234 height 32
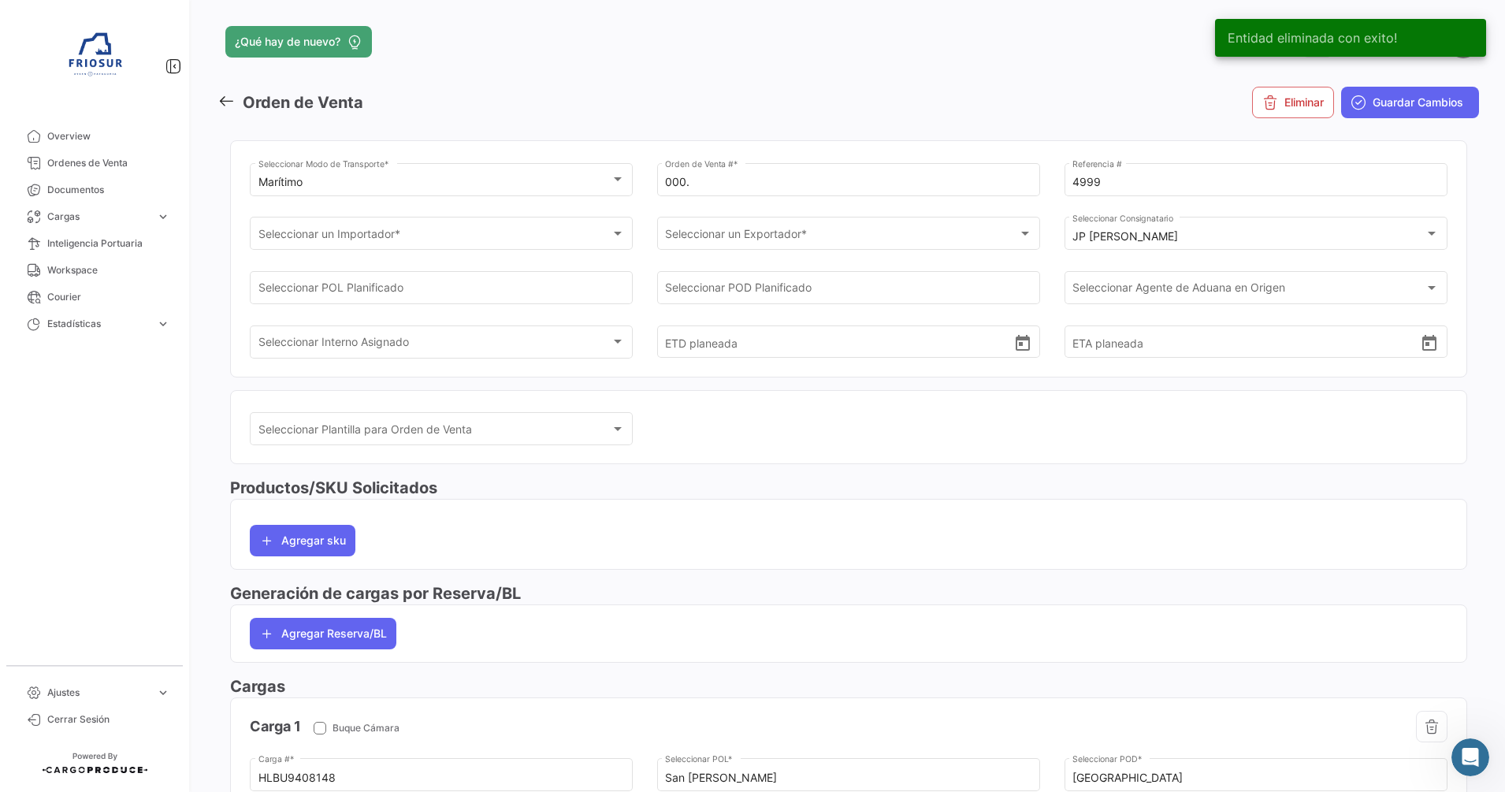
click at [225, 95] on icon at bounding box center [225, 100] width 17 height 17
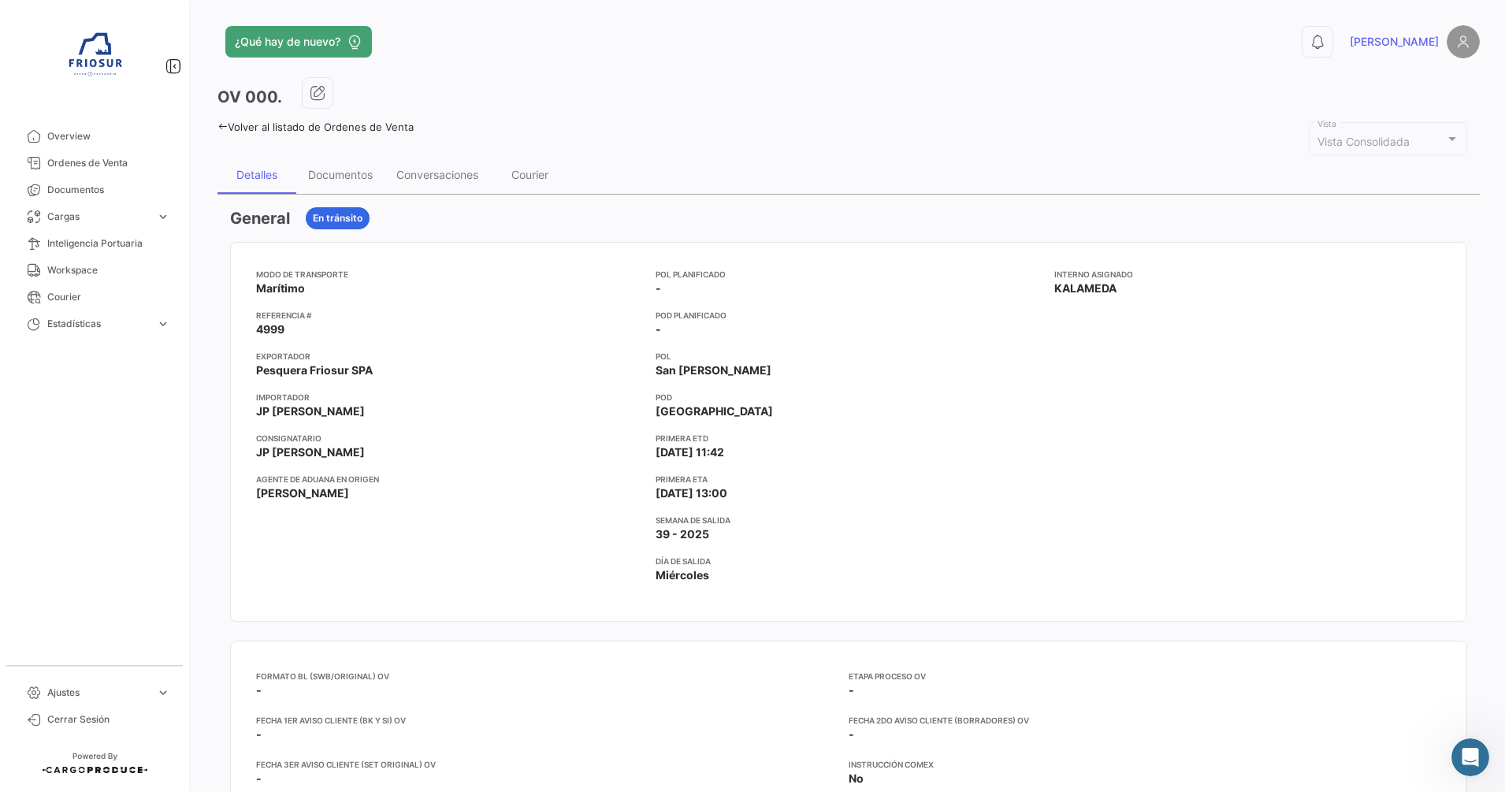
click at [225, 124] on icon at bounding box center [222, 126] width 10 height 10
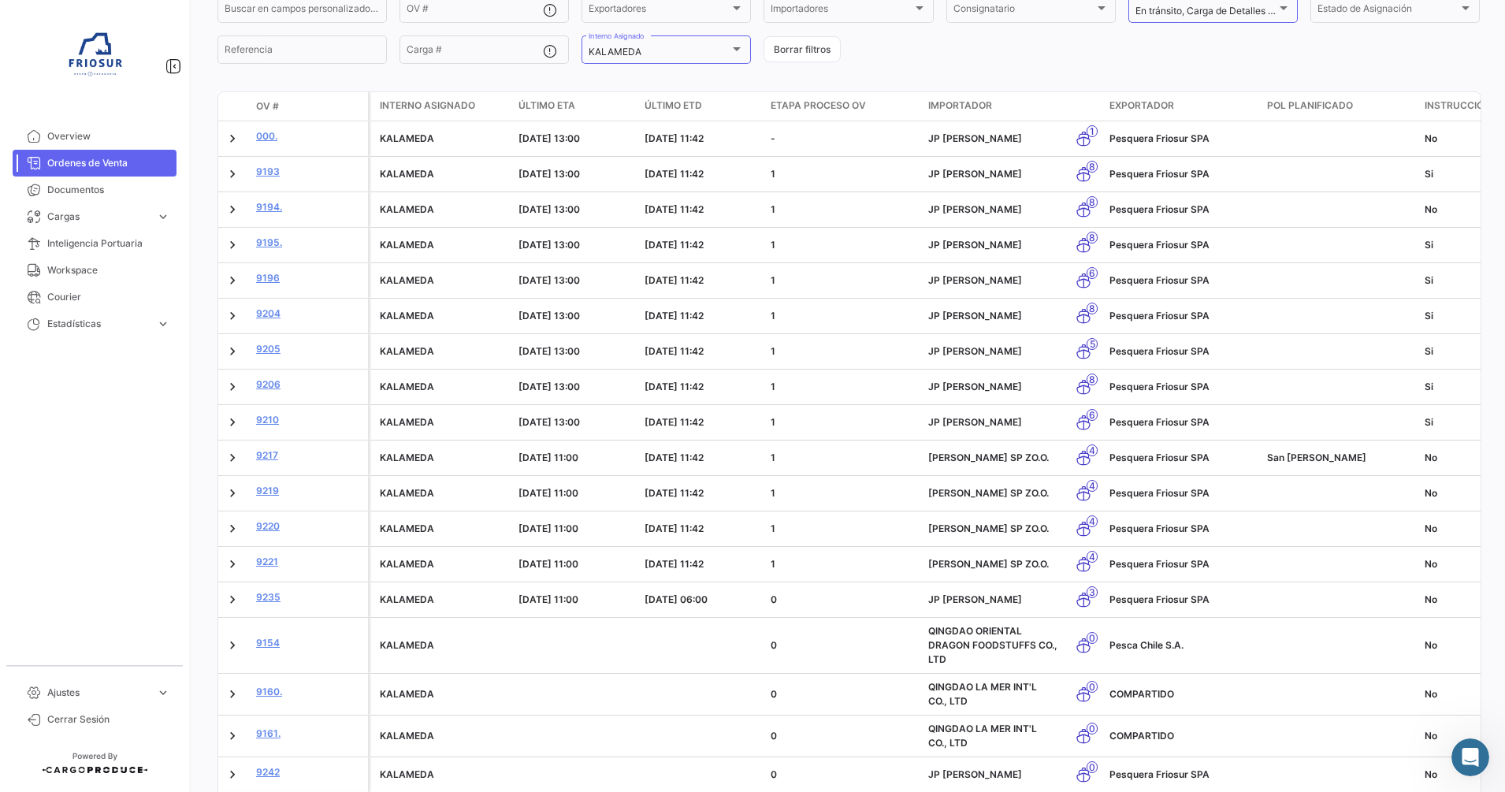
scroll to position [145, 0]
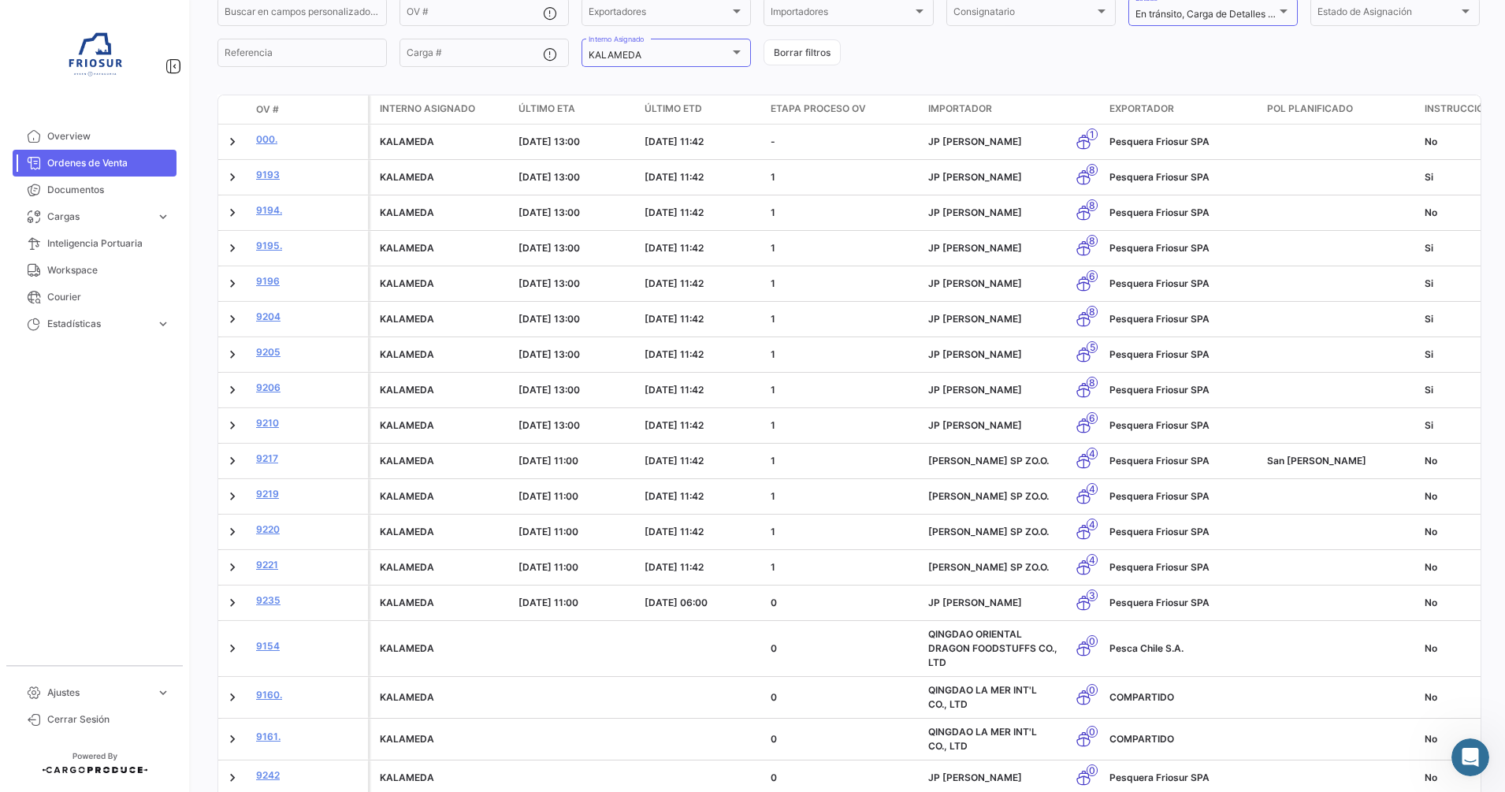
click at [545, 112] on span "Último ETA" at bounding box center [546, 109] width 57 height 14
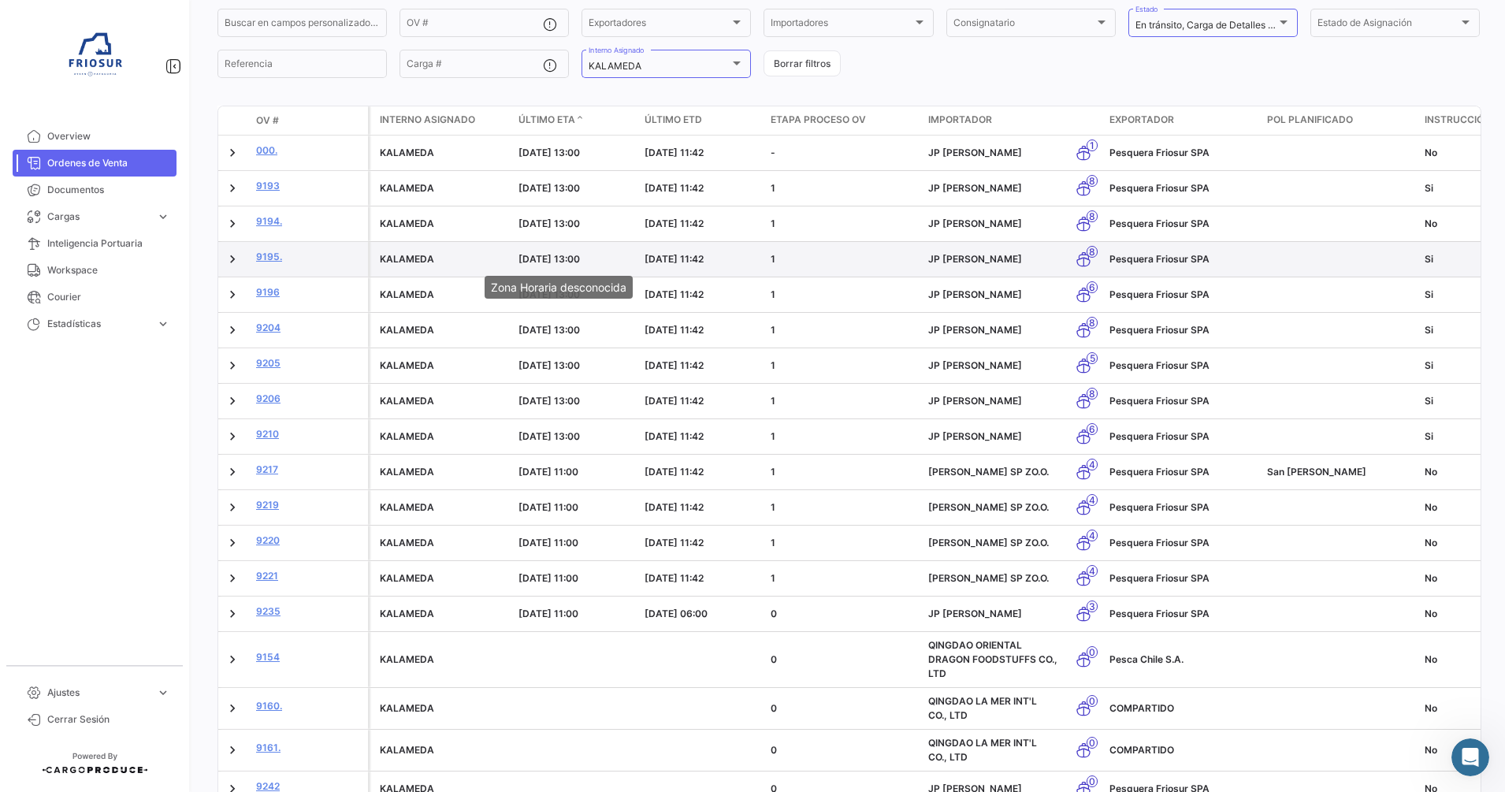
scroll to position [0, 0]
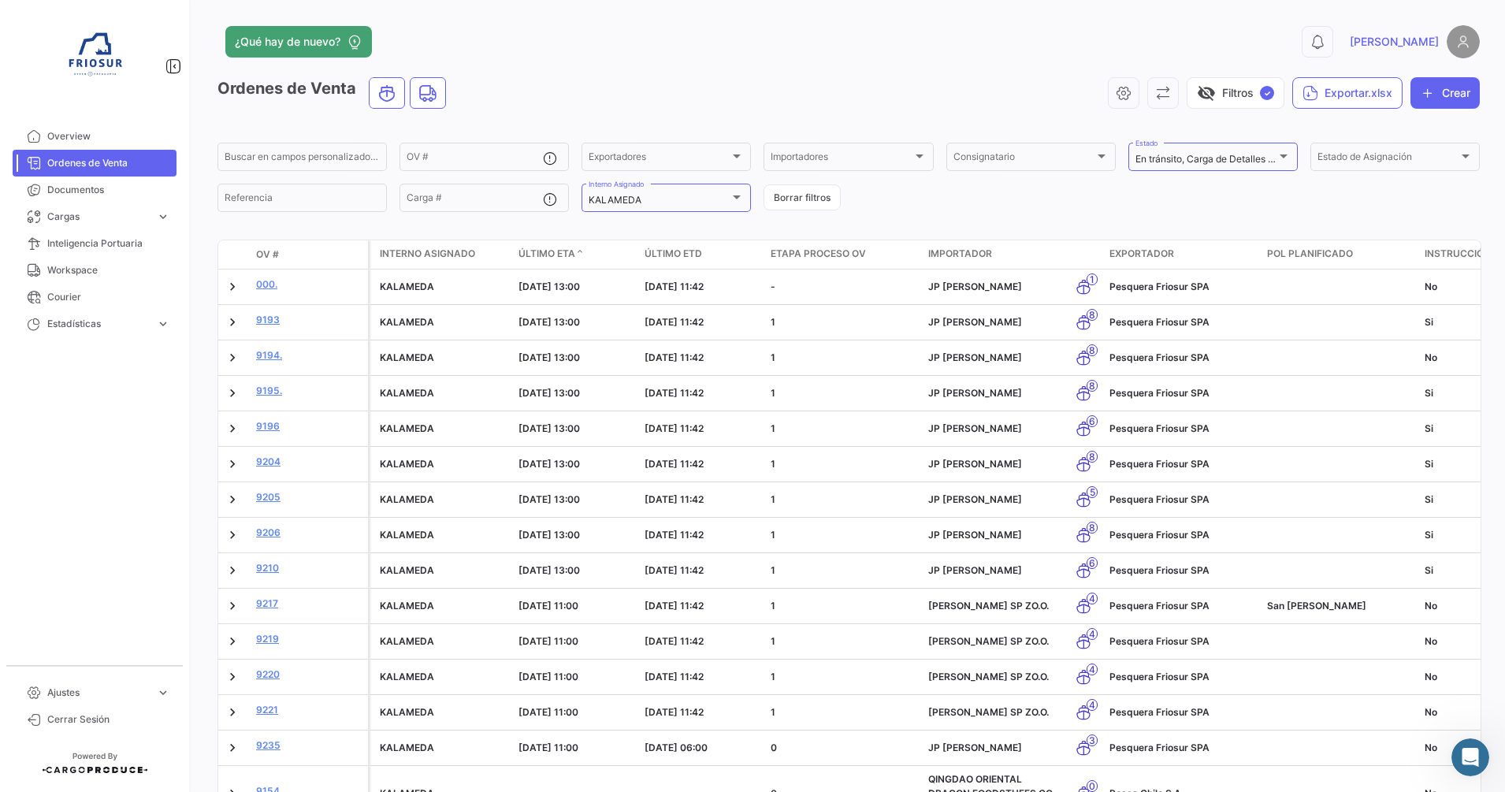
click at [1470, 756] on icon "Abrir Intercom Messenger" at bounding box center [1470, 757] width 26 height 26
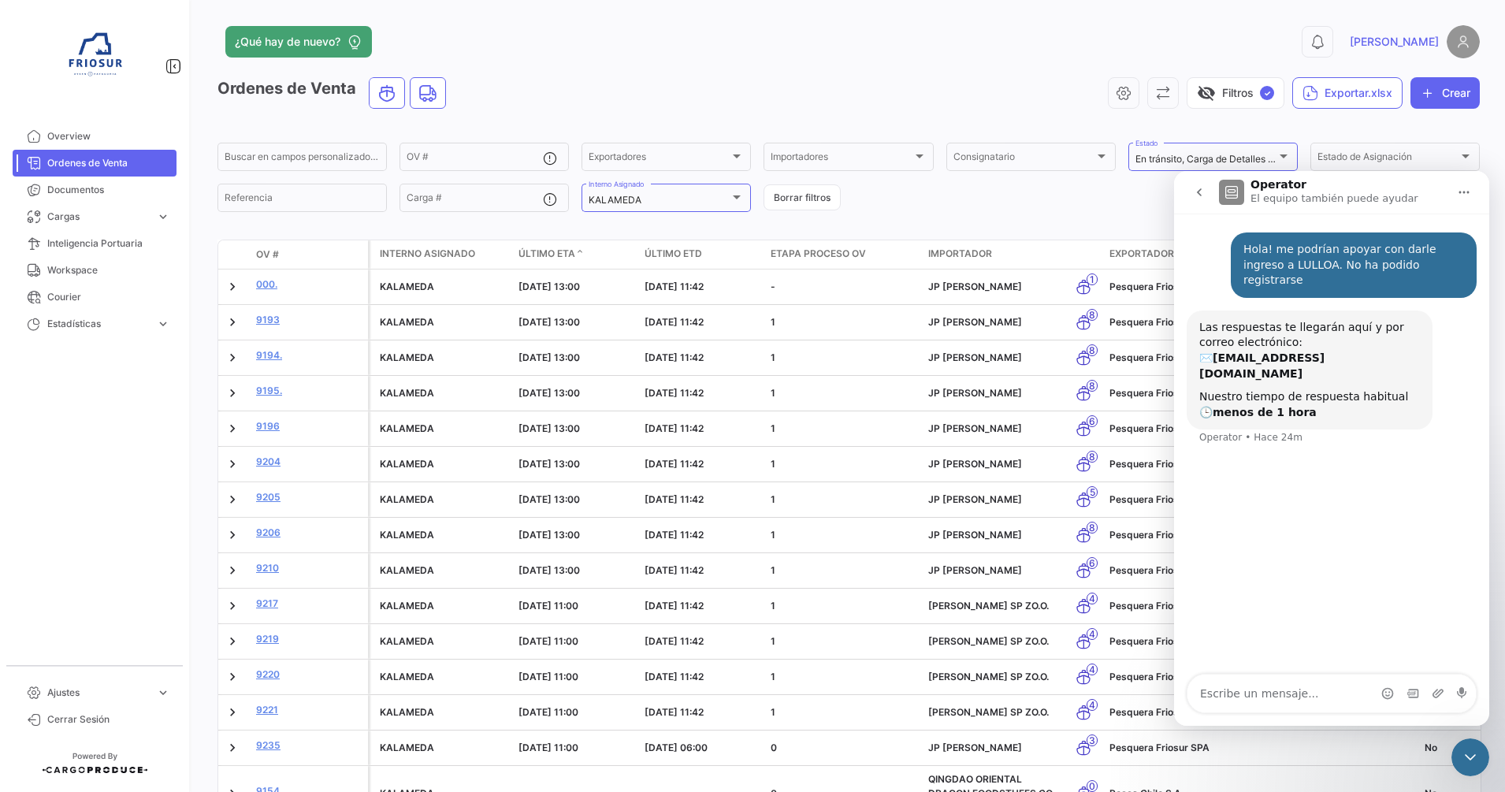
click at [1361, 694] on textarea "Escribe un mensaje..." at bounding box center [1331, 693] width 288 height 38
type textarea "Hola, ya no es necesario"
type textarea "pudo ingresar"
click at [1470, 746] on div "Cerrar Intercom Messenger" at bounding box center [1470, 757] width 38 height 38
